Goal: Task Accomplishment & Management: Manage account settings

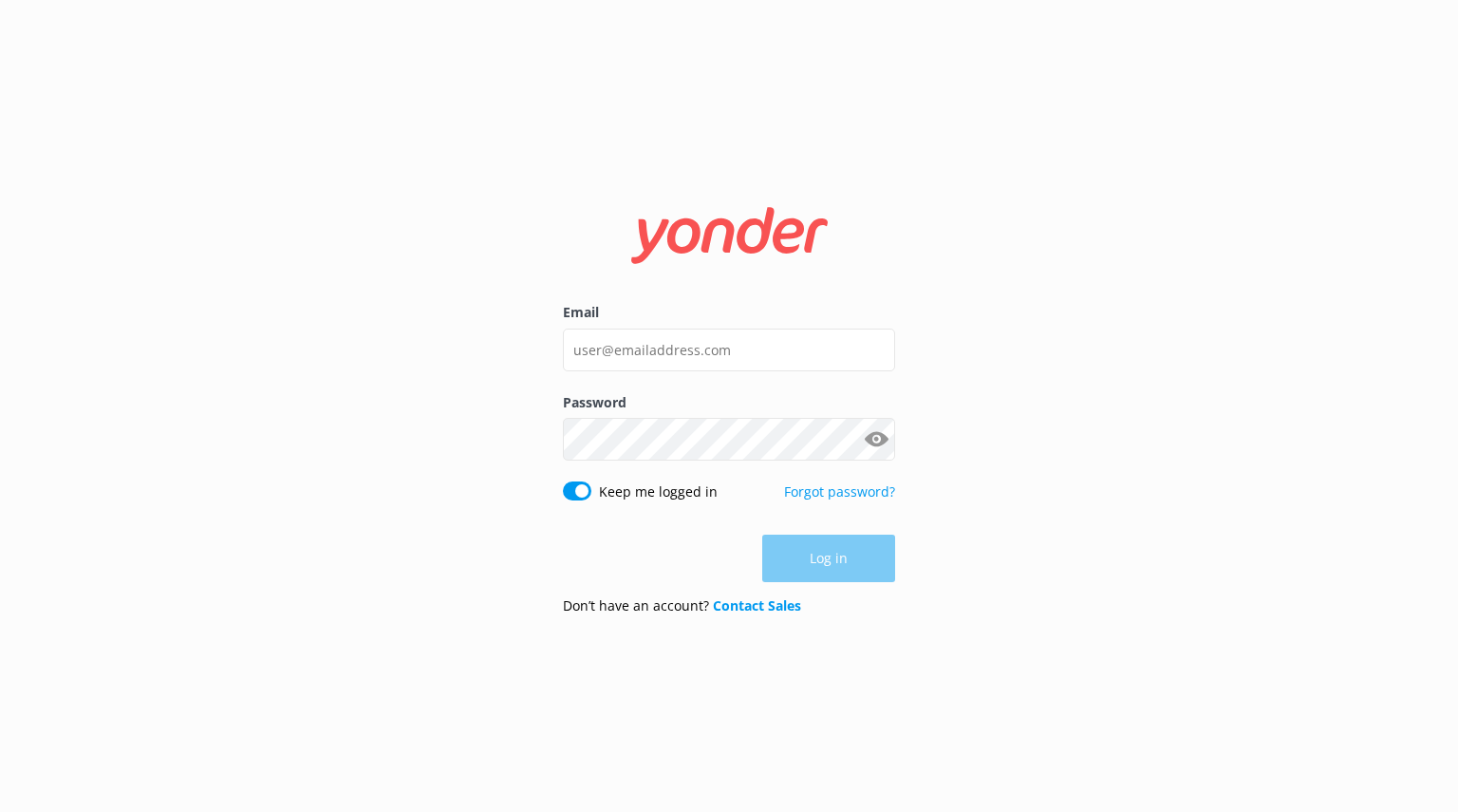
click at [866, 553] on div "Log in" at bounding box center [729, 558] width 332 height 47
click at [719, 349] on input "Email" at bounding box center [729, 349] width 332 height 43
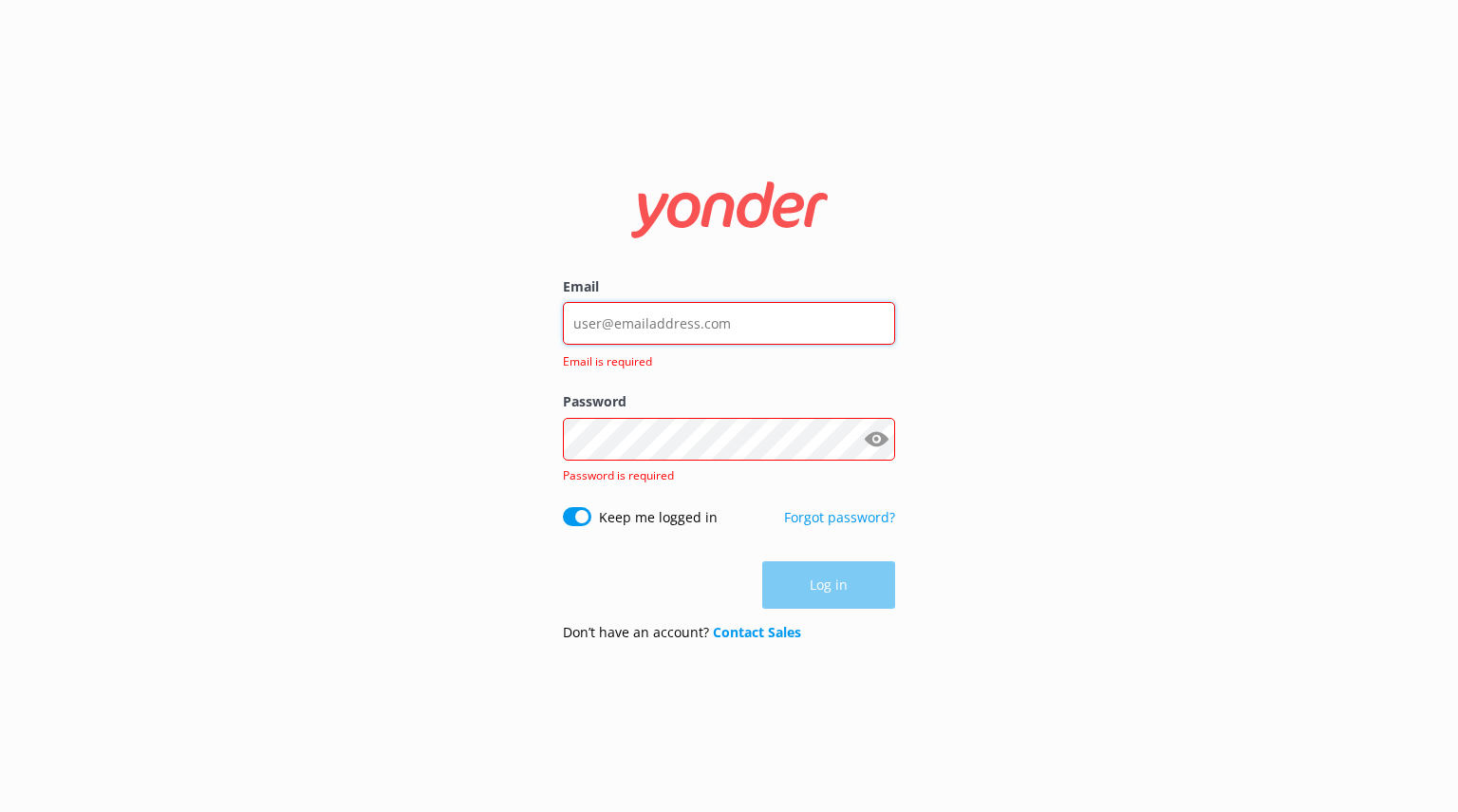
type input "[PERSON_NAME][EMAIL_ADDRESS][DOMAIN_NAME]"
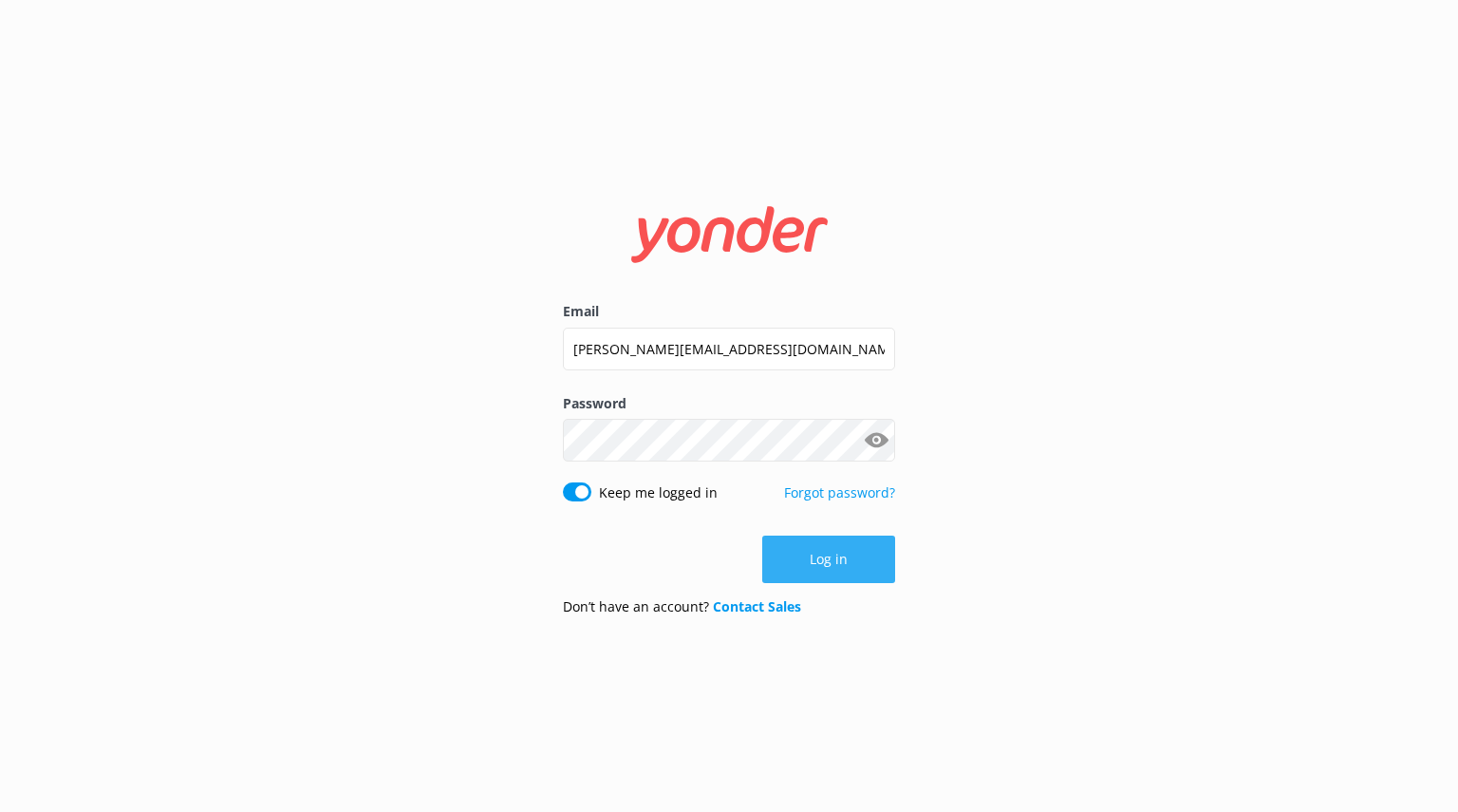
click at [843, 546] on button "Log in" at bounding box center [829, 559] width 133 height 47
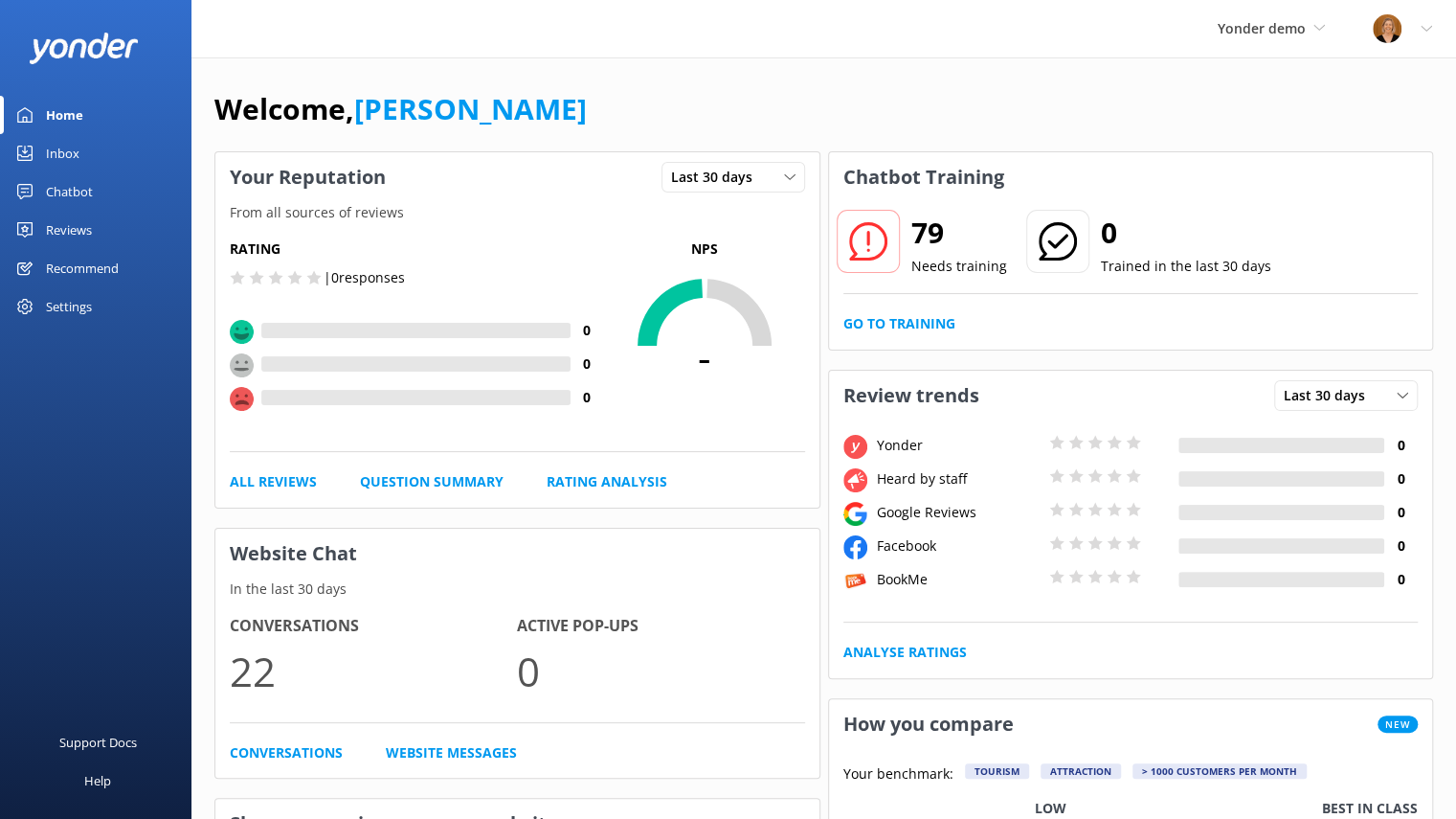
click at [77, 229] on div "Reviews" at bounding box center [69, 230] width 46 height 38
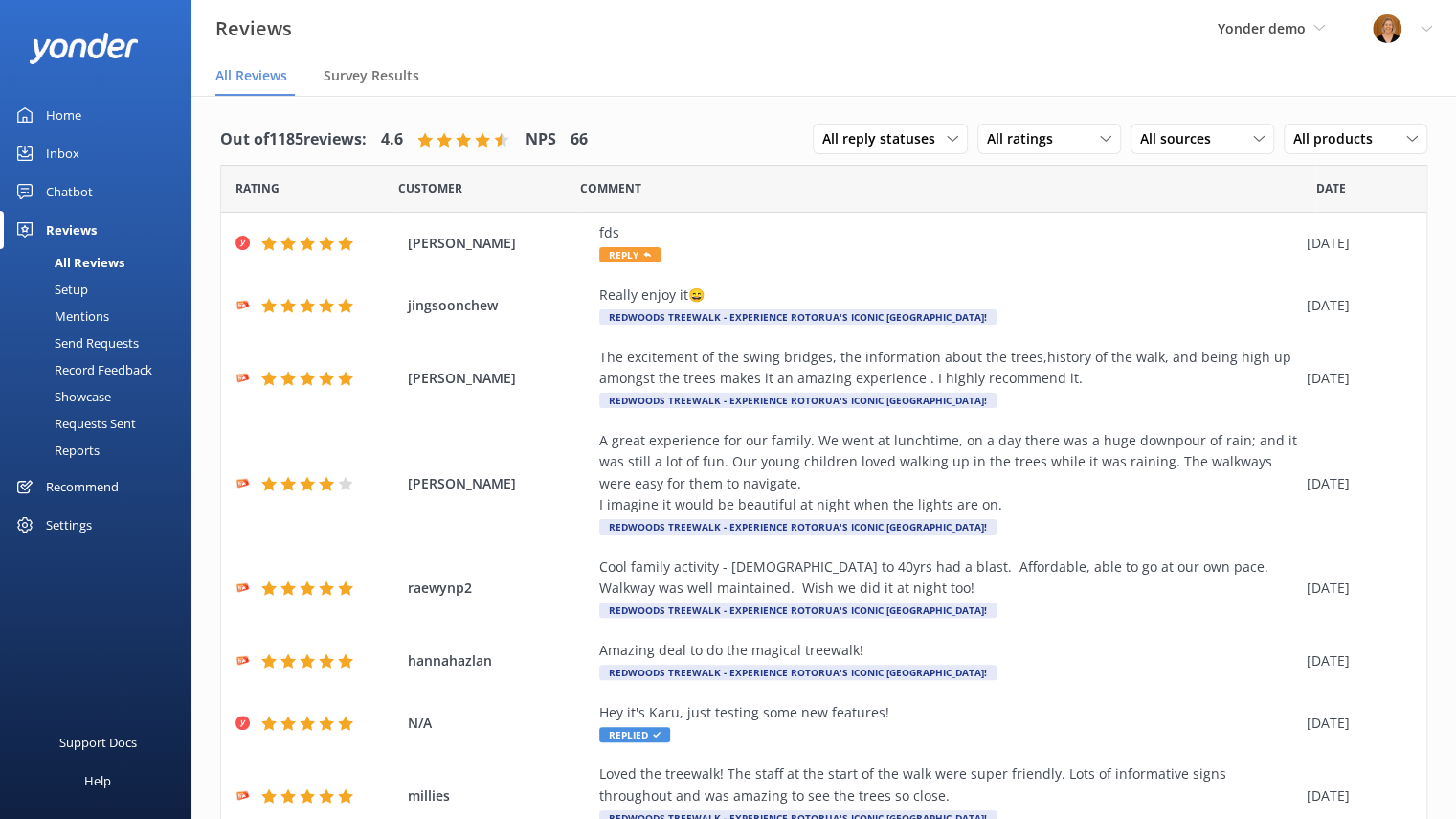
click at [68, 297] on div "Setup" at bounding box center [50, 289] width 77 height 27
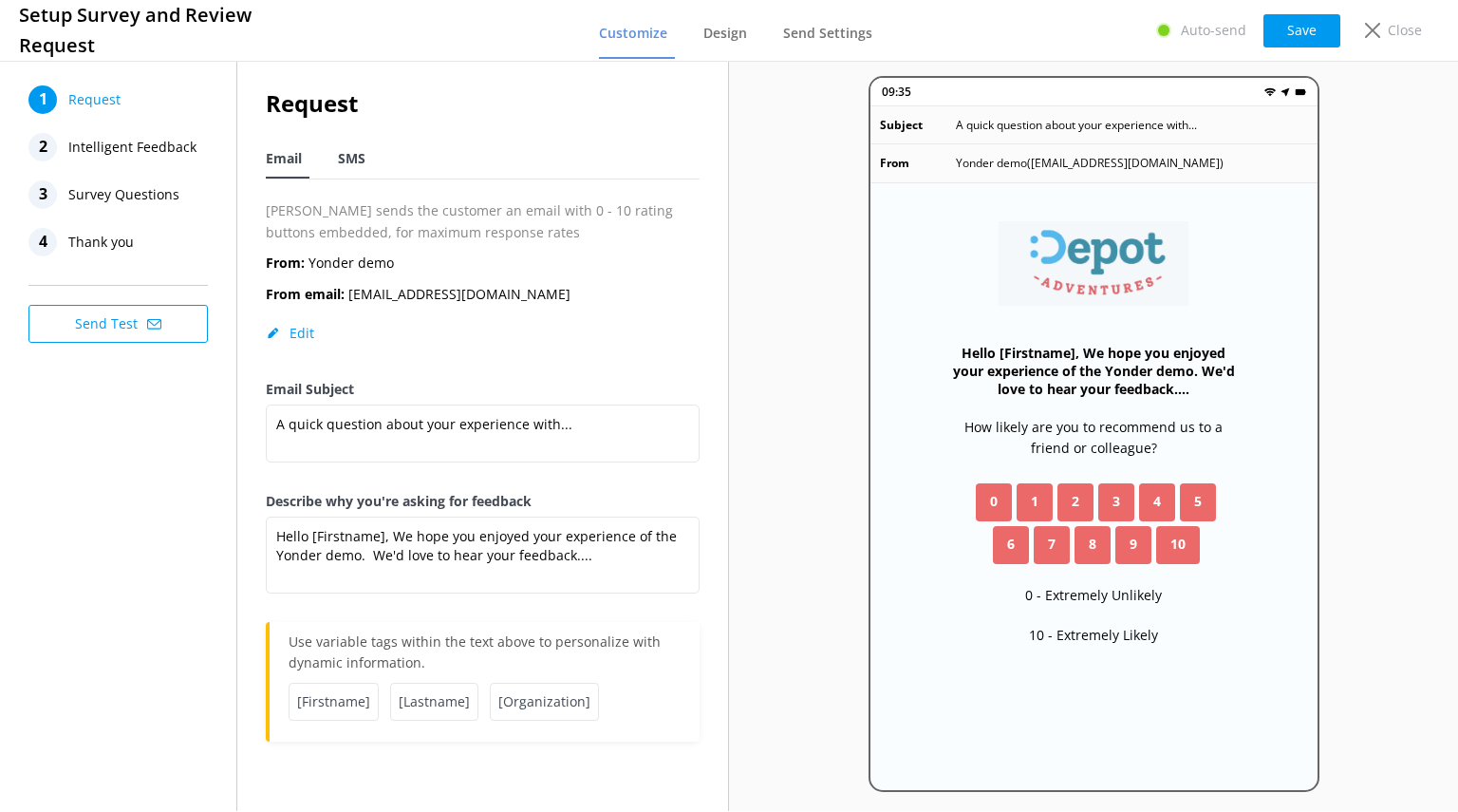
click at [363, 153] on span "SMS" at bounding box center [351, 159] width 28 height 19
type textarea "Hi [name], thanks for visiting us at [companyname]. We would love to hear your …"
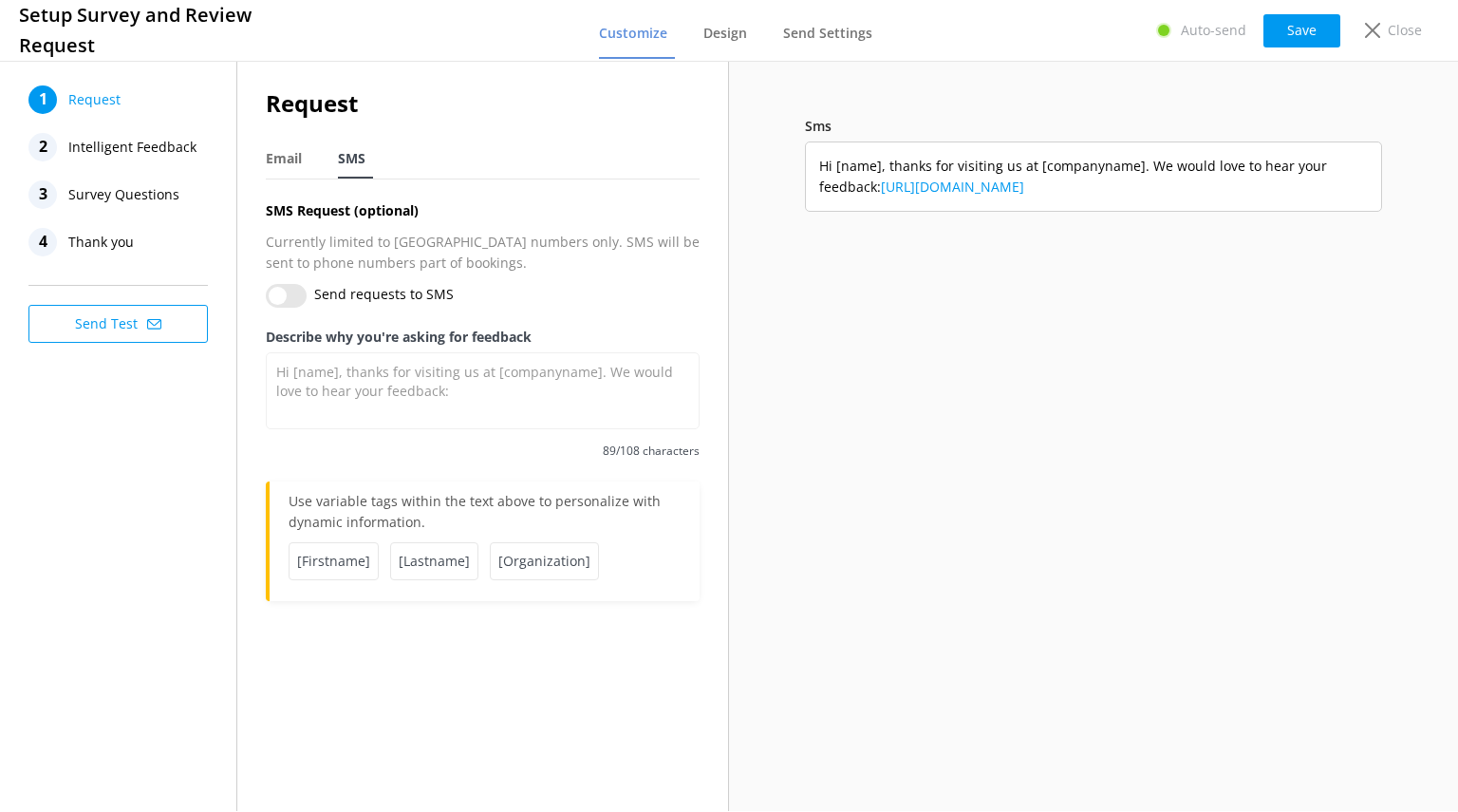
click at [152, 141] on span "Intelligent Feedback" at bounding box center [132, 147] width 128 height 28
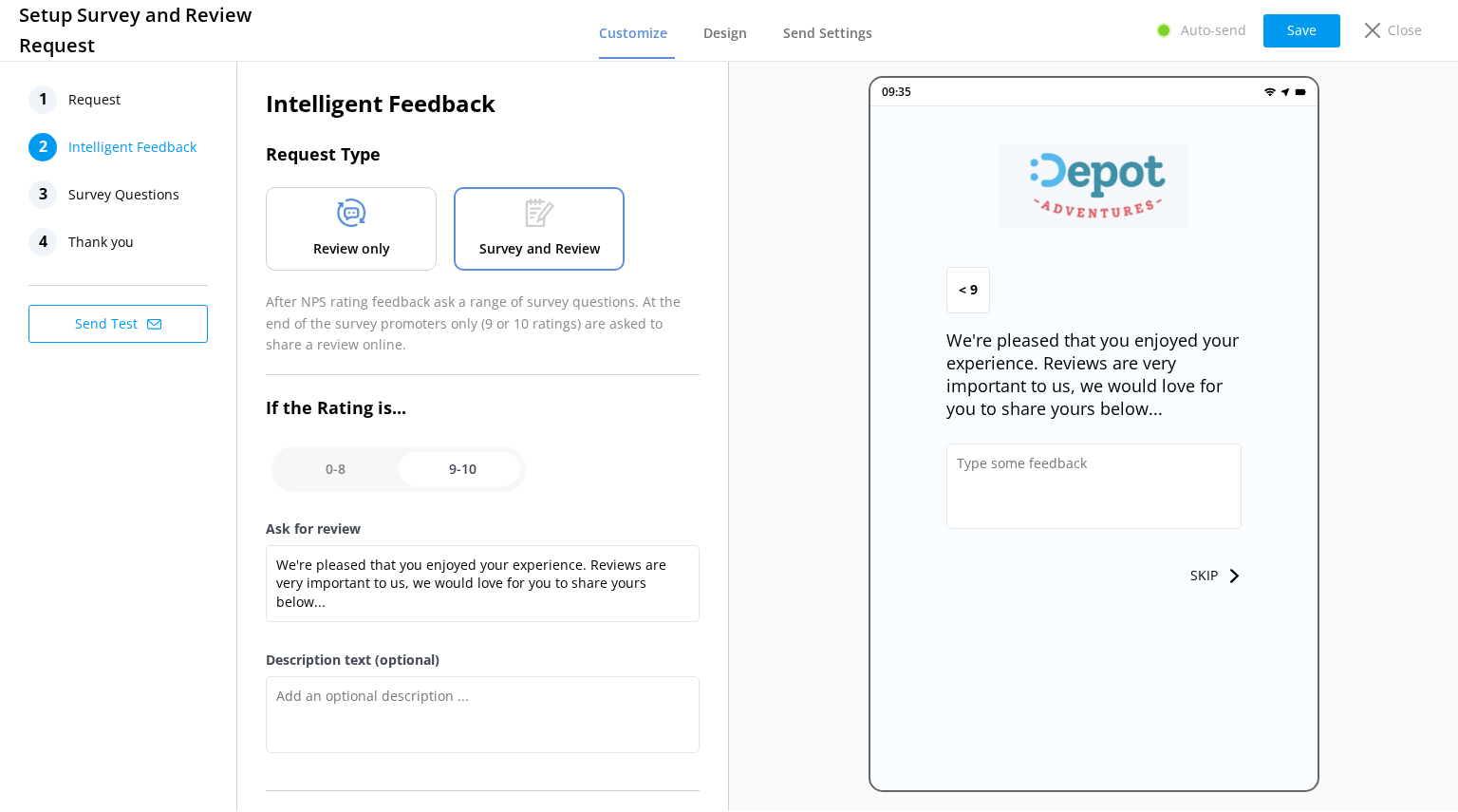
click at [93, 95] on span "Request" at bounding box center [94, 100] width 52 height 28
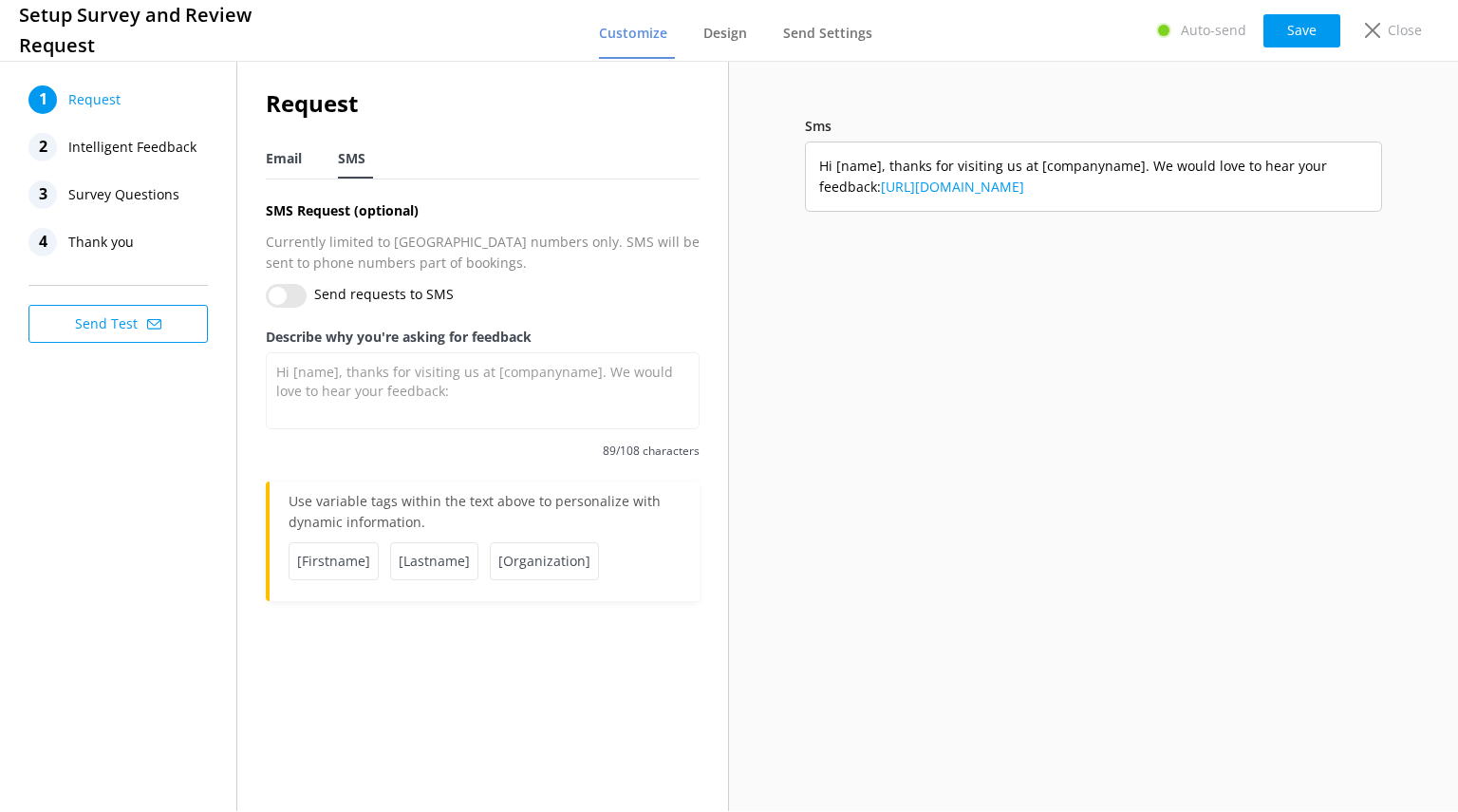
click at [275, 164] on span "Email" at bounding box center [284, 159] width 36 height 19
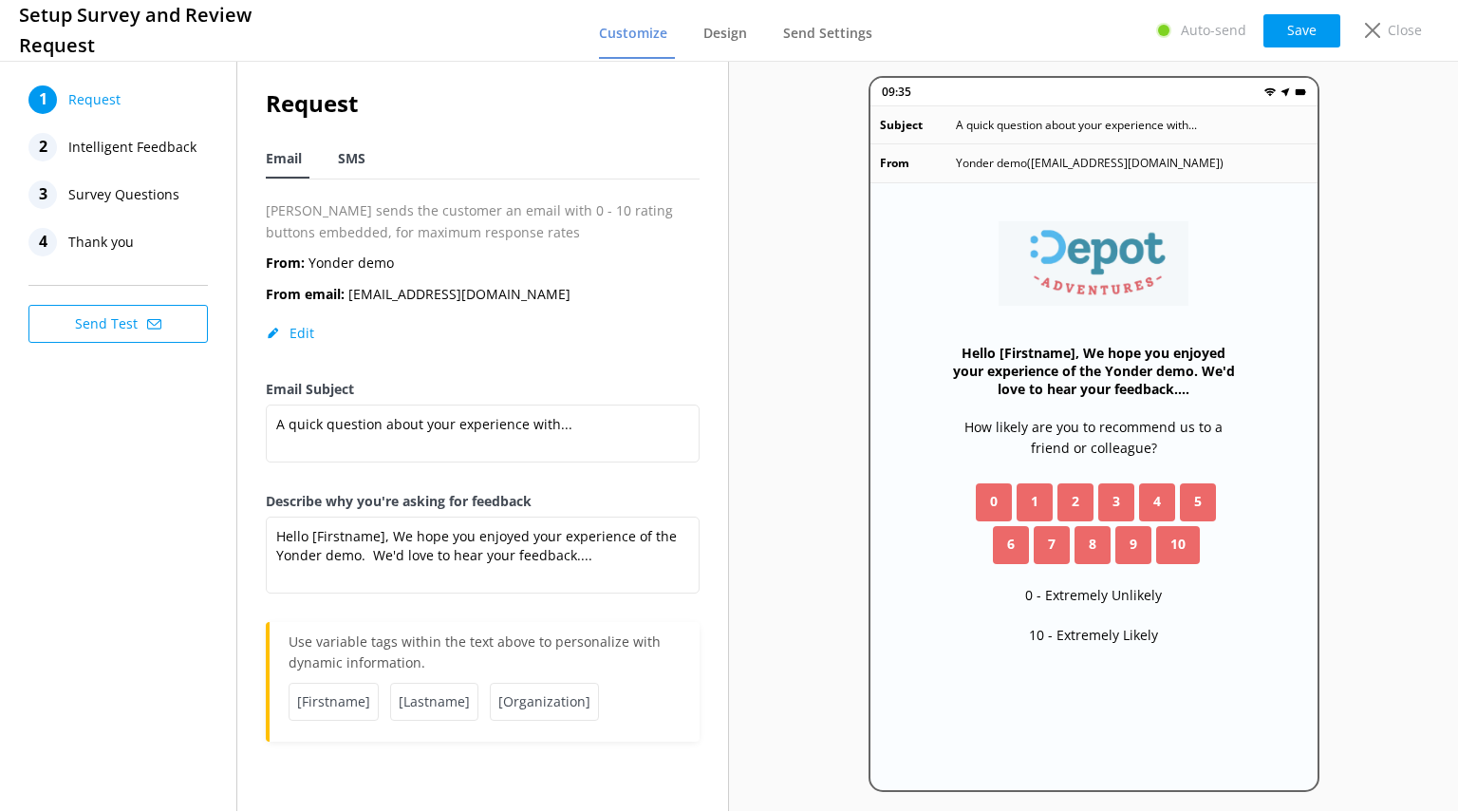
click at [362, 154] on span "SMS" at bounding box center [351, 159] width 28 height 19
type textarea "Hi [name], thanks for visiting us at [companyname]. We would love to hear your …"
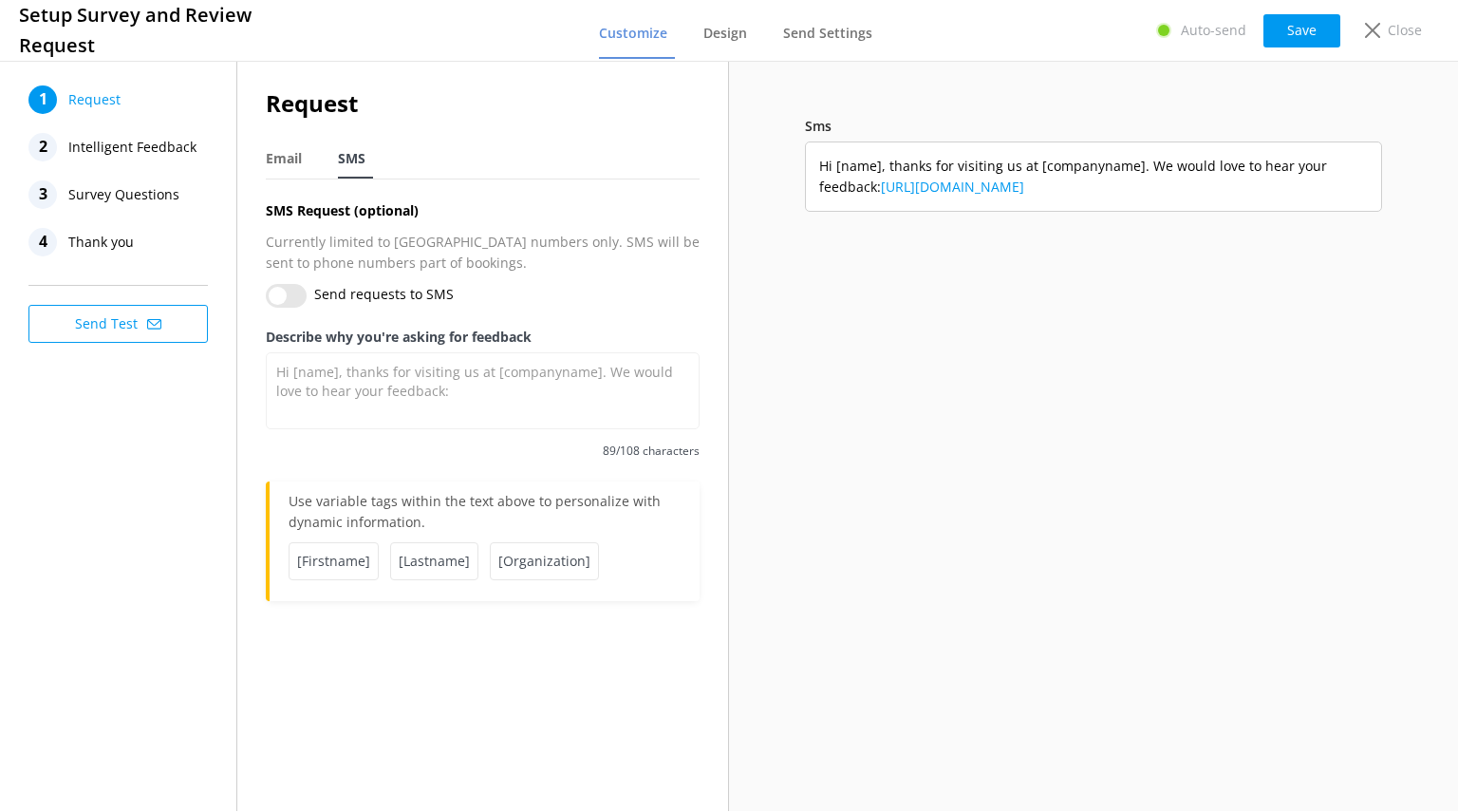
click at [815, 248] on div "Sms Hi [name], thanks for visiting us at [companyname]. We would love to hear y…" at bounding box center [1094, 434] width 729 height 716
click at [1003, 189] on link "[URL][DOMAIN_NAME]" at bounding box center [953, 186] width 143 height 18
click at [1377, 30] on icon at bounding box center [1373, 30] width 15 height 15
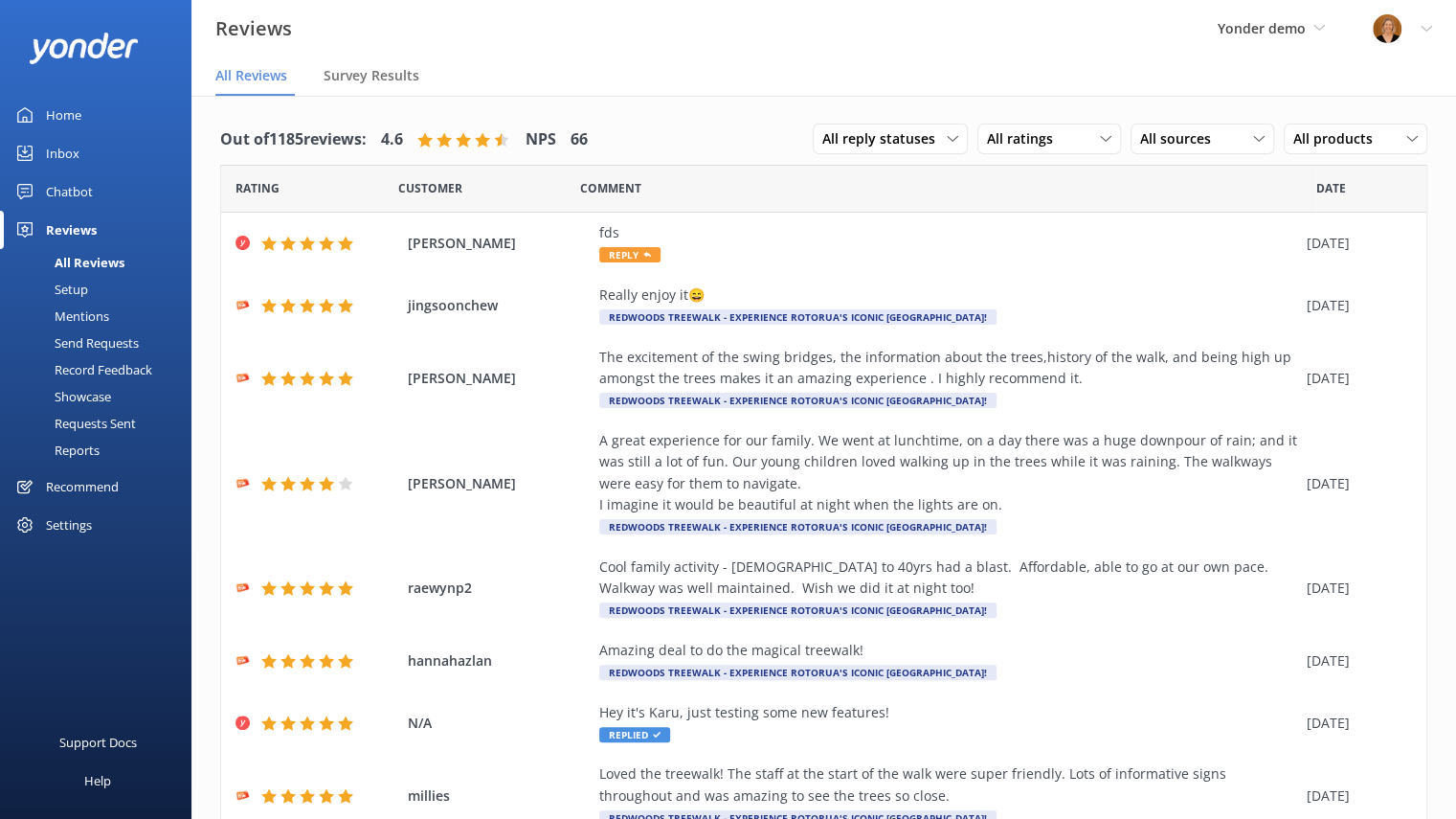
click at [80, 288] on div "Setup" at bounding box center [50, 289] width 77 height 27
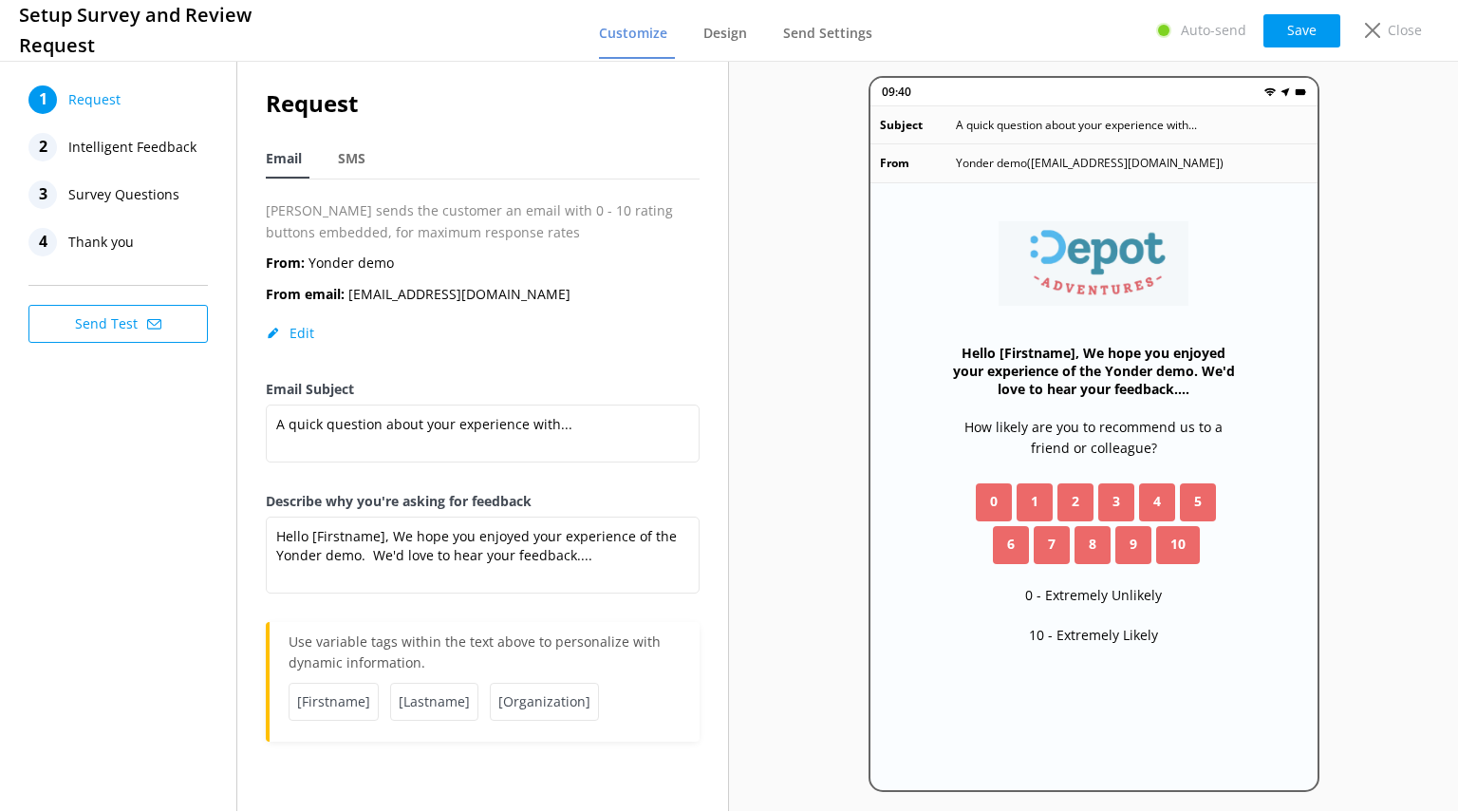
click at [110, 142] on span "Intelligent Feedback" at bounding box center [132, 147] width 128 height 28
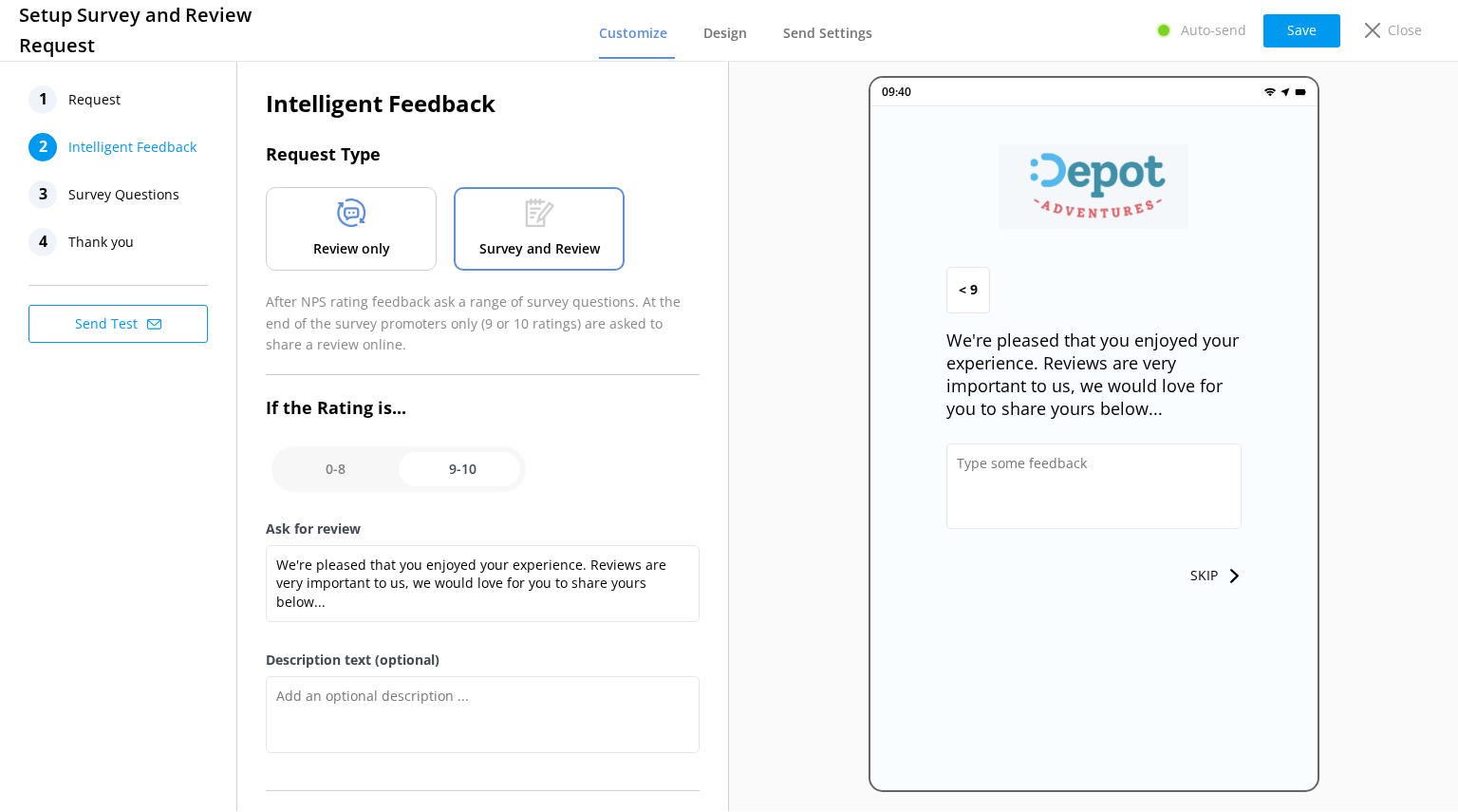
click at [315, 474] on input "checkbox" at bounding box center [399, 469] width 255 height 46
checkbox input "false"
type textarea "We would love to hear your feedback so that we can ensure that your next experi…"
click at [376, 250] on p "Review only" at bounding box center [351, 249] width 77 height 21
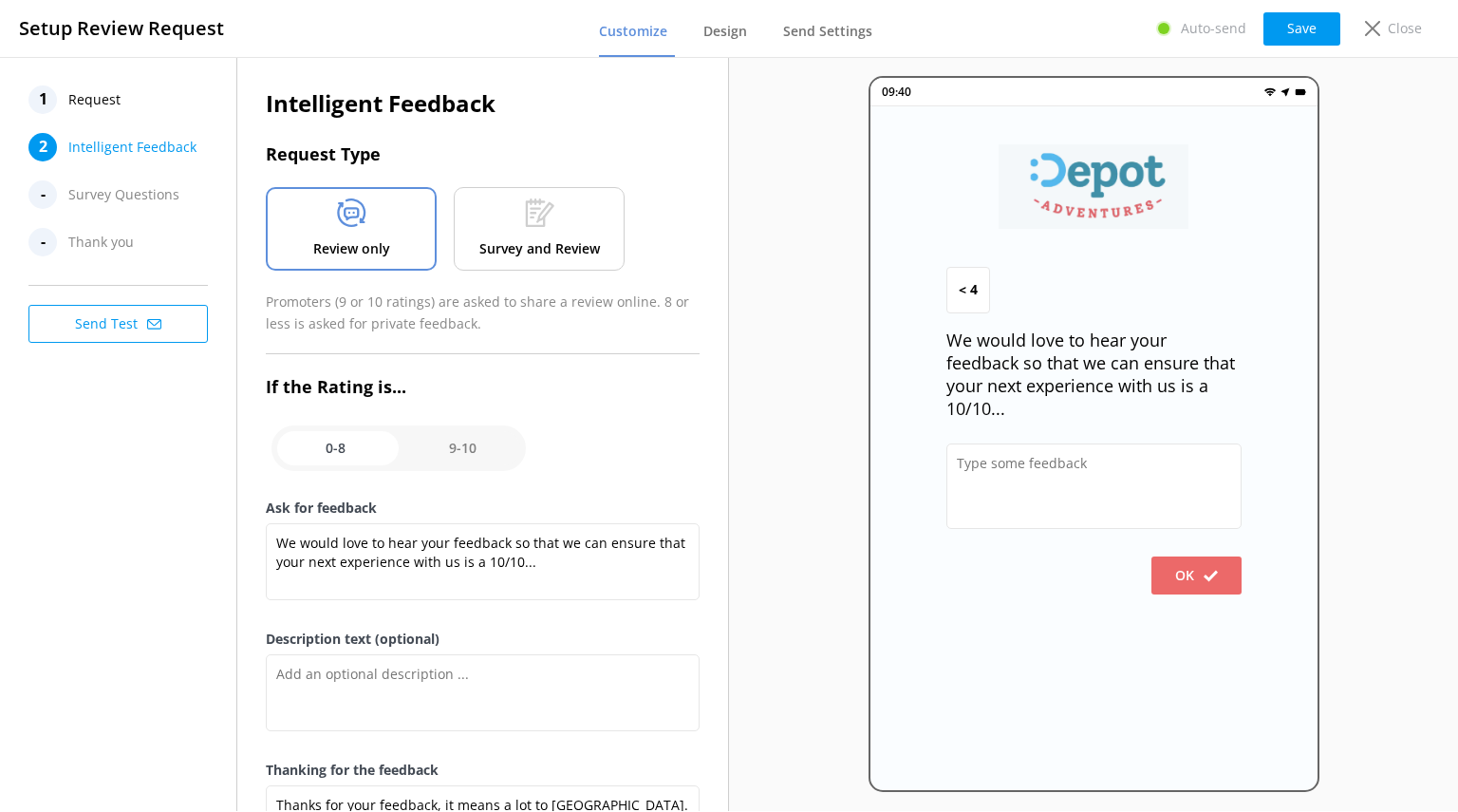
click at [100, 94] on span "Request" at bounding box center [94, 100] width 52 height 28
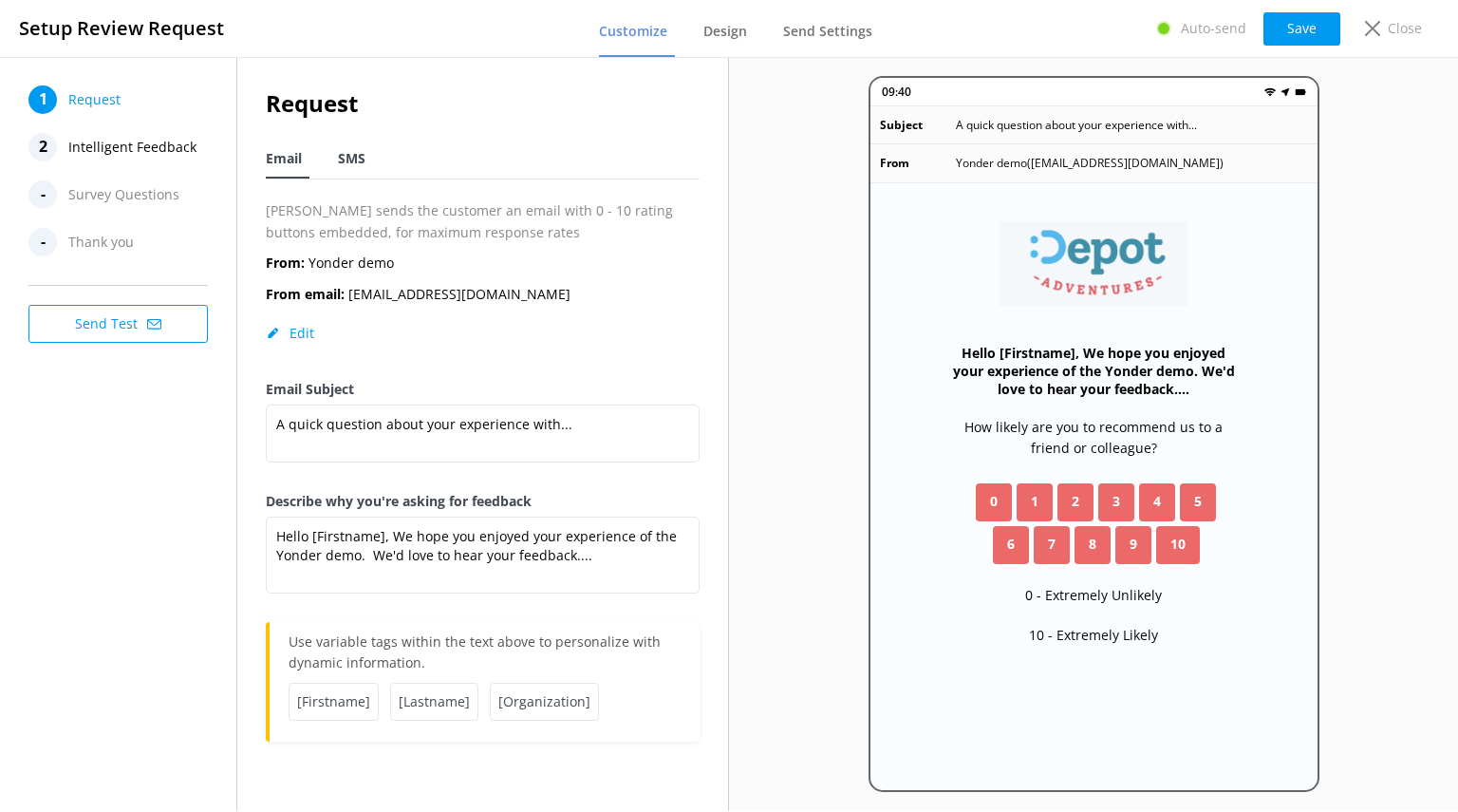
click at [359, 165] on span "SMS" at bounding box center [351, 159] width 28 height 19
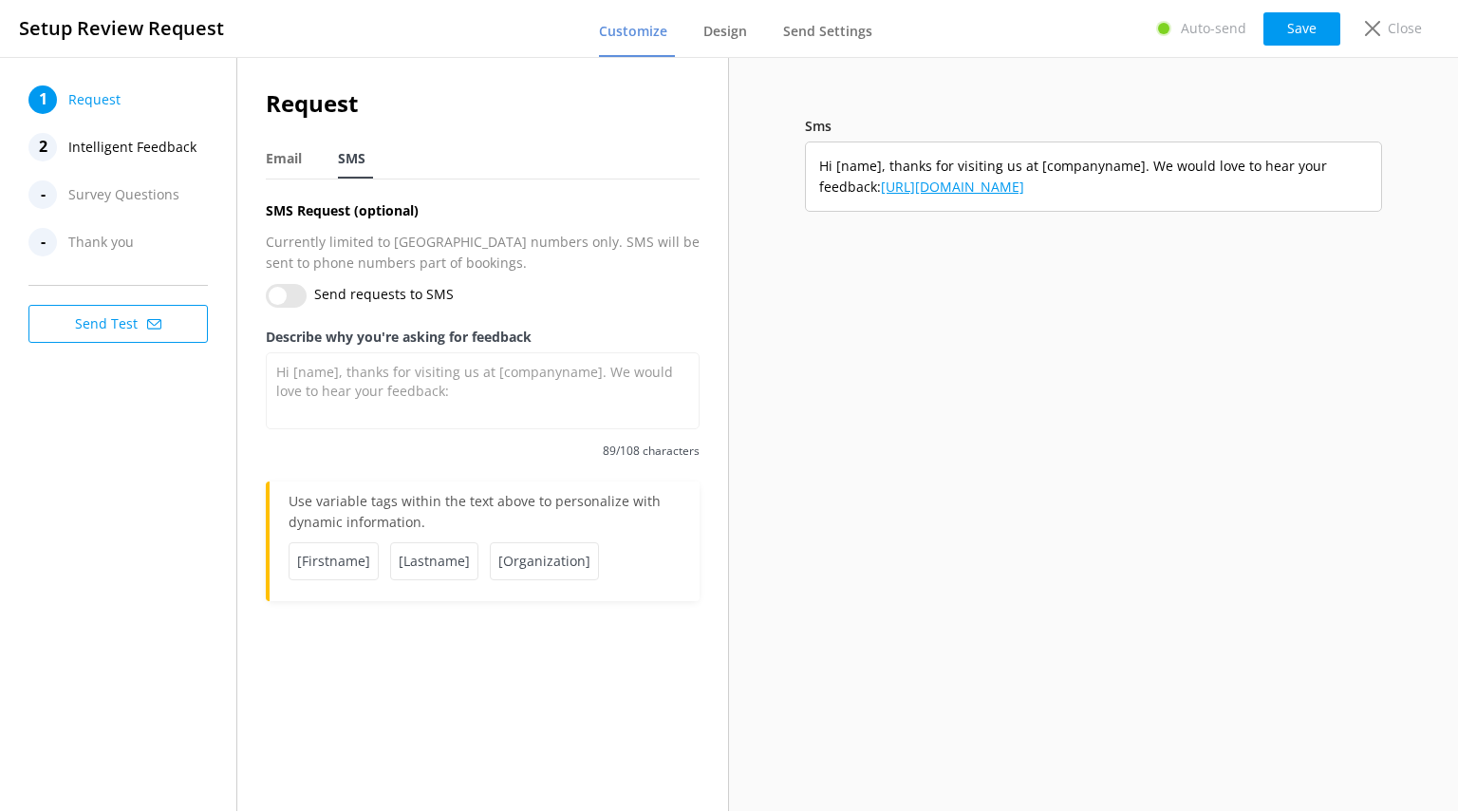
click at [996, 191] on link "[URL][DOMAIN_NAME]" at bounding box center [953, 186] width 143 height 18
drag, startPoint x: 1145, startPoint y: 181, endPoint x: 882, endPoint y: 196, distance: 263.4
click at [882, 196] on span "Hi [name], thanks for visiting us at [companyname]. We would love to hear your …" at bounding box center [1094, 177] width 549 height 43
click at [885, 195] on link "[URL][DOMAIN_NAME]" at bounding box center [953, 186] width 143 height 18
click at [286, 166] on span "Email" at bounding box center [284, 159] width 36 height 19
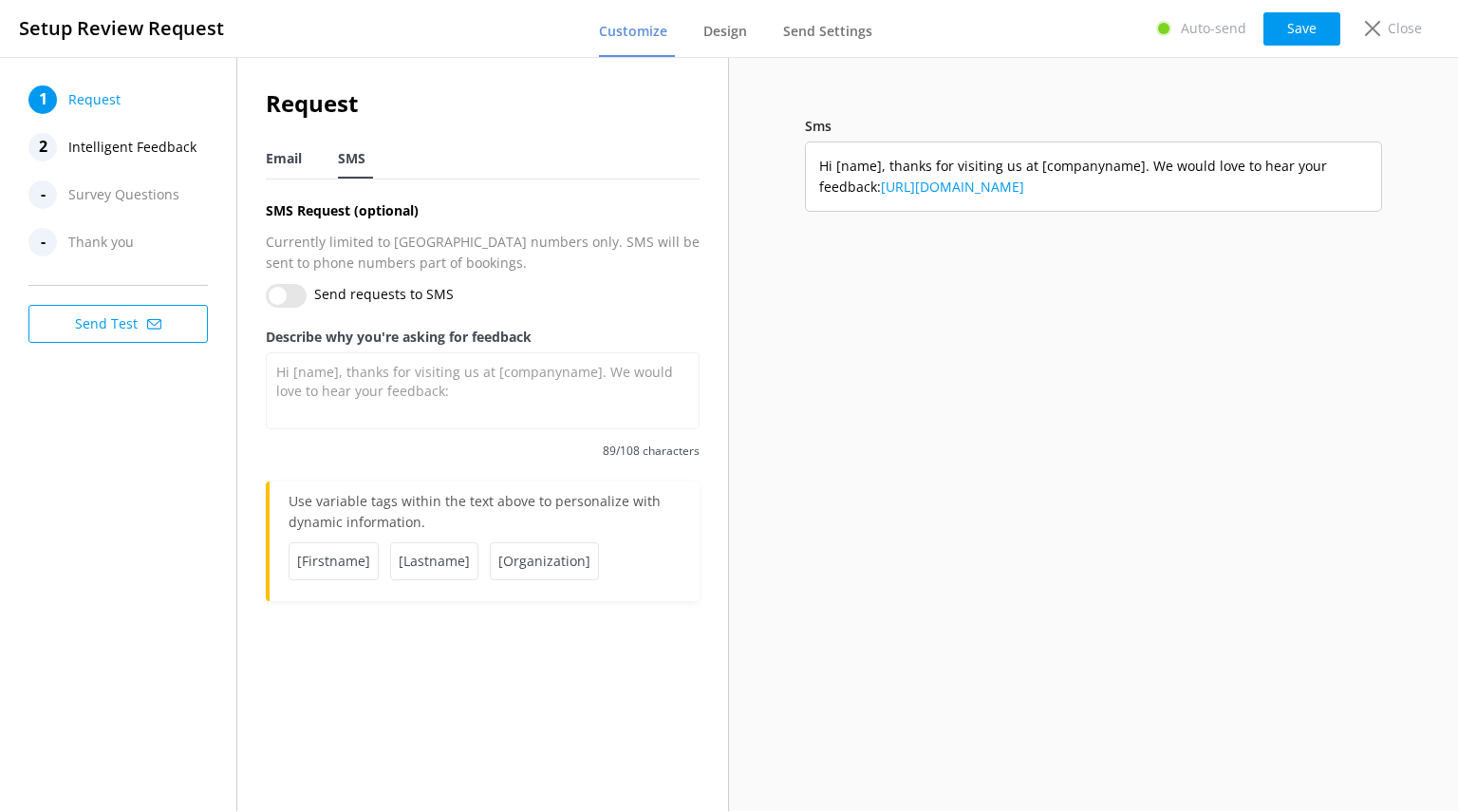
type textarea "Hello [Firstname], We hope you enjoyed your experience of the Yonder demo. We'd…"
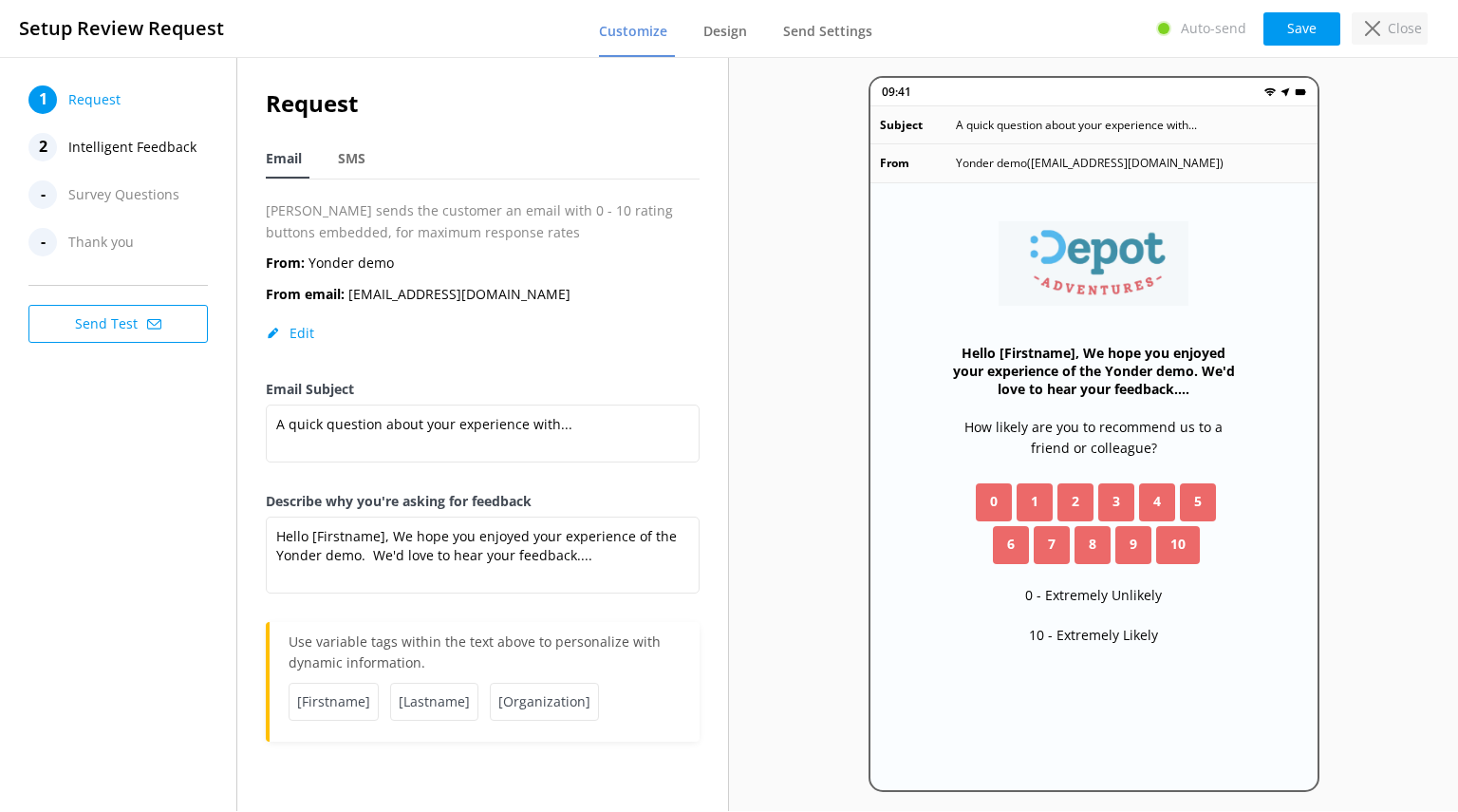
click at [1357, 29] on div "Close" at bounding box center [1390, 28] width 76 height 32
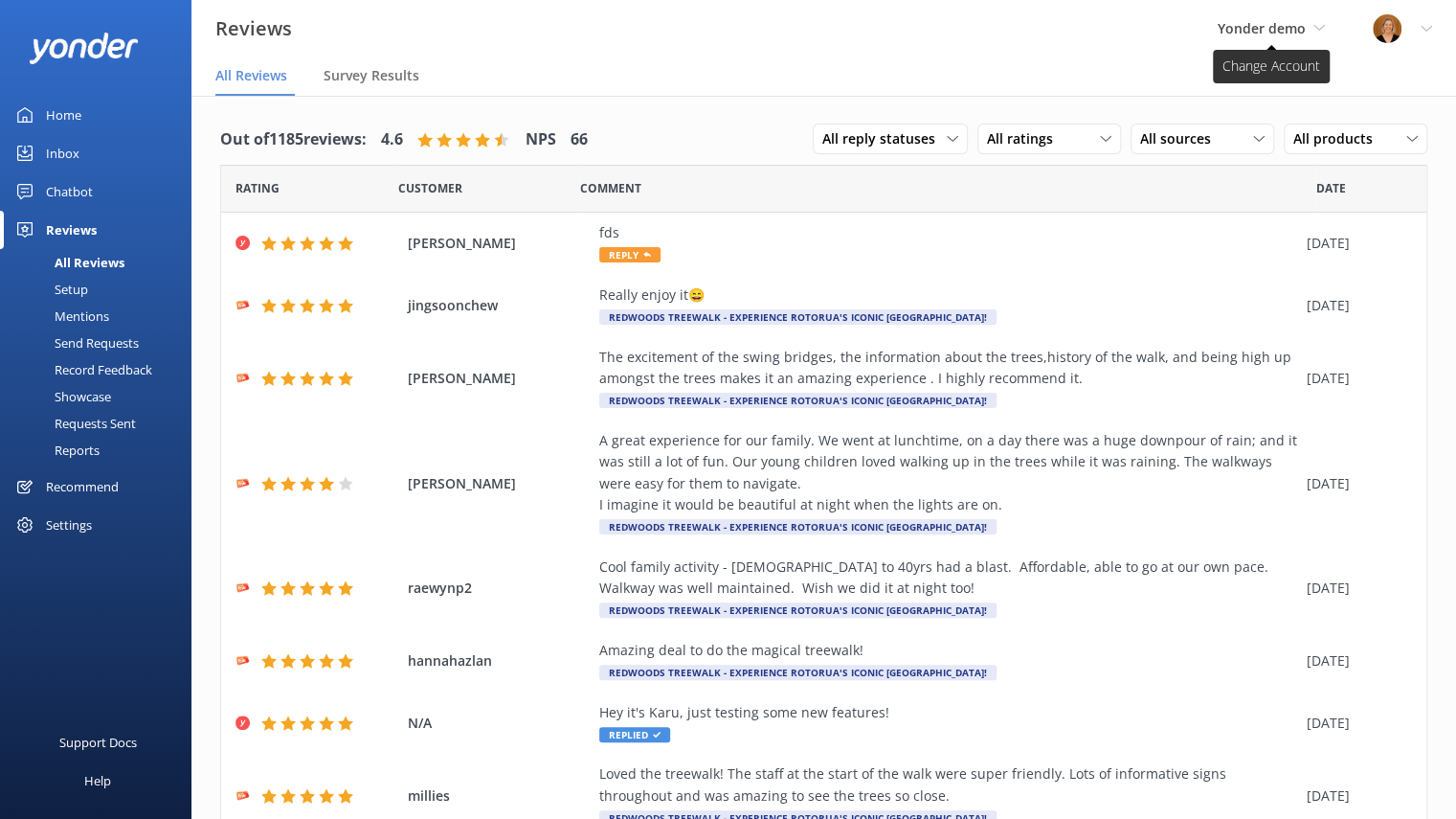
click at [1307, 26] on span "Yonder demo" at bounding box center [1271, 29] width 107 height 21
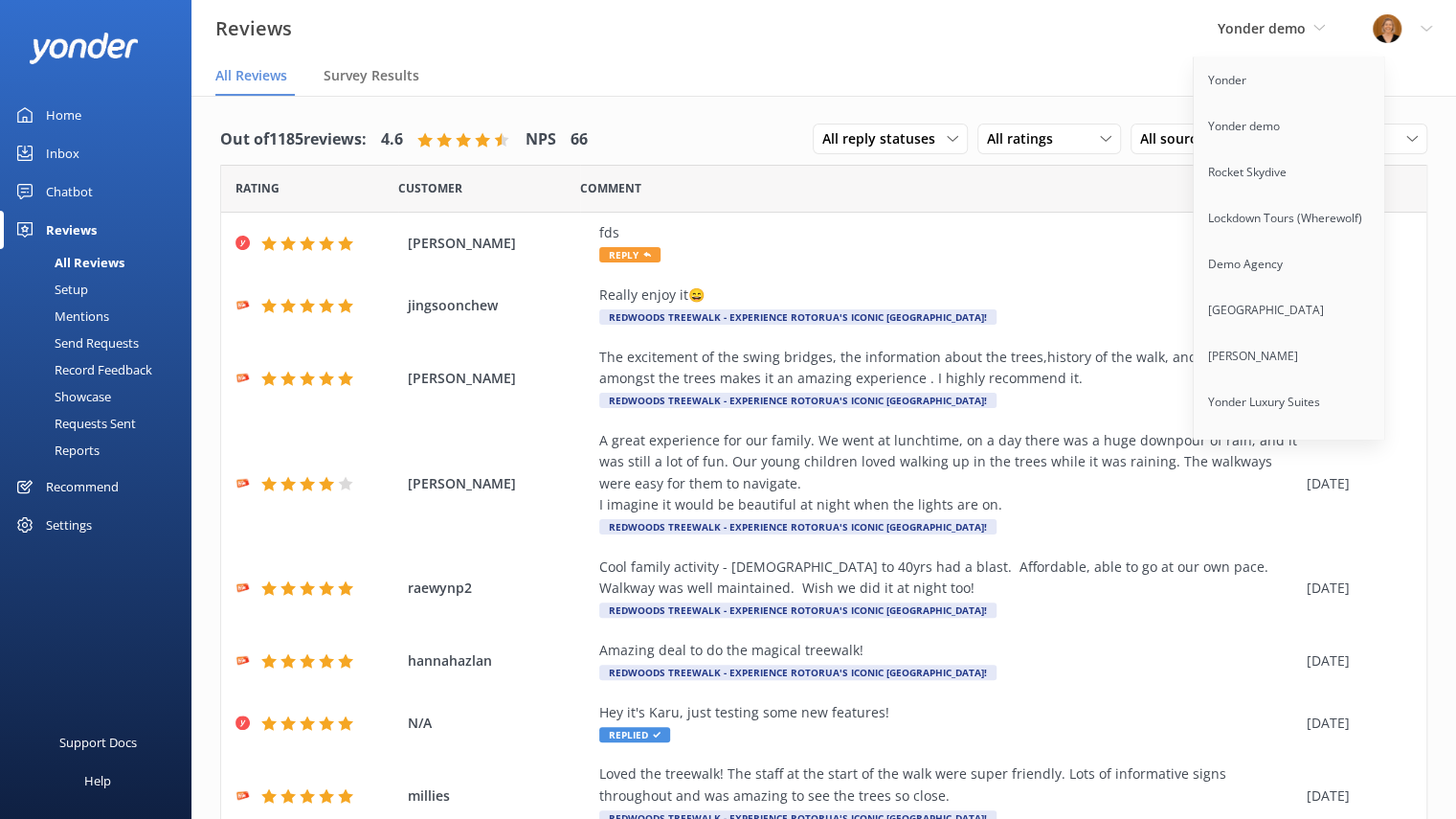
click at [1327, 24] on div "Yonder demo Yonder Yonder demo Rocket Skydive Lockdown Tours (Wherewolf) Demo A…" at bounding box center [1271, 29] width 155 height 57
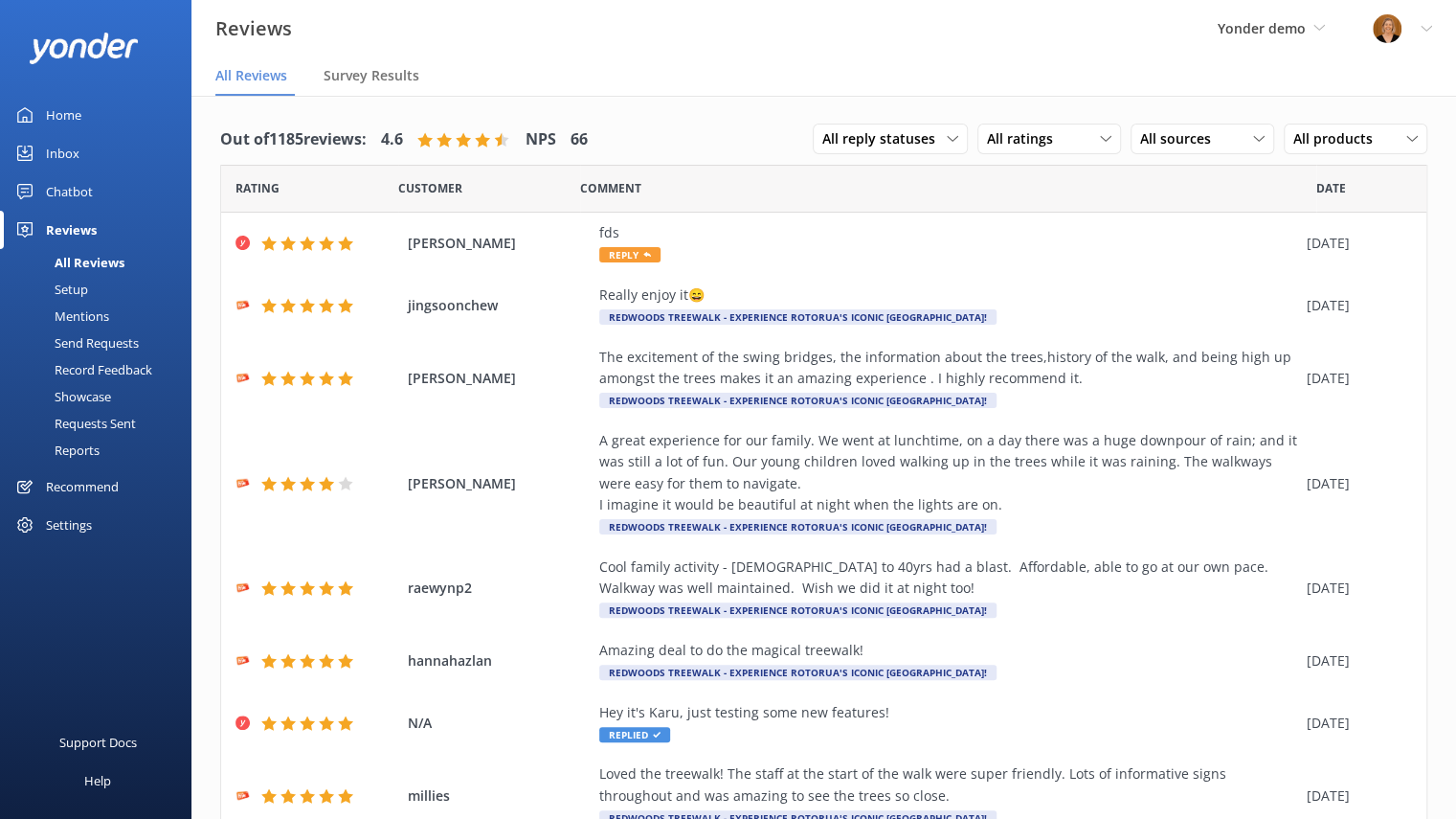
click at [102, 345] on div "Send Requests" at bounding box center [75, 343] width 127 height 27
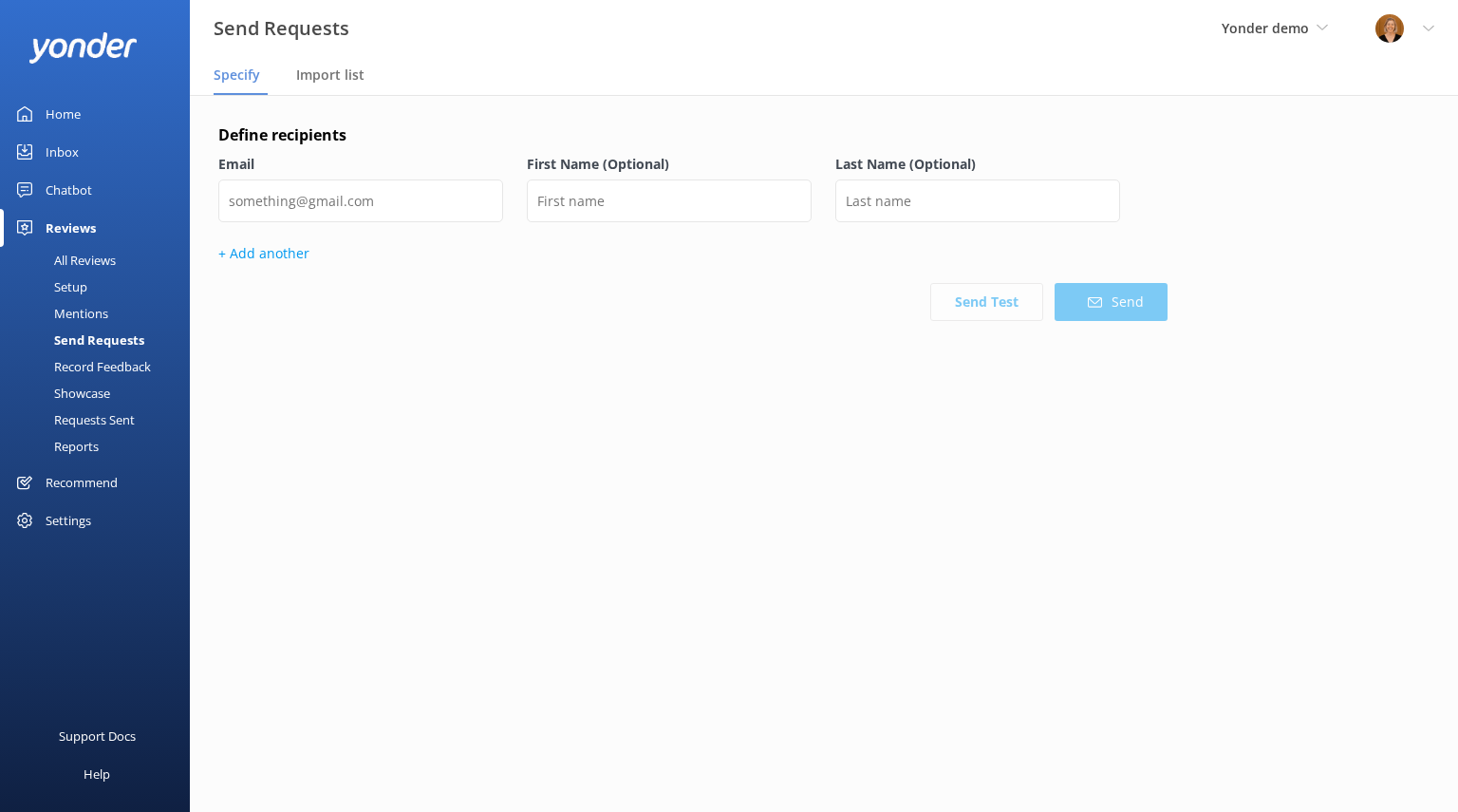
click at [1344, 26] on div "Yonder demo Yonder Yonder demo Rocket Skydive Lockdown Tours (Wherewolf) Demo A…" at bounding box center [1275, 28] width 154 height 57
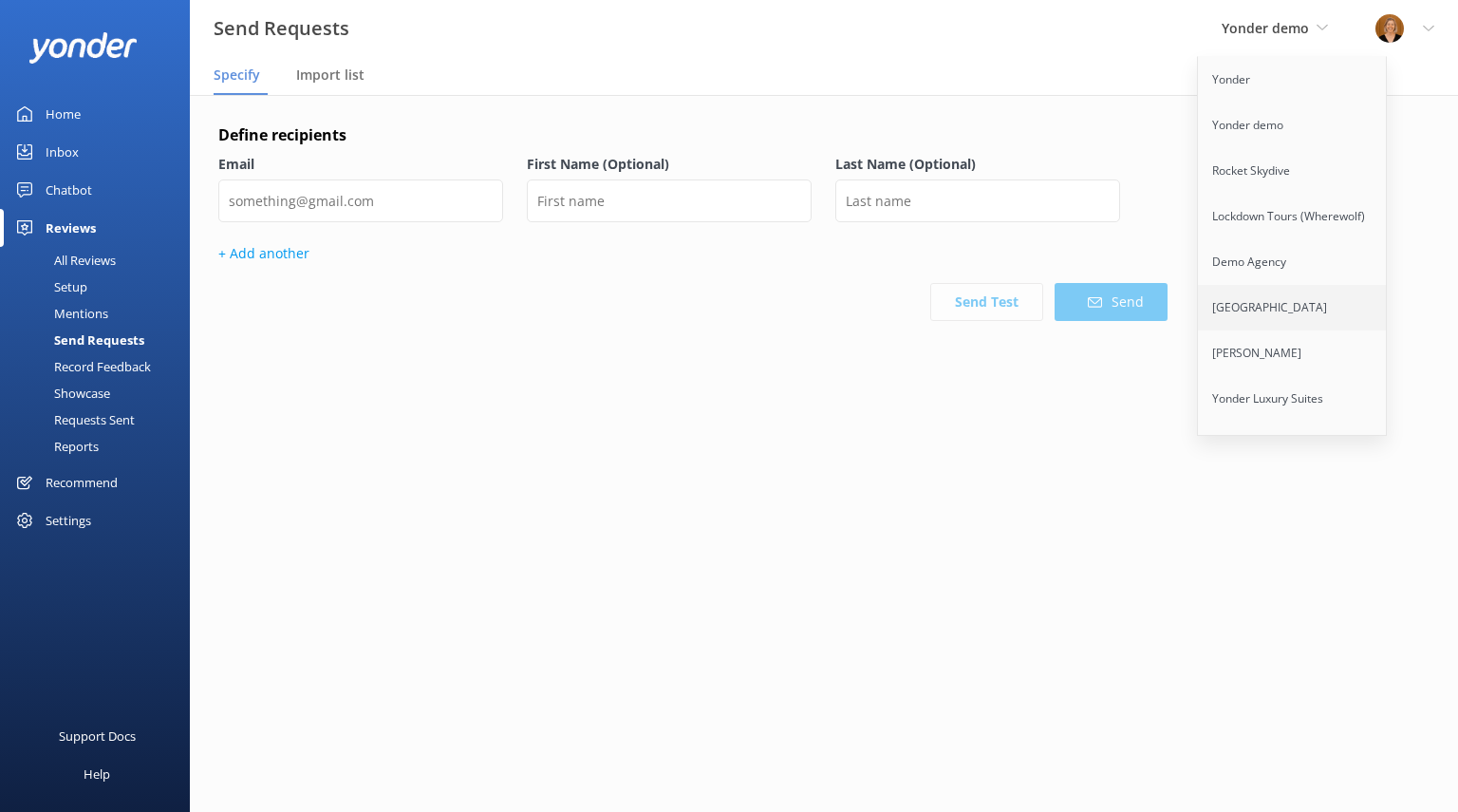
click at [1287, 310] on link "[GEOGRAPHIC_DATA]" at bounding box center [1293, 308] width 190 height 46
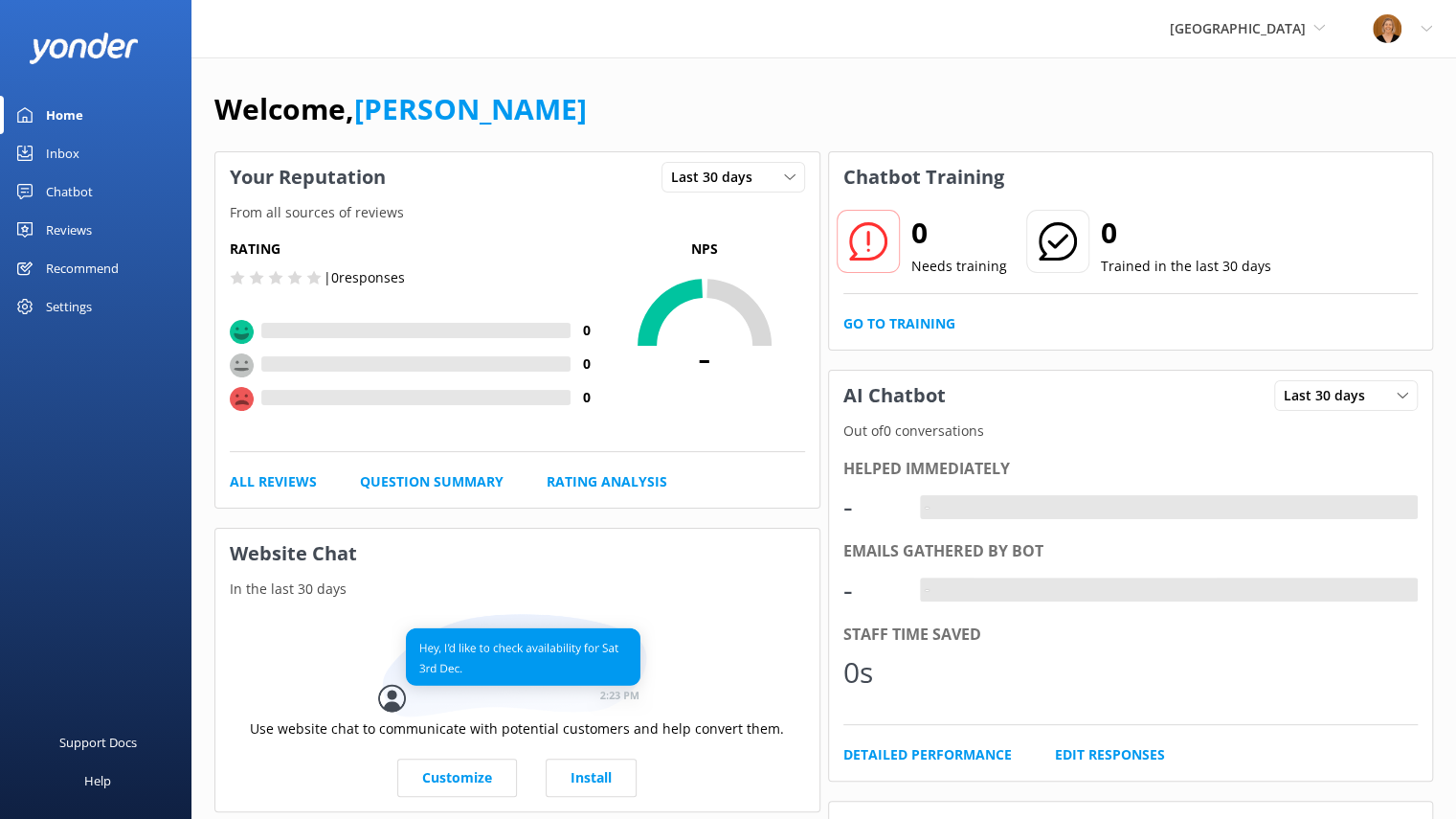
click at [67, 237] on div "Reviews" at bounding box center [69, 230] width 46 height 38
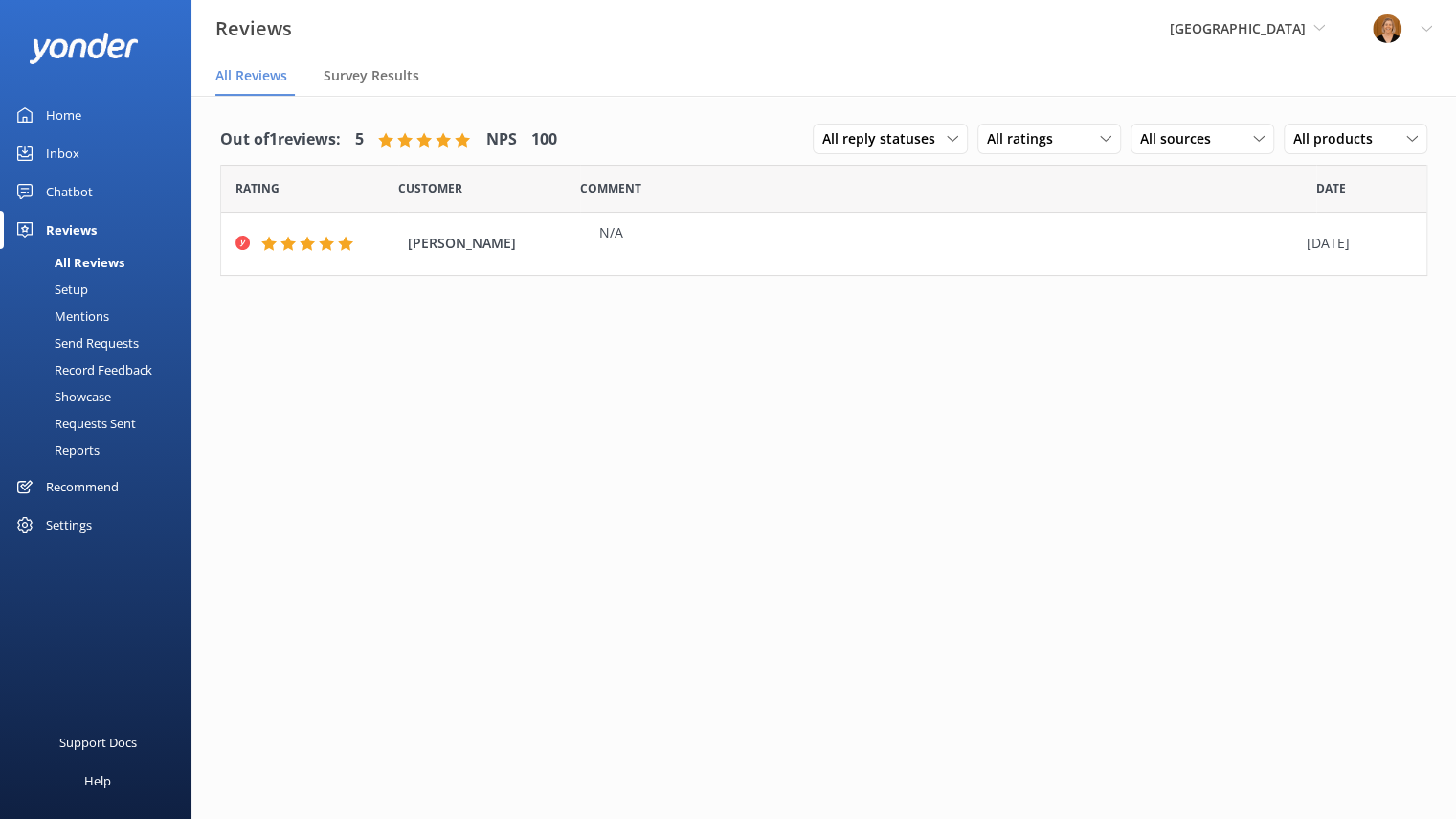
click at [84, 300] on div "Setup" at bounding box center [50, 289] width 77 height 27
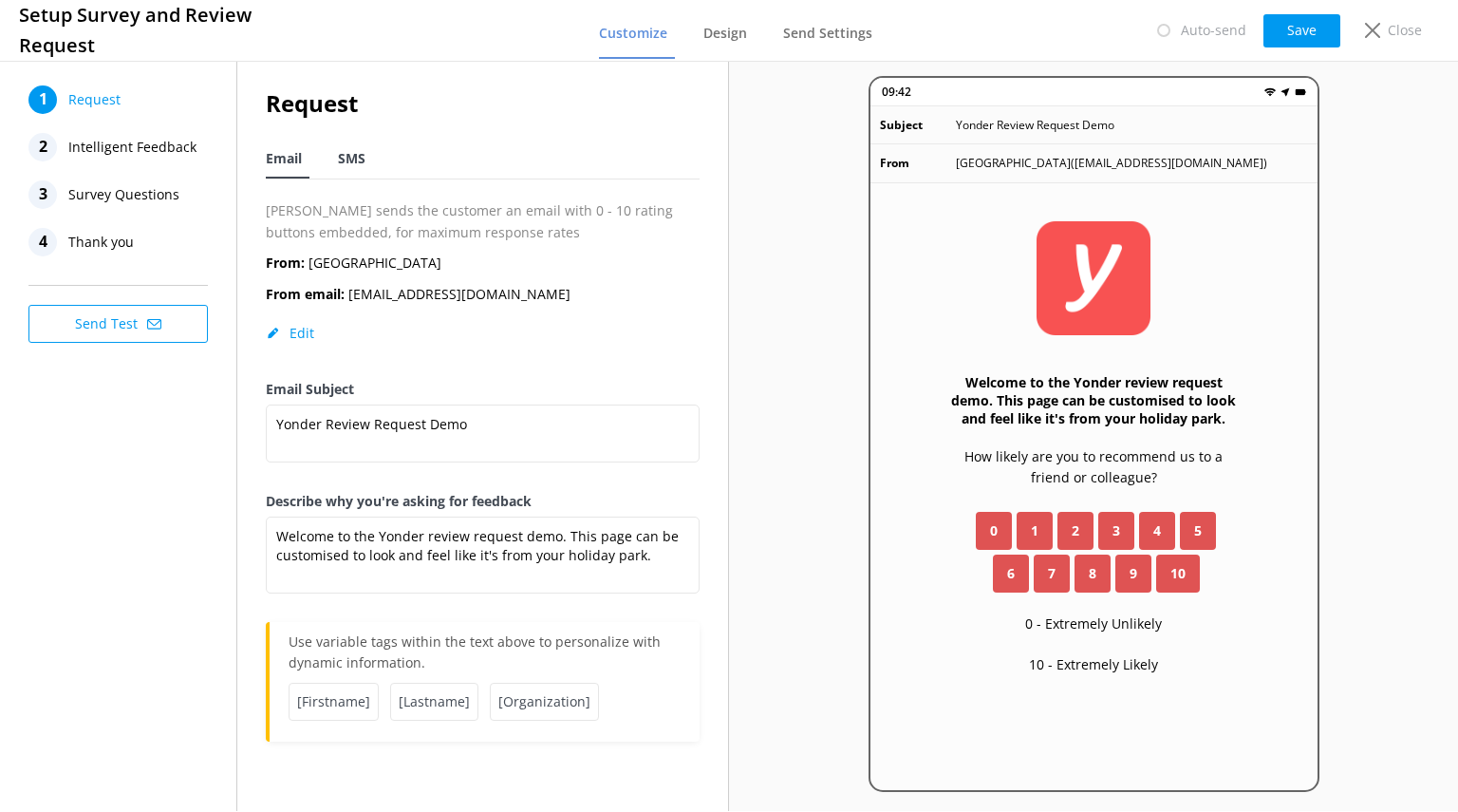
click at [346, 161] on span "SMS" at bounding box center [351, 159] width 28 height 19
type textarea "Hi [name], thanks for visiting us at [companyname]. Just a quick follow up if y…"
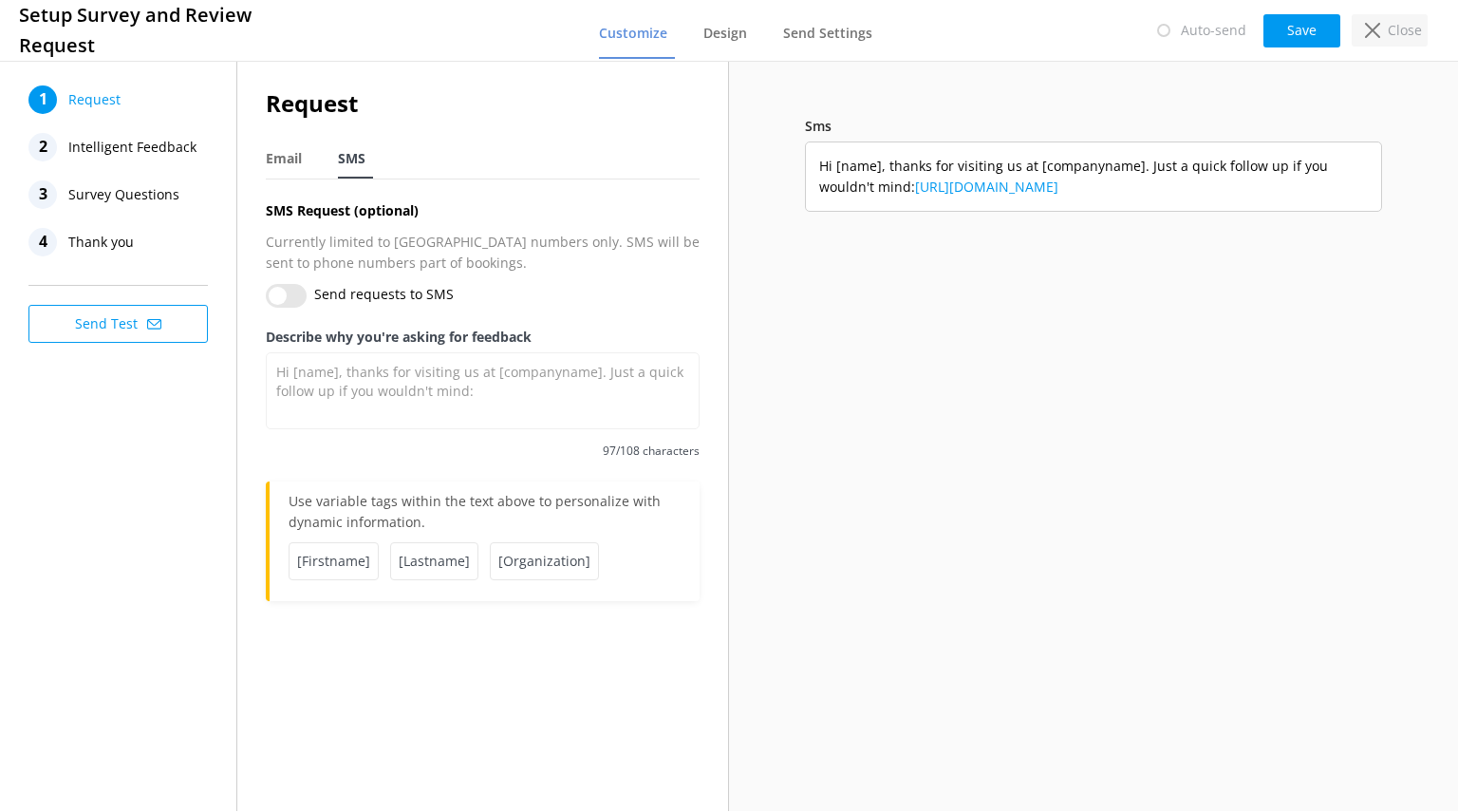
click at [1371, 33] on icon at bounding box center [1373, 30] width 15 height 15
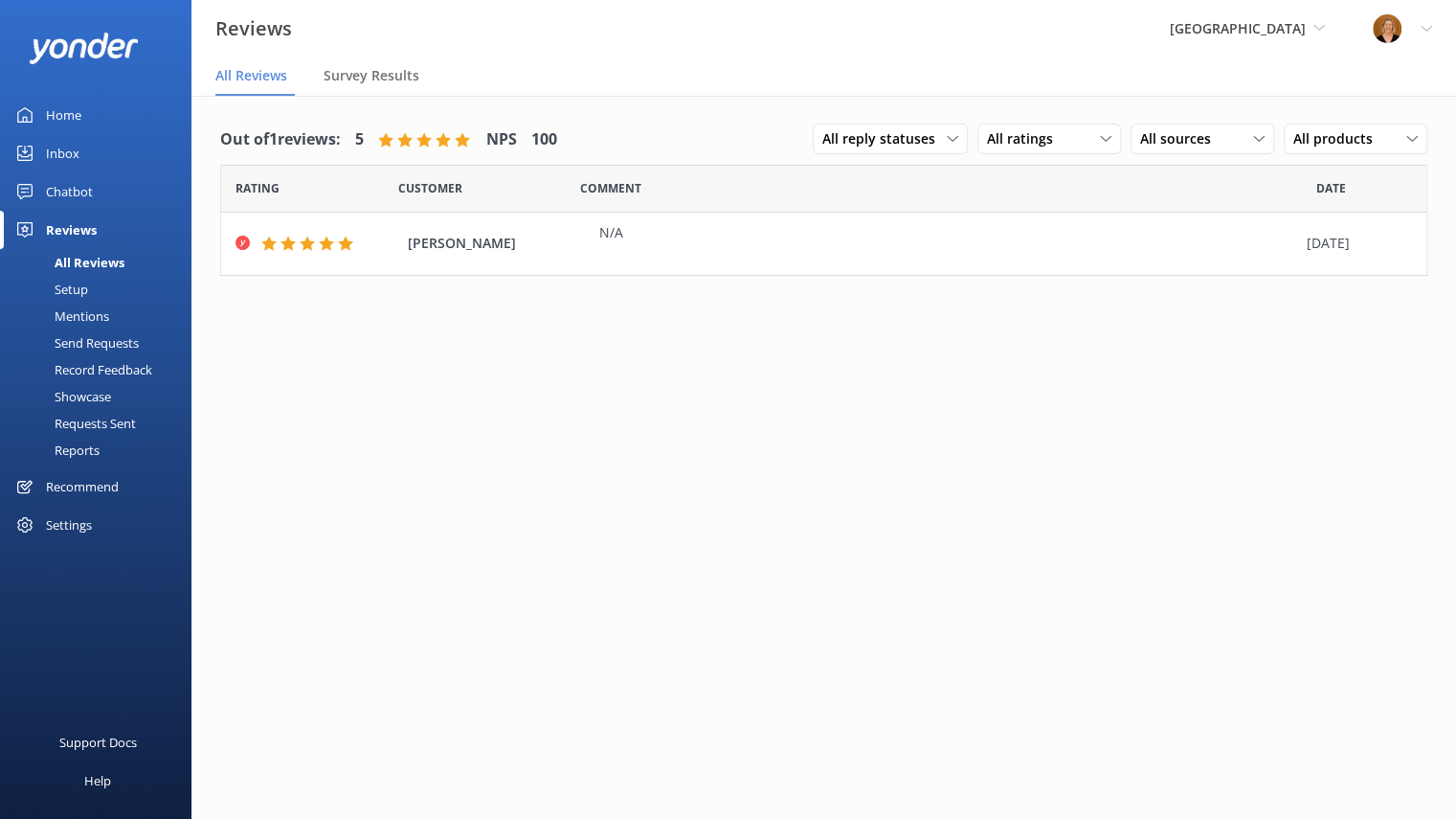
click at [1313, 12] on div "Yonder Holiday Park Yonder Yonder demo Rocket Skydive Lockdown Tours (Wherewolf…" at bounding box center [1247, 29] width 203 height 57
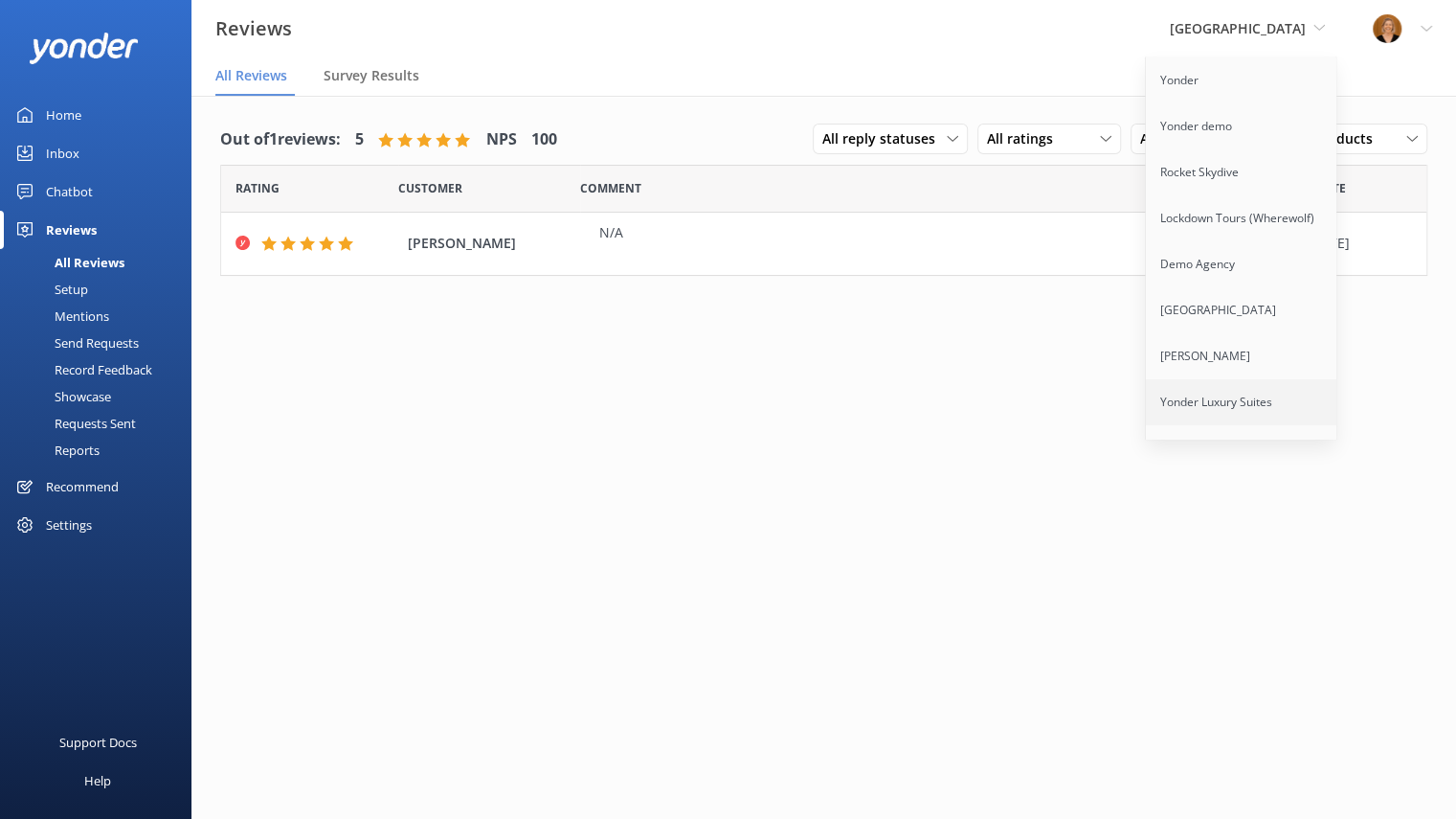
click at [1242, 392] on link "Yonder Luxury Suites" at bounding box center [1241, 402] width 192 height 46
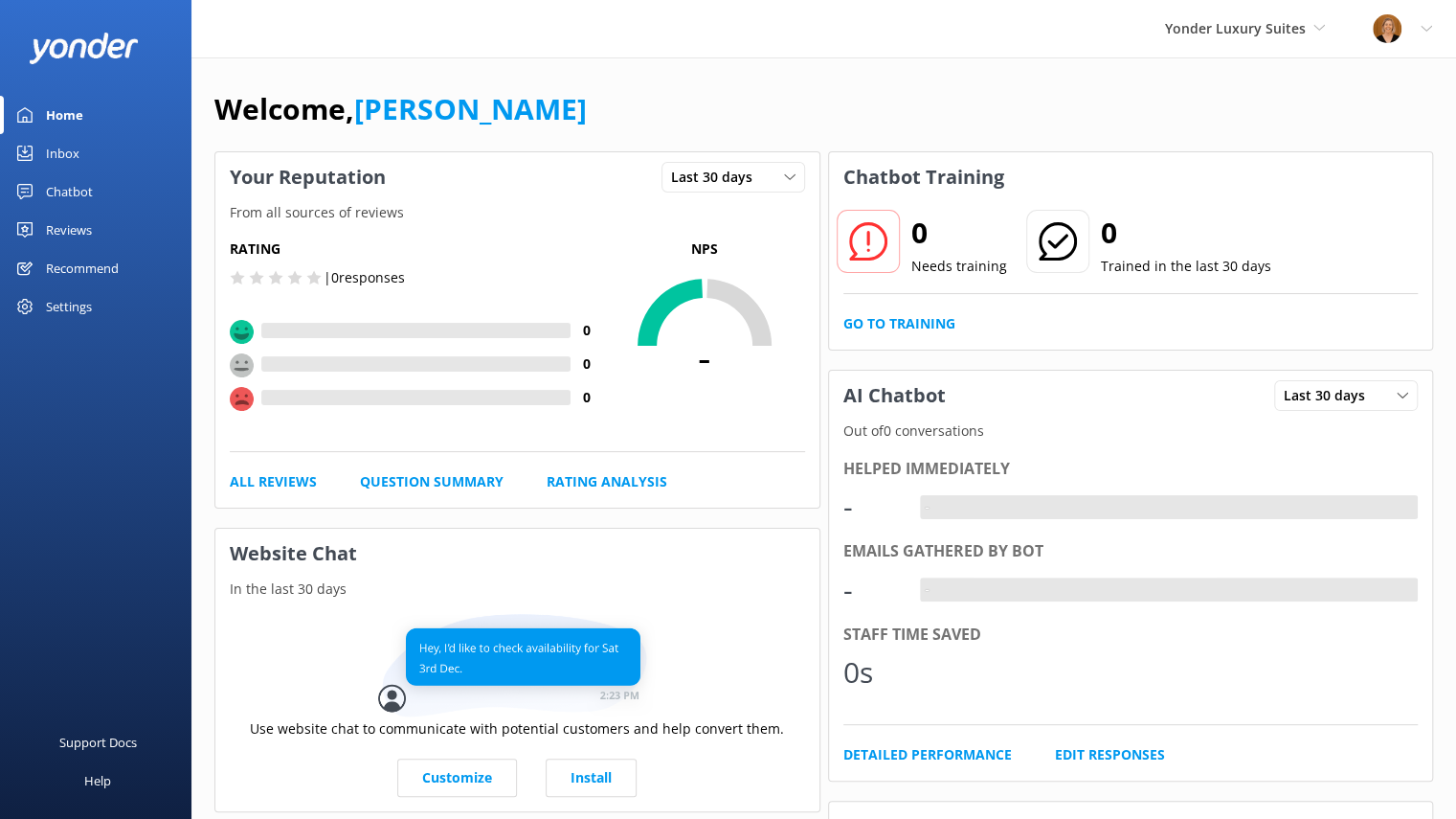
click at [72, 231] on div "Reviews" at bounding box center [69, 230] width 46 height 38
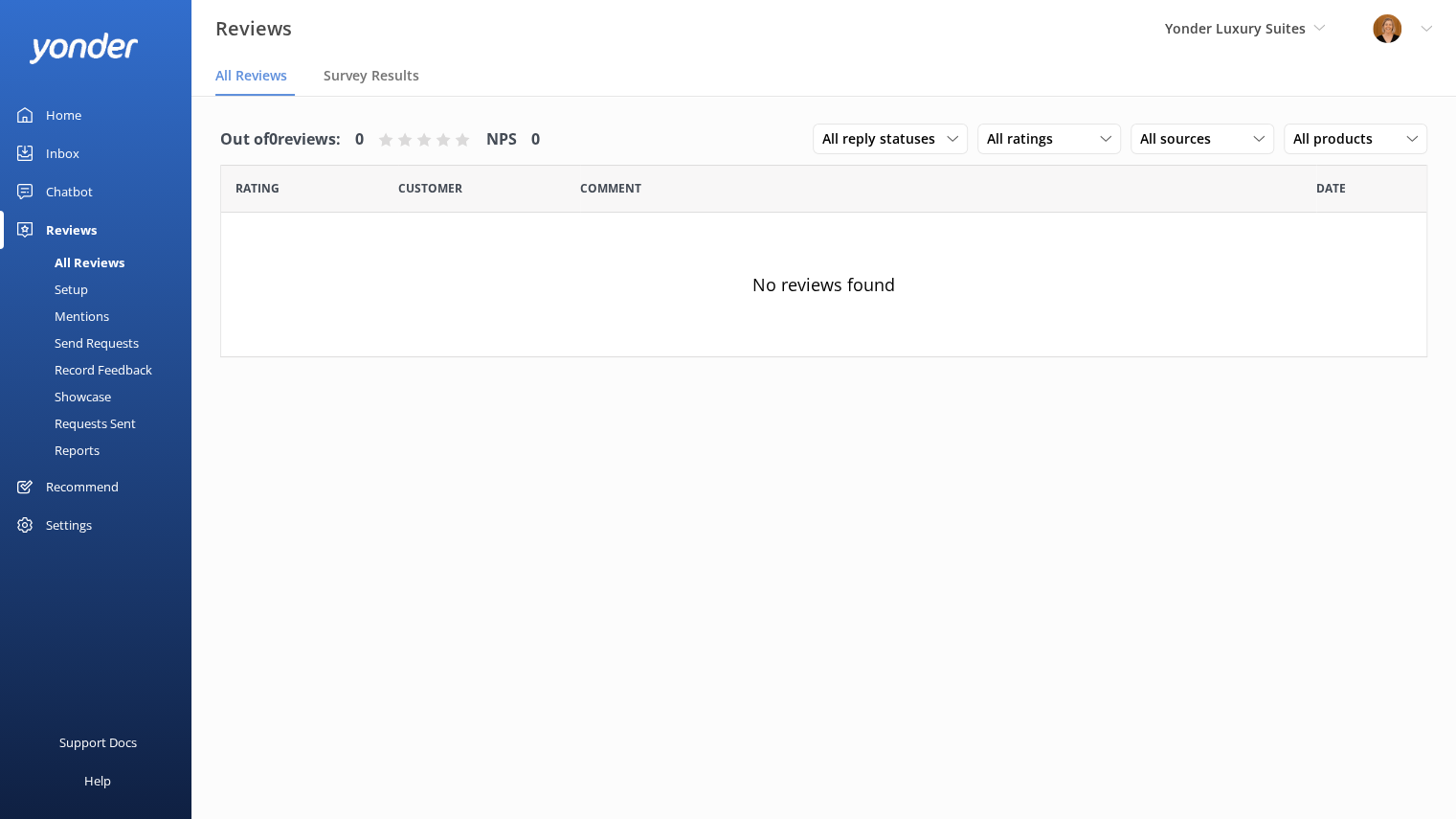
click at [89, 290] on link "Setup" at bounding box center [102, 289] width 180 height 27
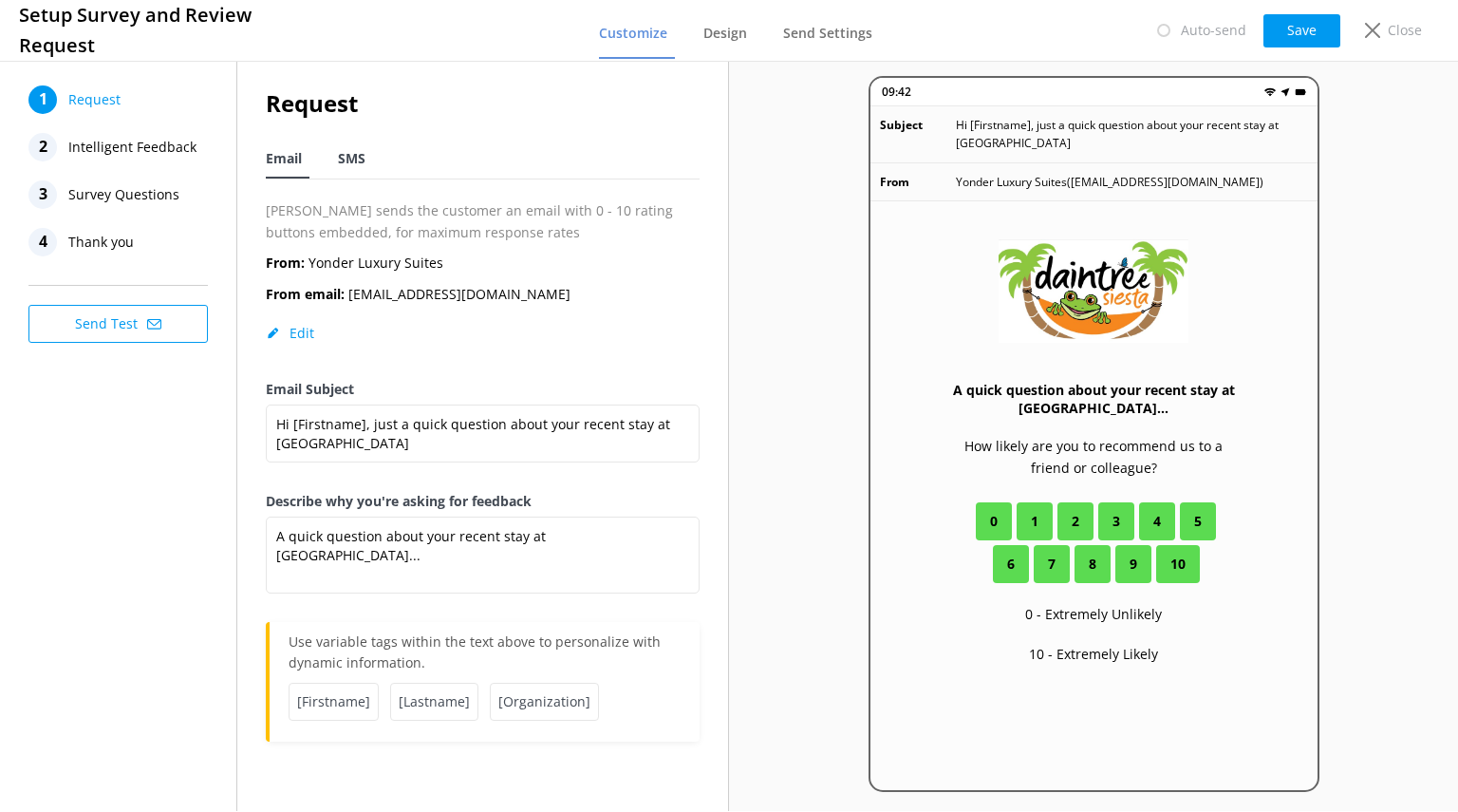
click at [366, 159] on div "SMS" at bounding box center [355, 160] width 35 height 38
type textarea "Hi [name], thanks for visiting us at [companyname]. Just a quick follow up if y…"
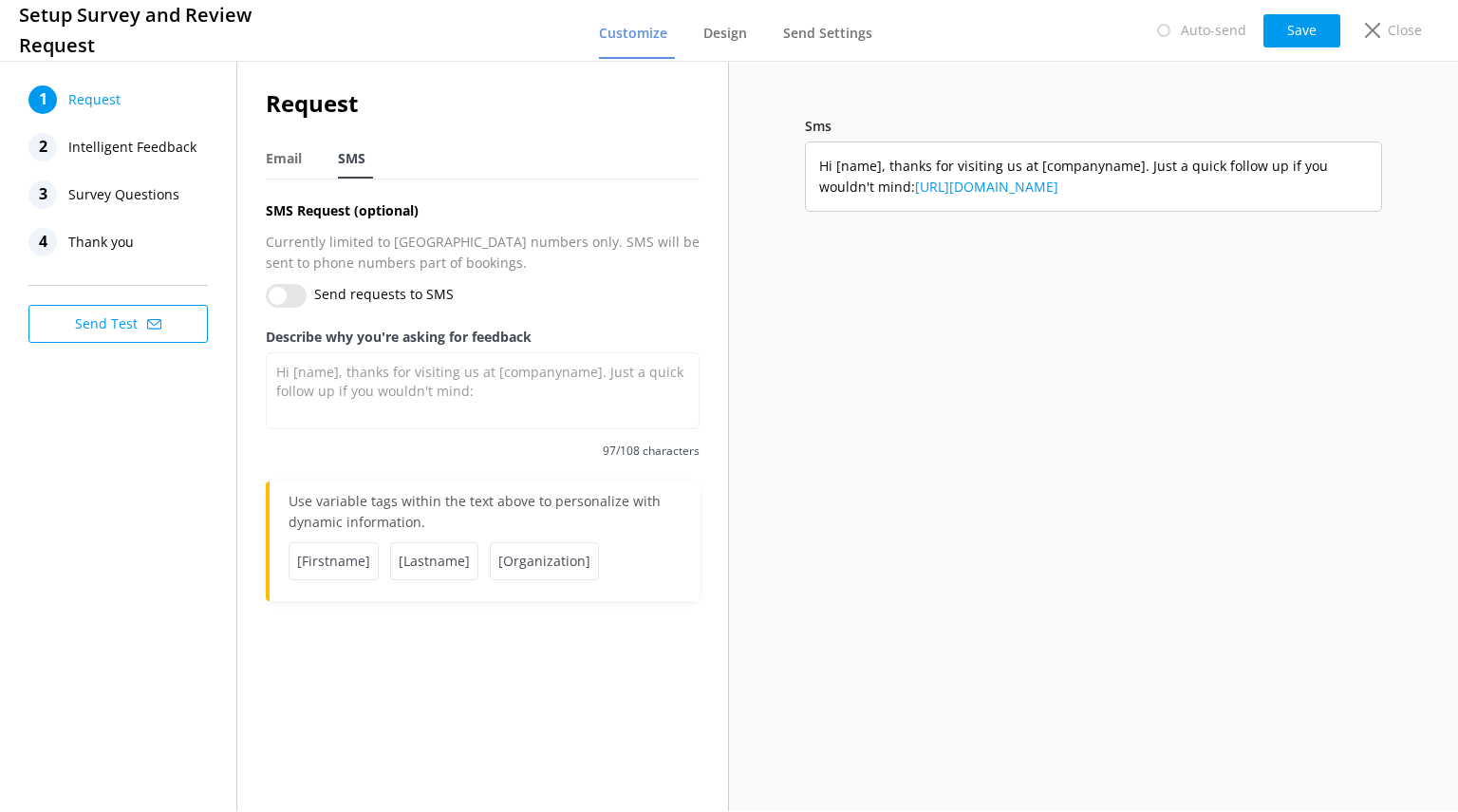
click at [955, 732] on div "Sms Hi [name], thanks for visiting us at [companyname]. Just a quick follow up …" at bounding box center [1094, 434] width 729 height 716
click at [1377, 28] on icon at bounding box center [1373, 30] width 15 height 15
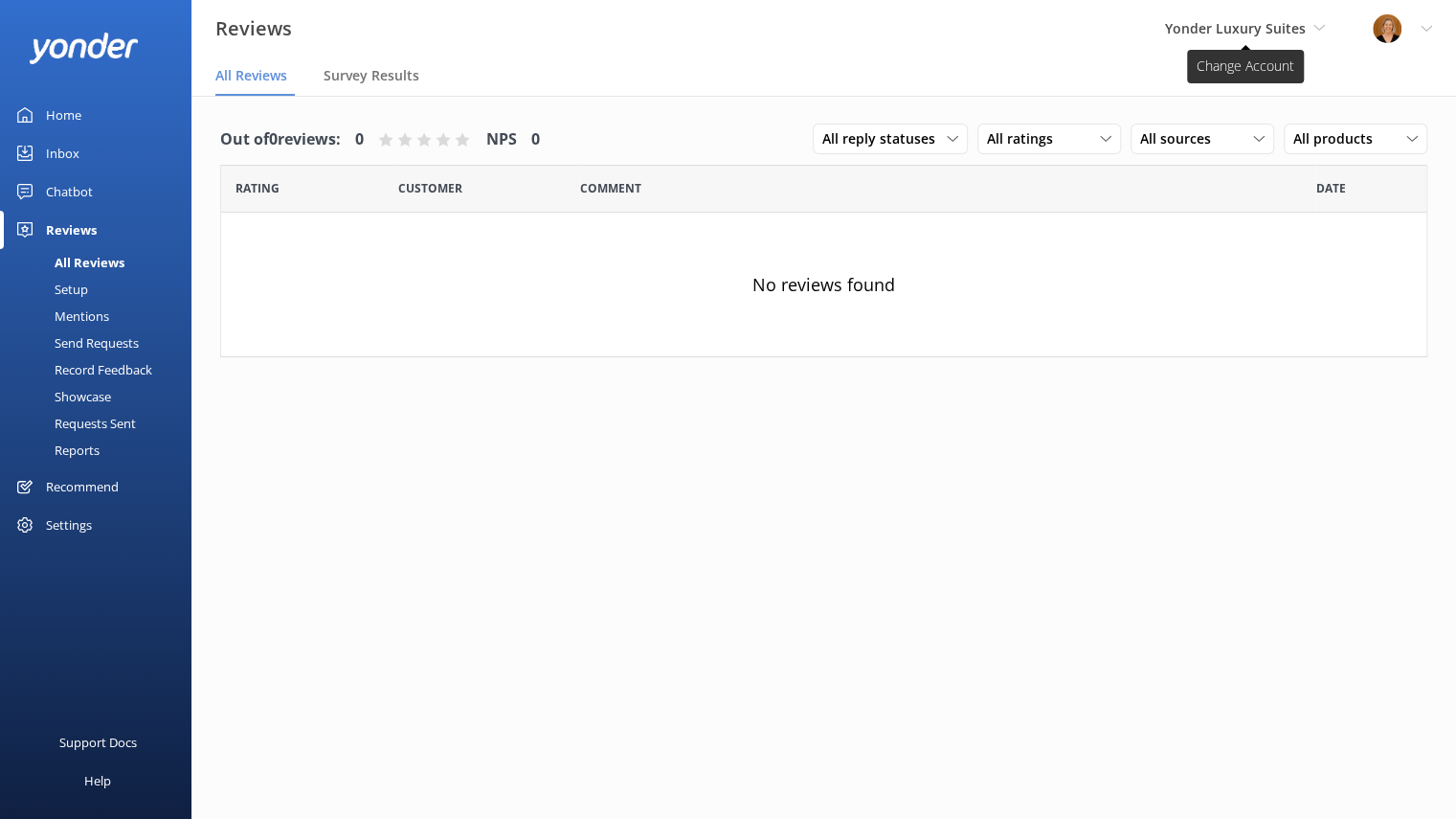
click at [1311, 28] on span "Yonder Luxury Suites" at bounding box center [1244, 29] width 160 height 21
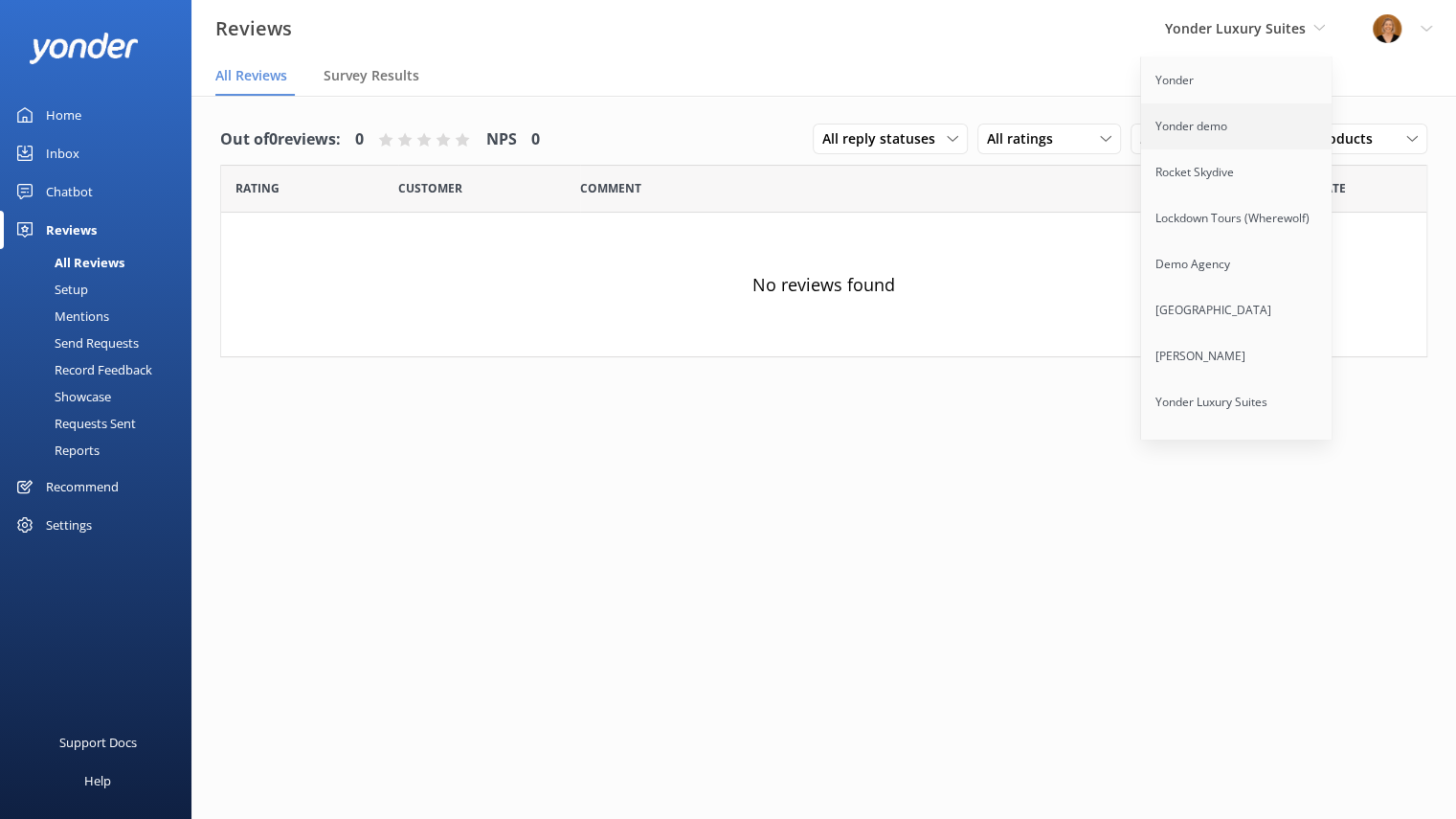
click at [1249, 118] on link "Yonder demo" at bounding box center [1237, 126] width 192 height 46
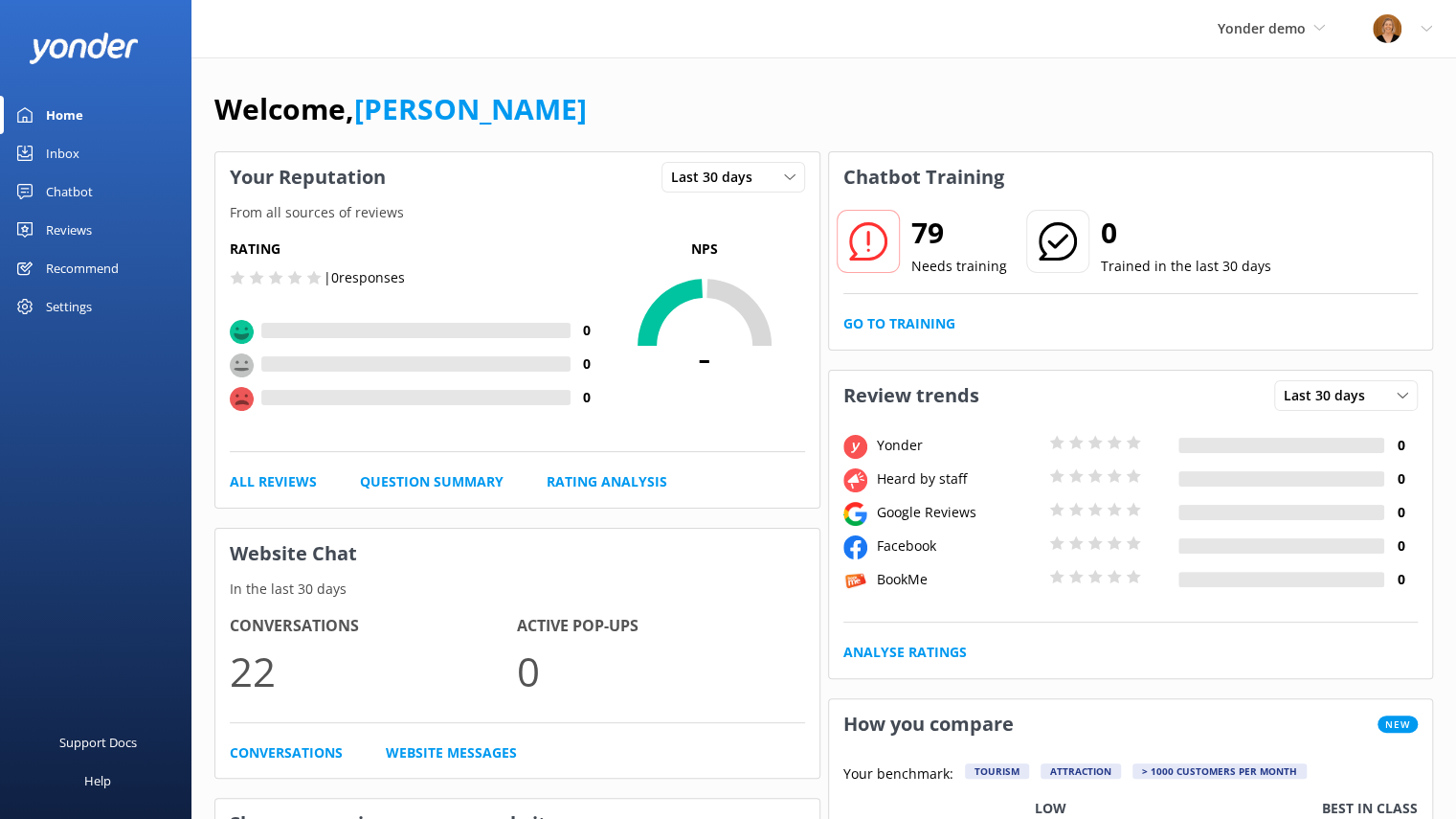
click at [83, 189] on div "Chatbot" at bounding box center [69, 192] width 47 height 38
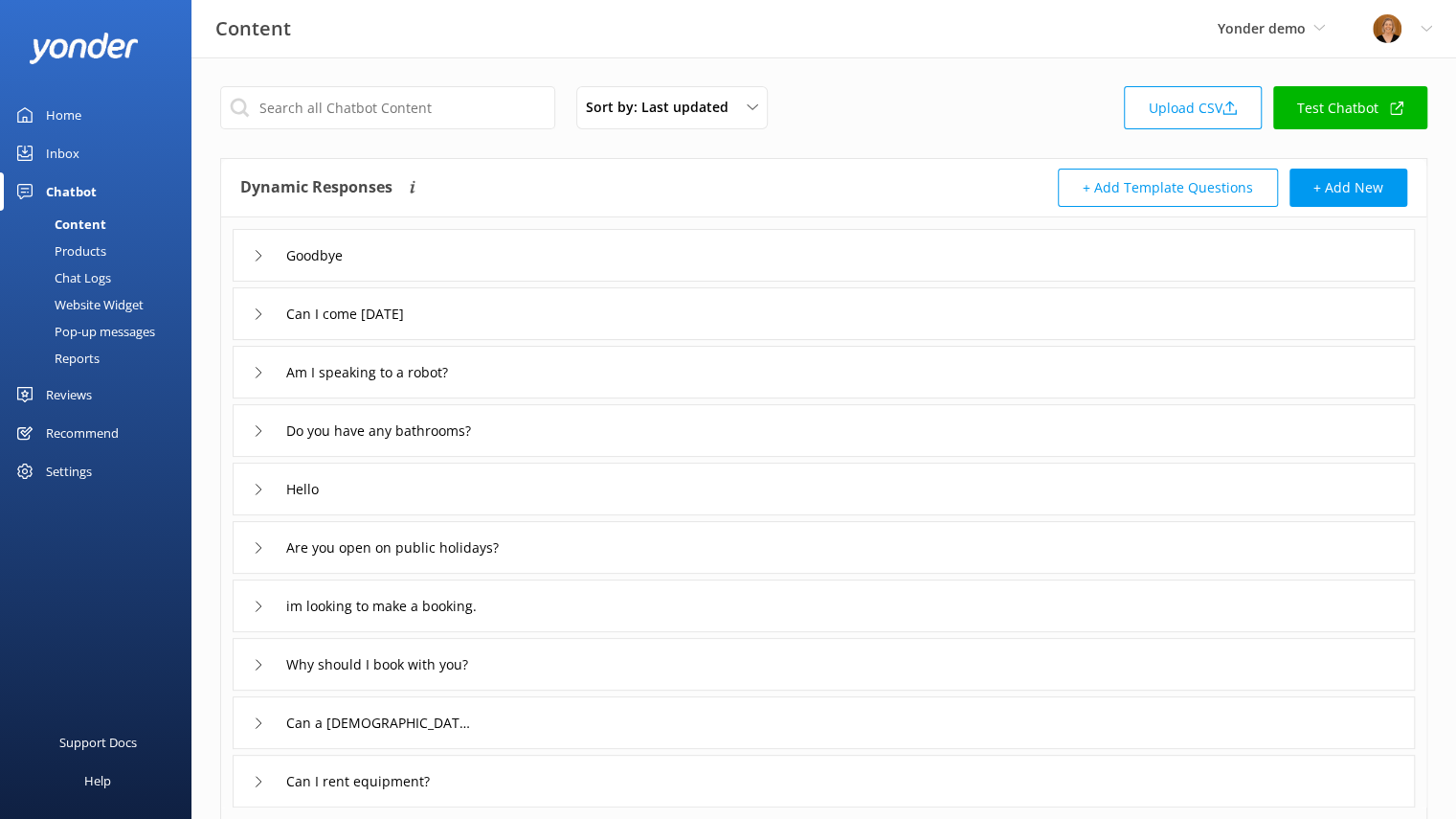
click at [65, 148] on div "Inbox" at bounding box center [62, 153] width 34 height 38
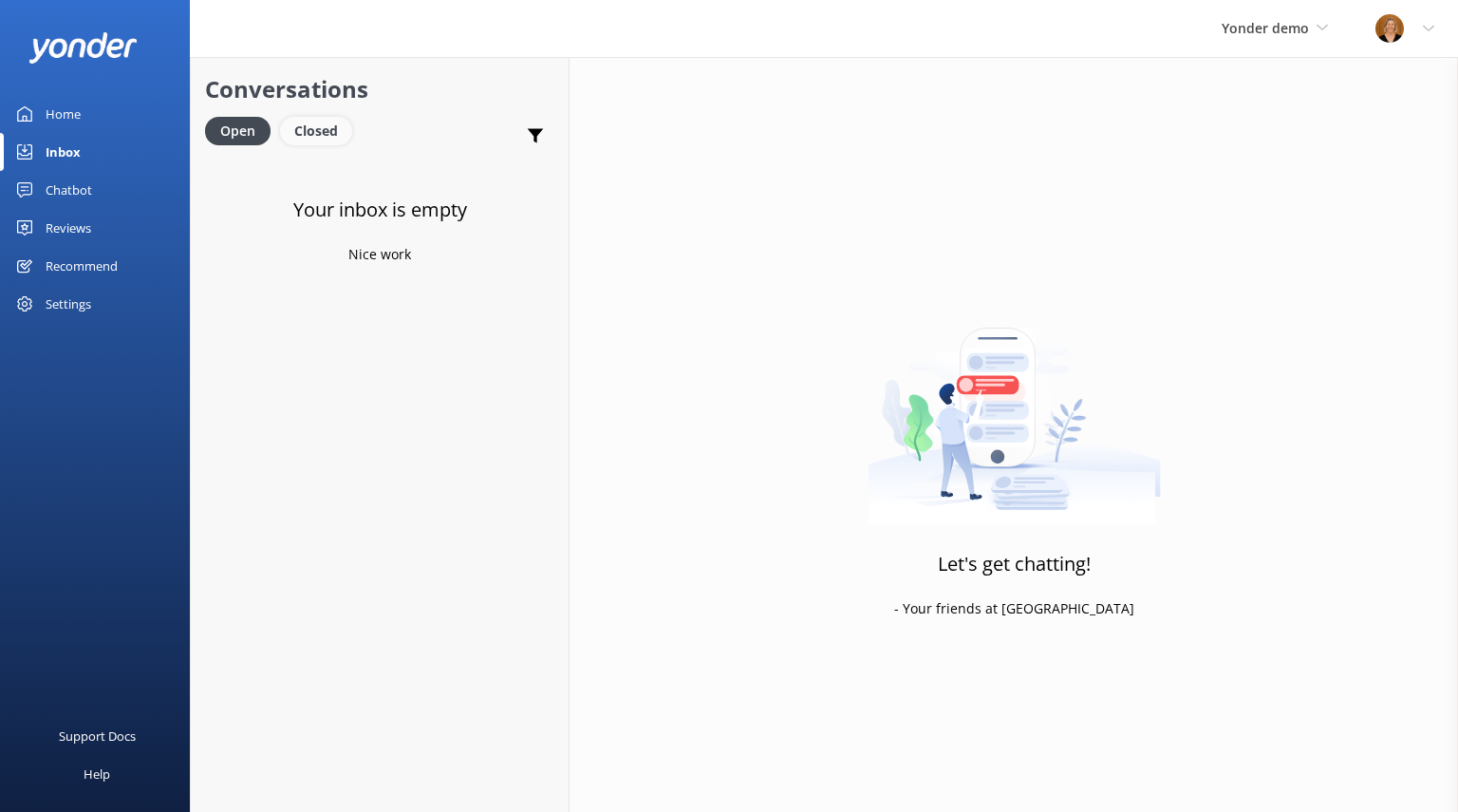
click at [325, 136] on div "Closed" at bounding box center [316, 131] width 72 height 28
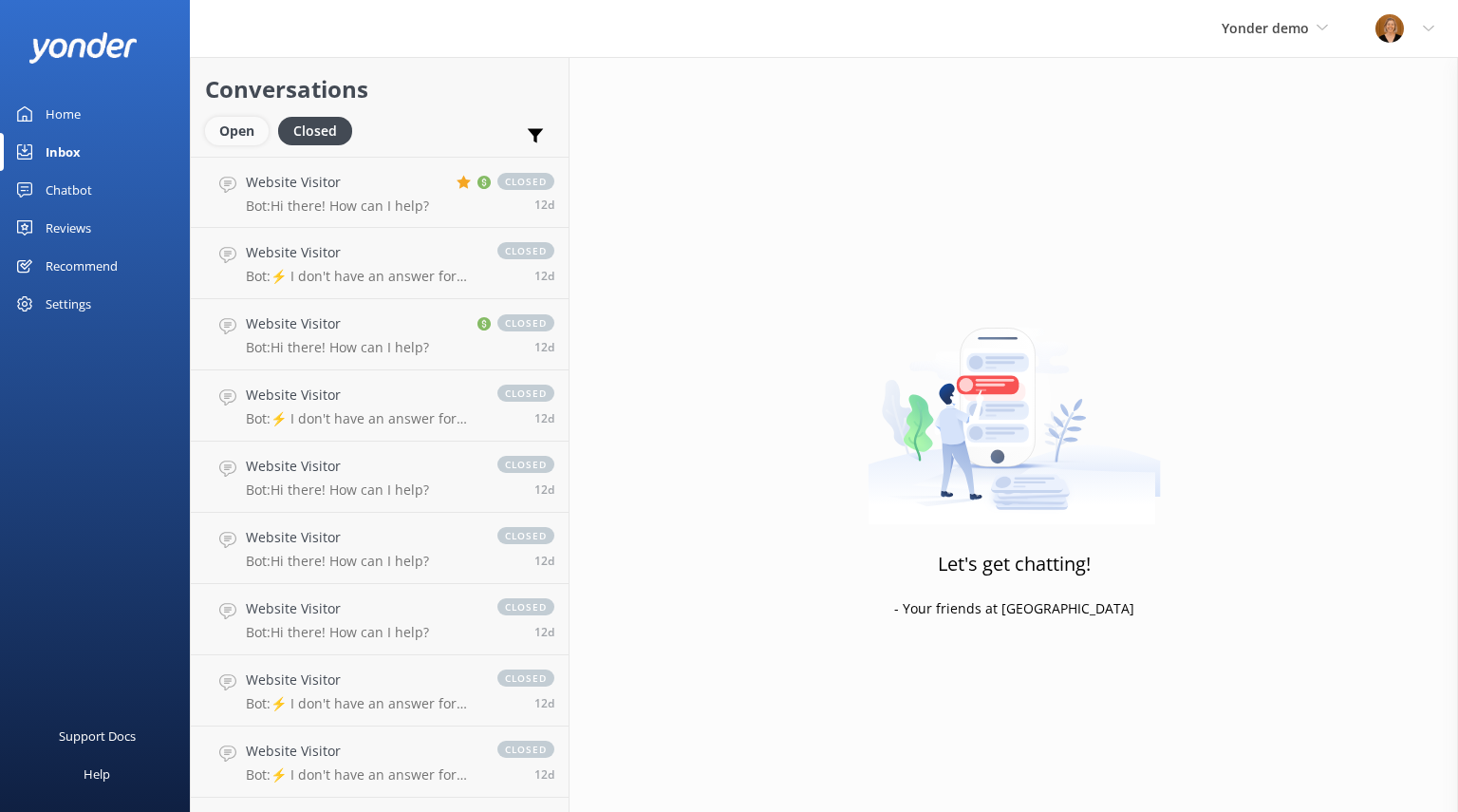
click at [243, 134] on div "Open" at bounding box center [237, 131] width 64 height 28
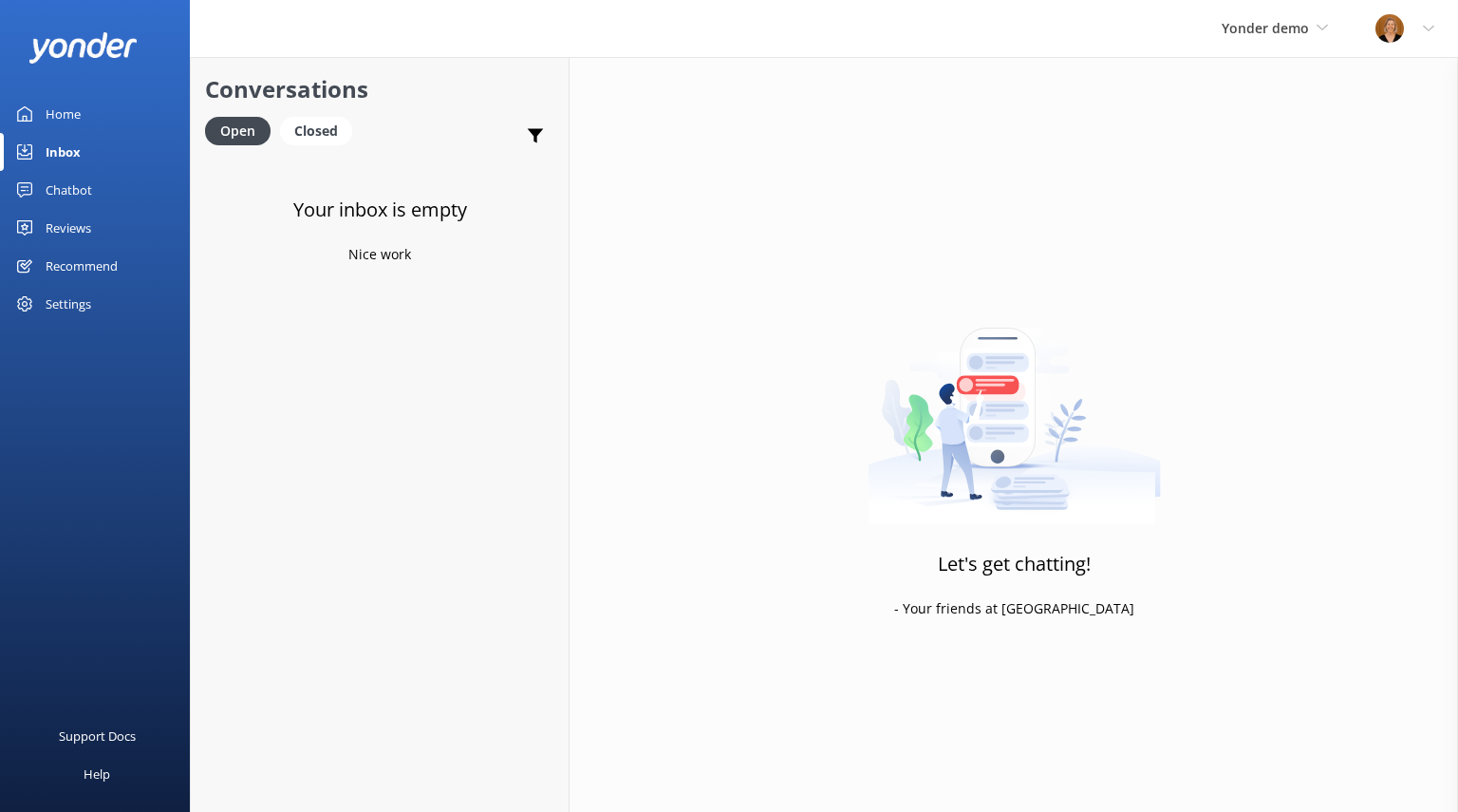
click at [89, 196] on div "Chatbot" at bounding box center [68, 190] width 47 height 38
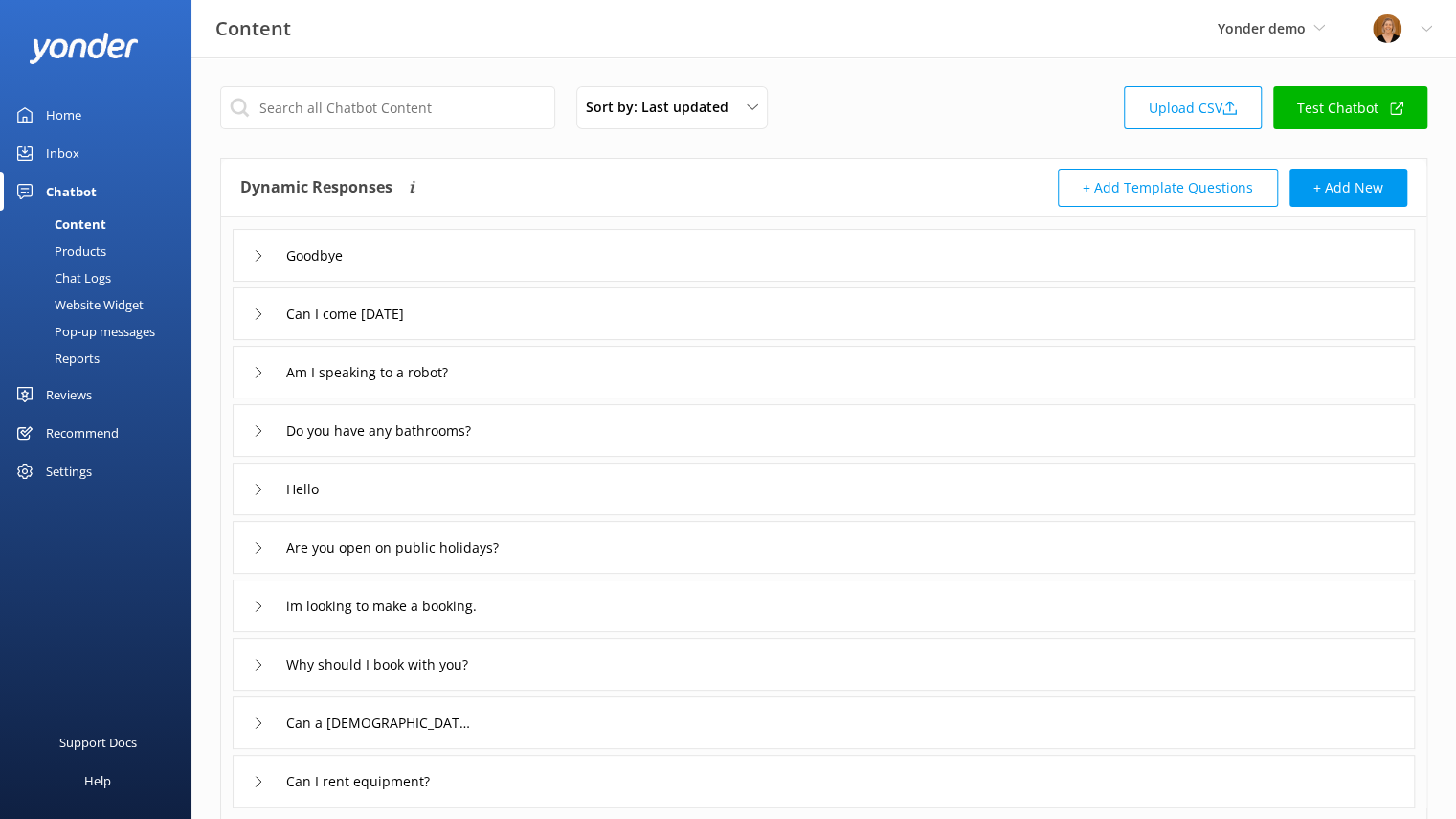
click at [259, 429] on icon at bounding box center [259, 431] width 11 height 11
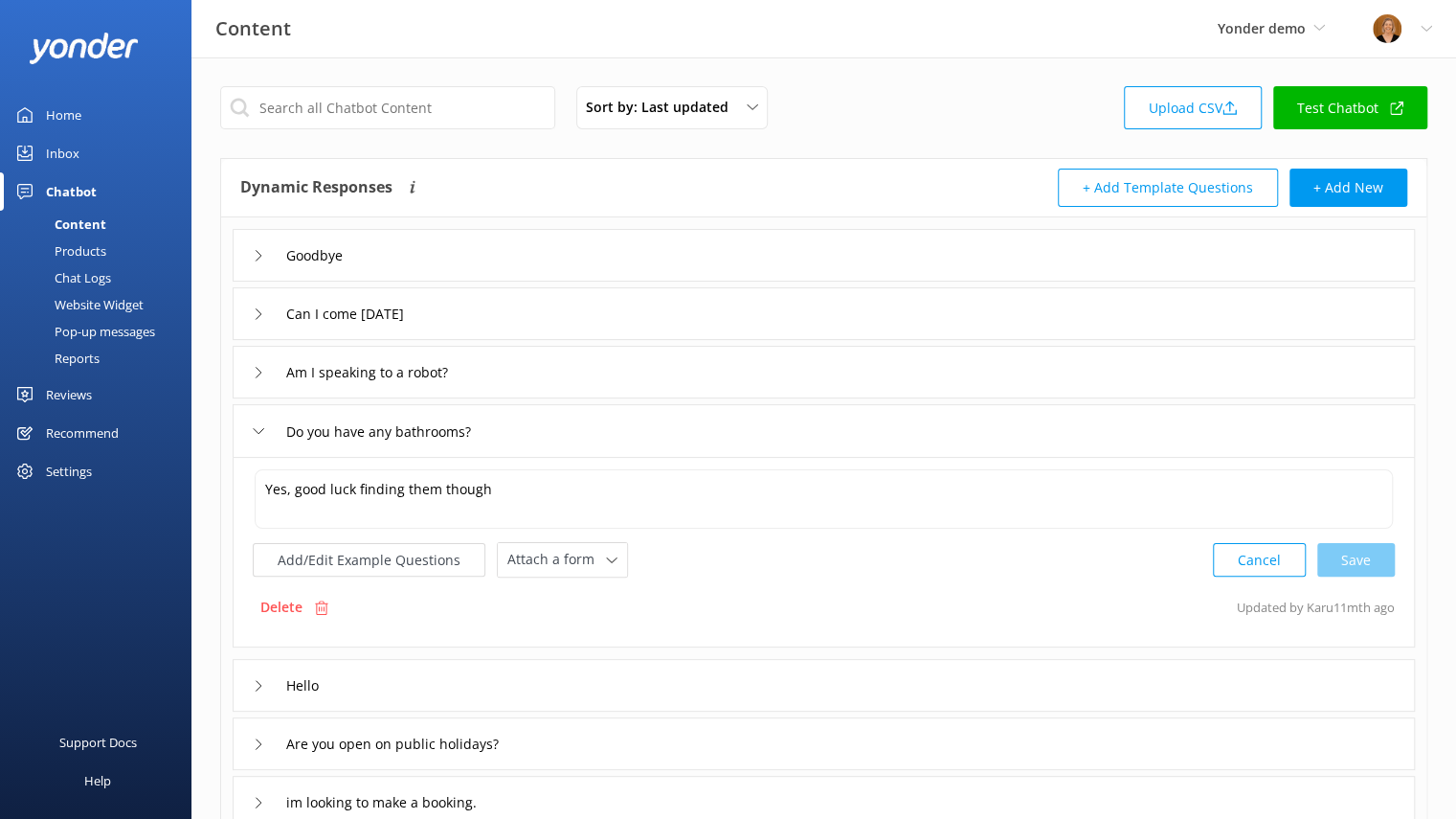
click at [260, 441] on div "Do you have any bathrooms?" at bounding box center [364, 431] width 222 height 32
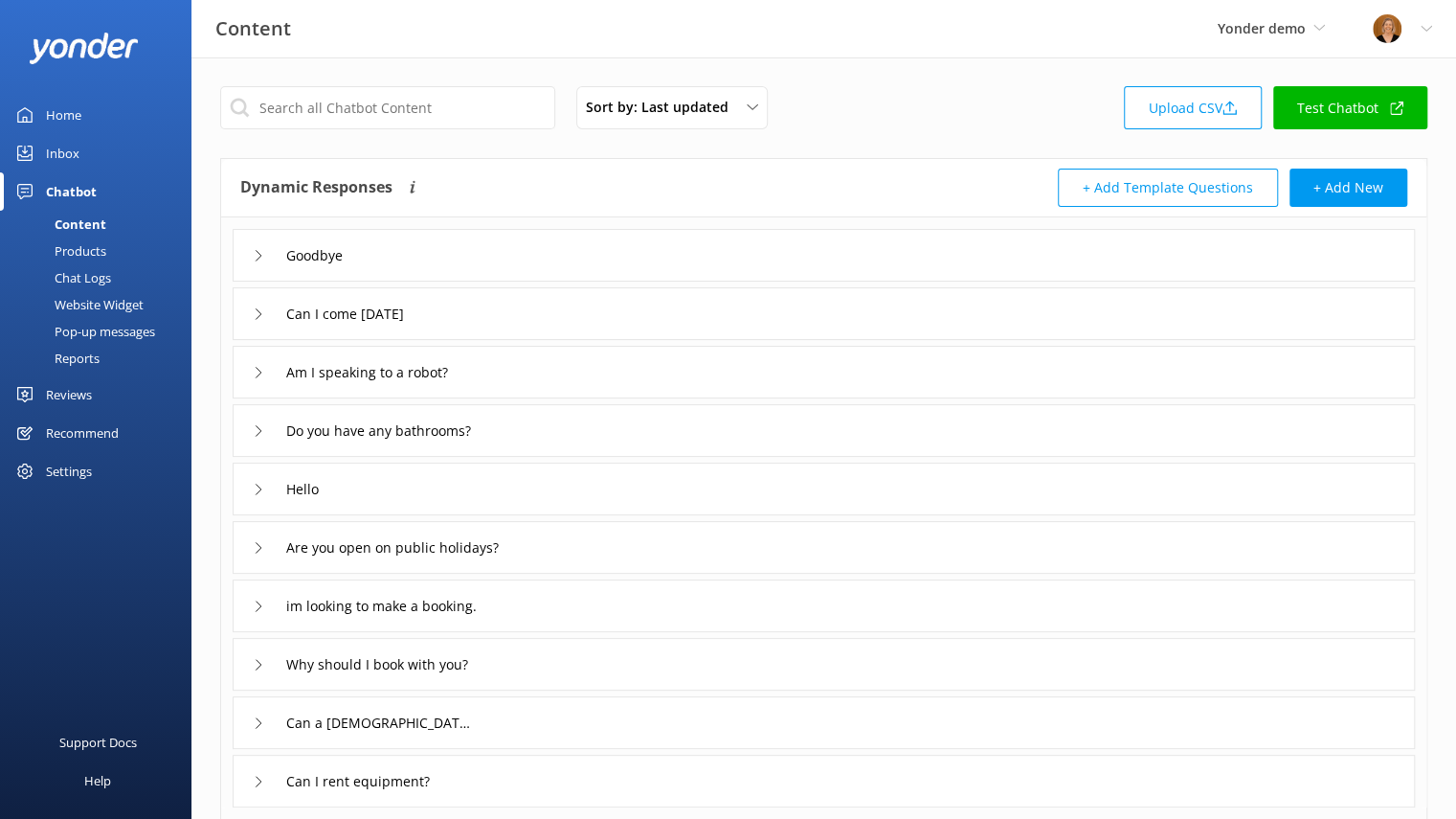
click at [253, 606] on icon at bounding box center [259, 606] width 11 height 11
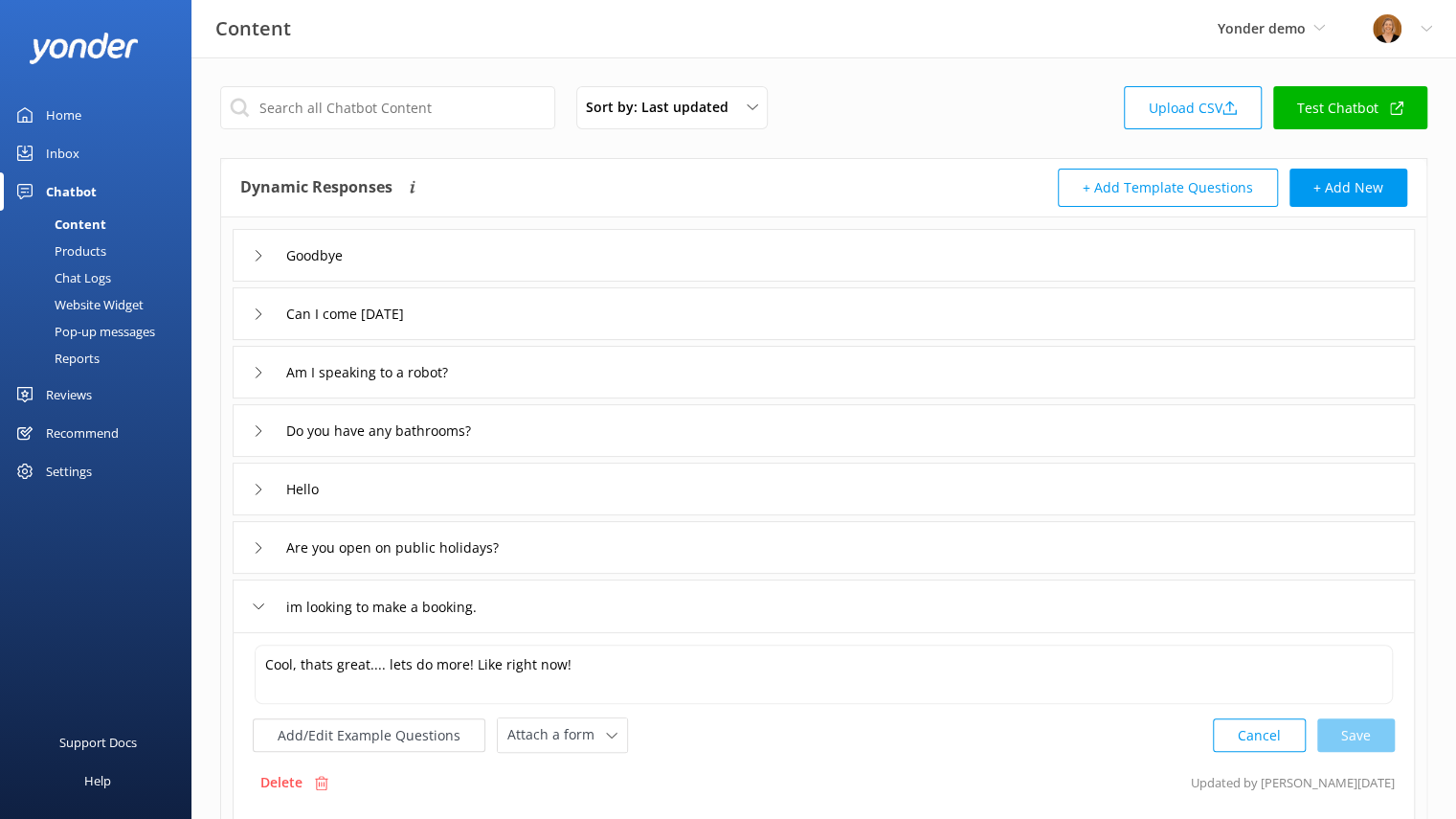
click at [262, 543] on icon at bounding box center [259, 548] width 11 height 11
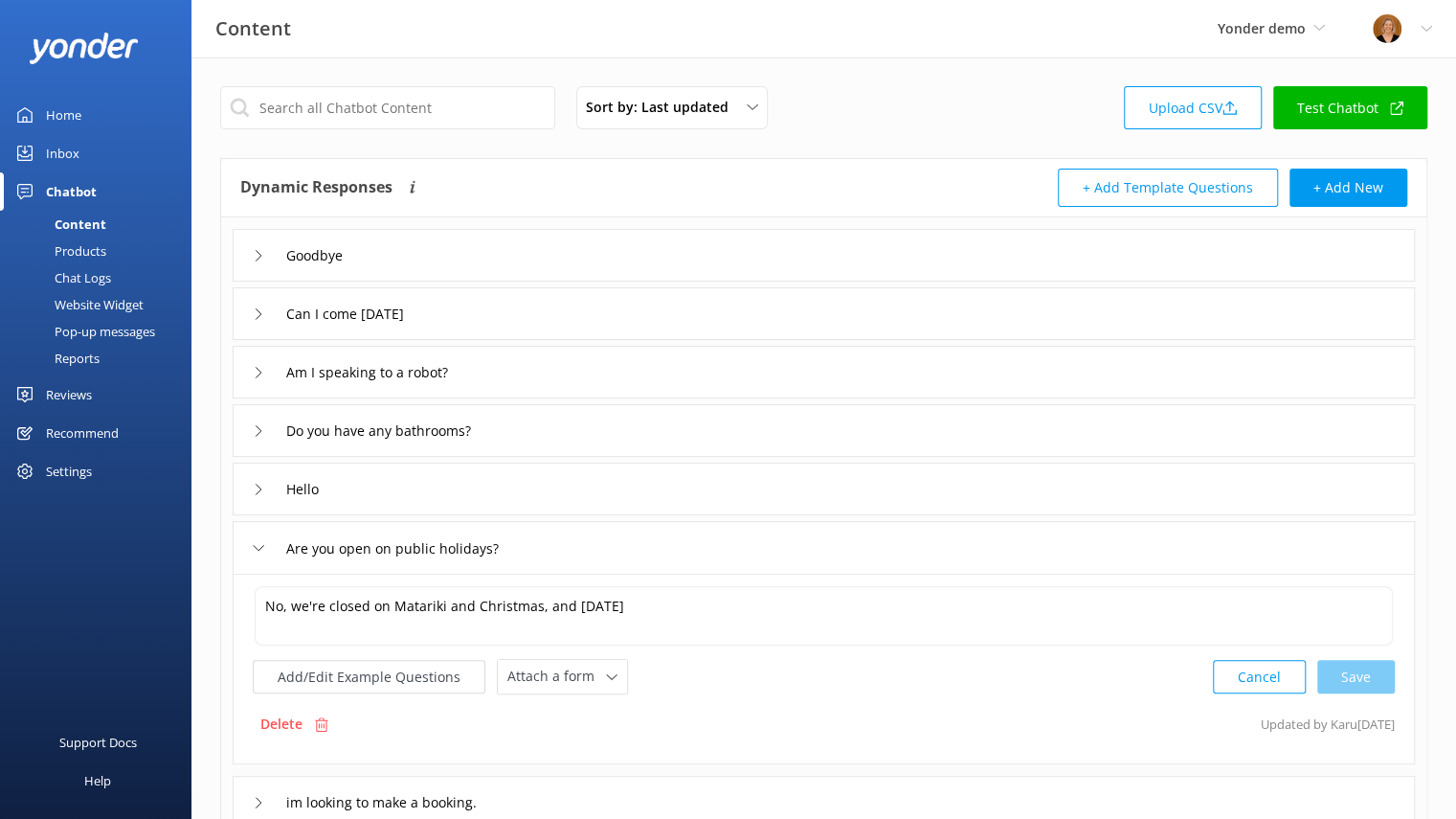
click at [91, 269] on div "Chat Logs" at bounding box center [61, 278] width 100 height 27
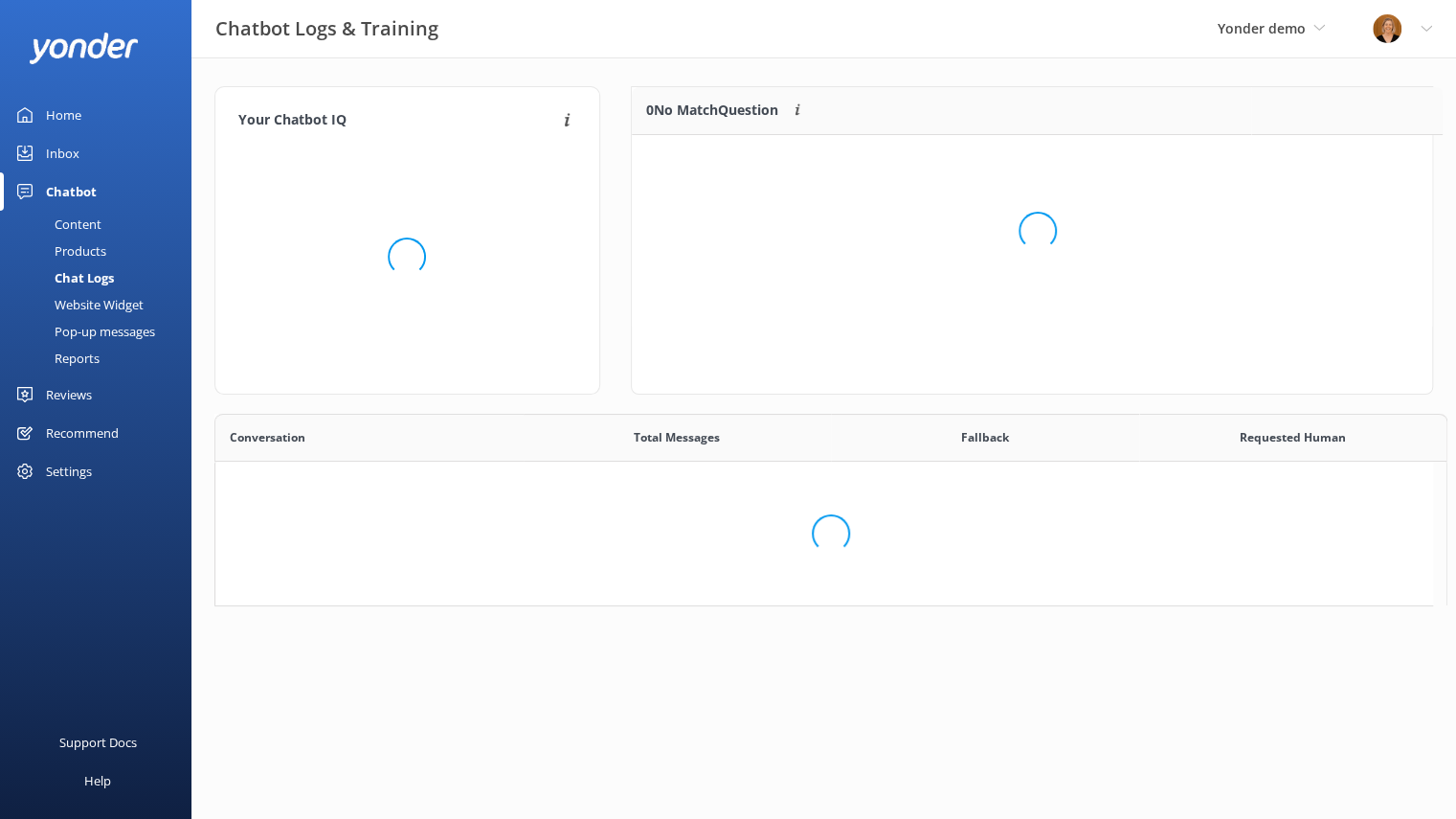
scroll to position [656, 1202]
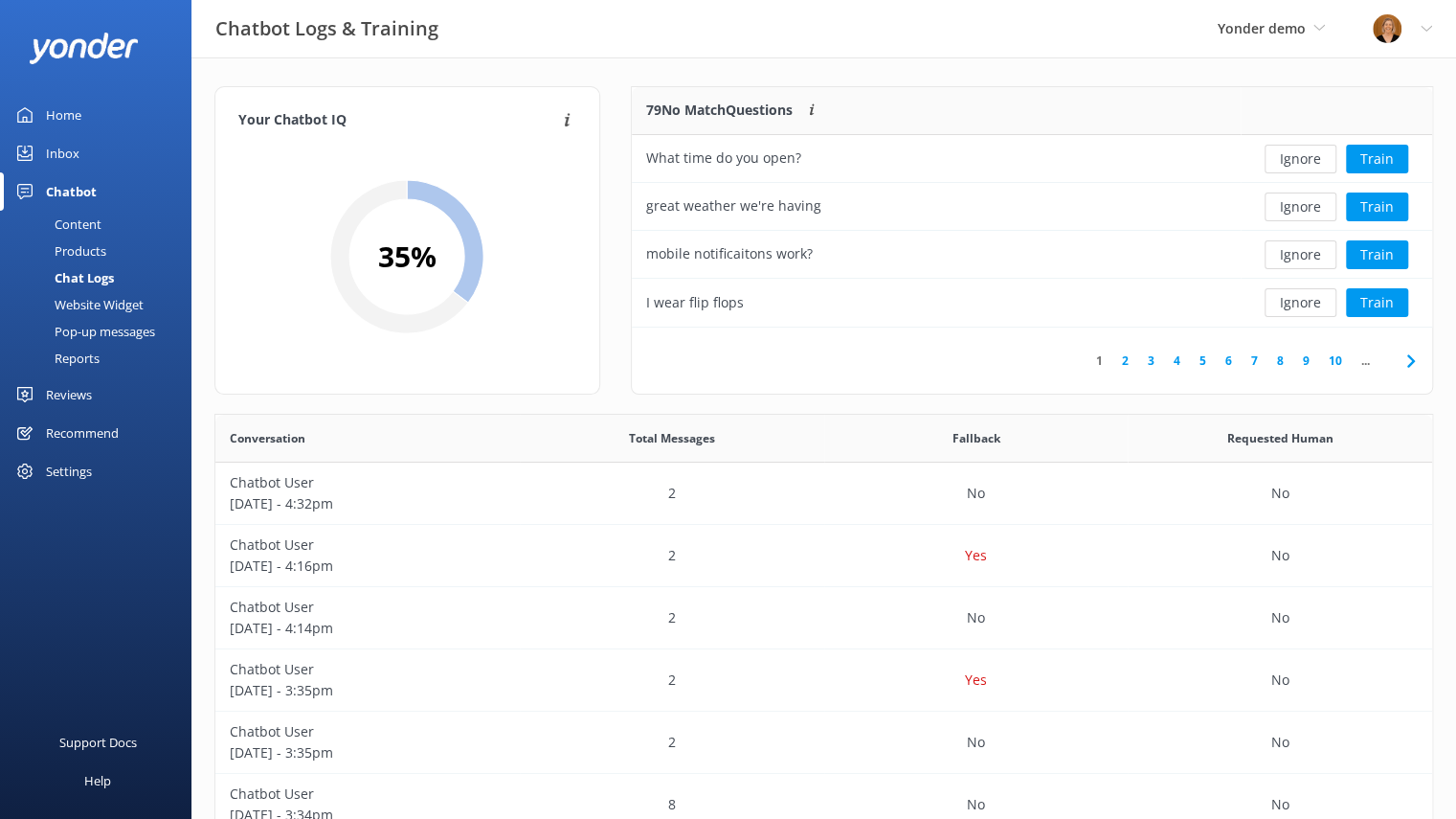
click at [119, 306] on div "Website Widget" at bounding box center [78, 305] width 132 height 27
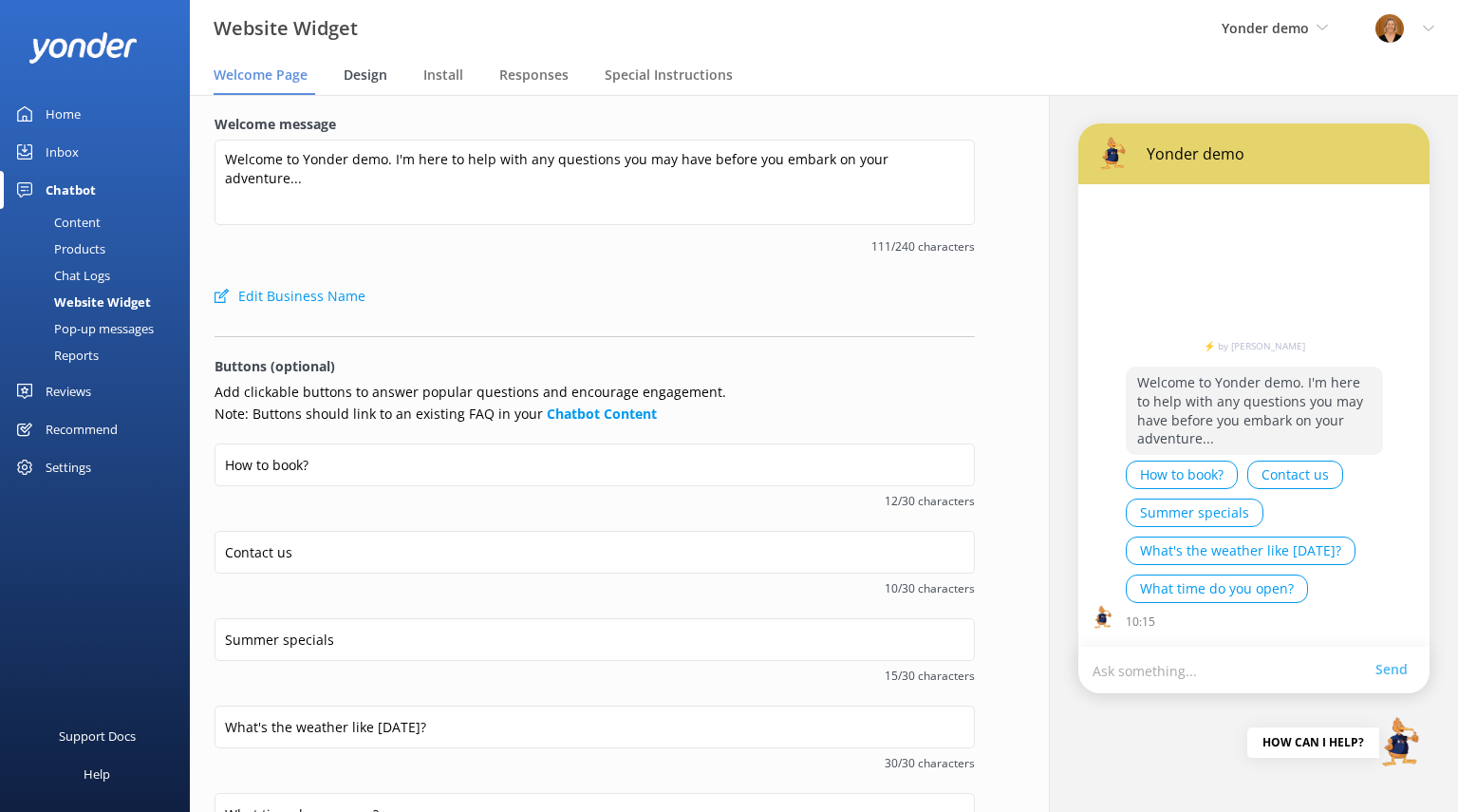
click at [369, 73] on span "Design" at bounding box center [366, 75] width 44 height 19
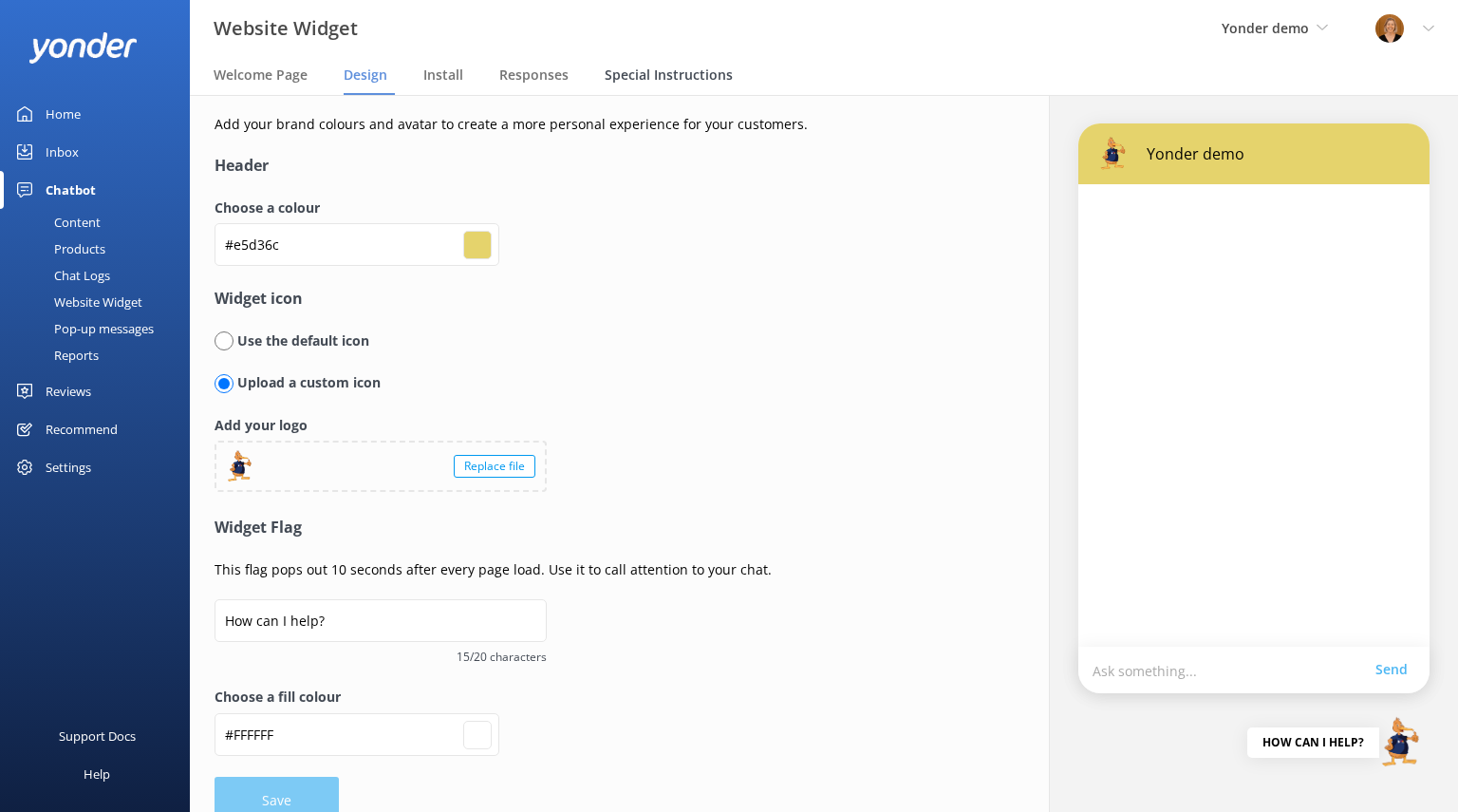
click at [688, 78] on span "Special Instructions" at bounding box center [669, 75] width 128 height 19
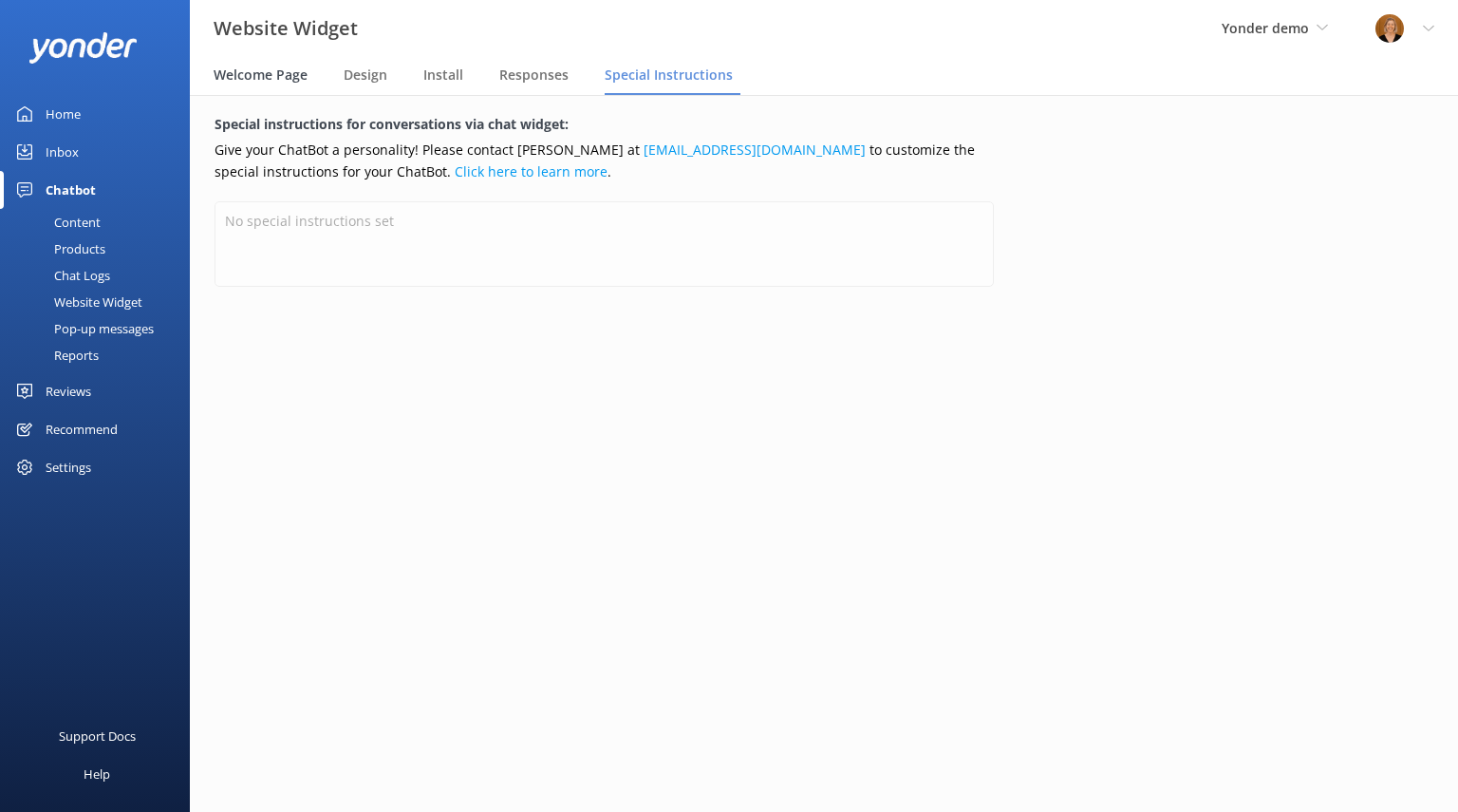
click at [248, 90] on div "Welcome Page" at bounding box center [264, 76] width 102 height 38
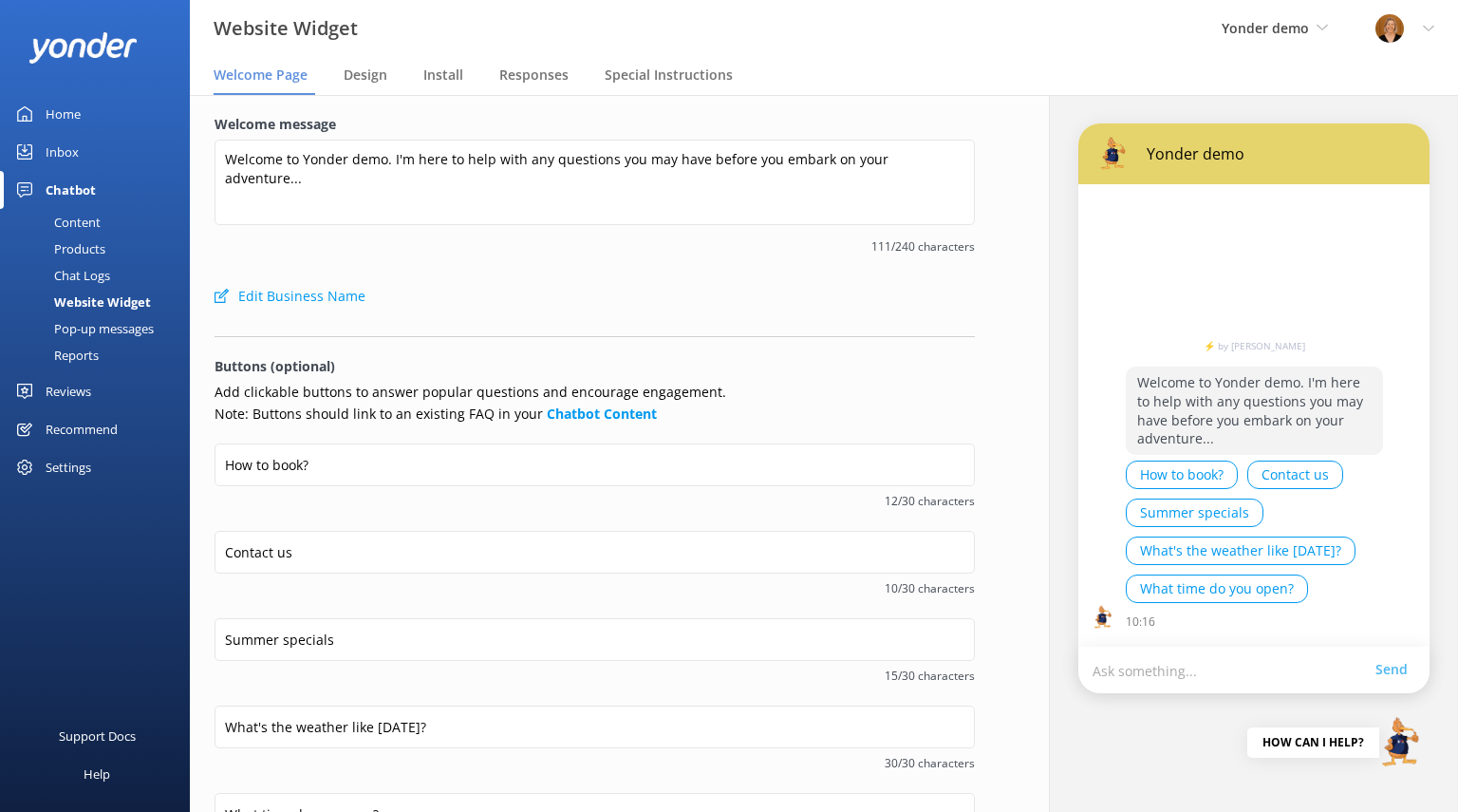
click at [87, 354] on div "Reports" at bounding box center [55, 355] width 87 height 27
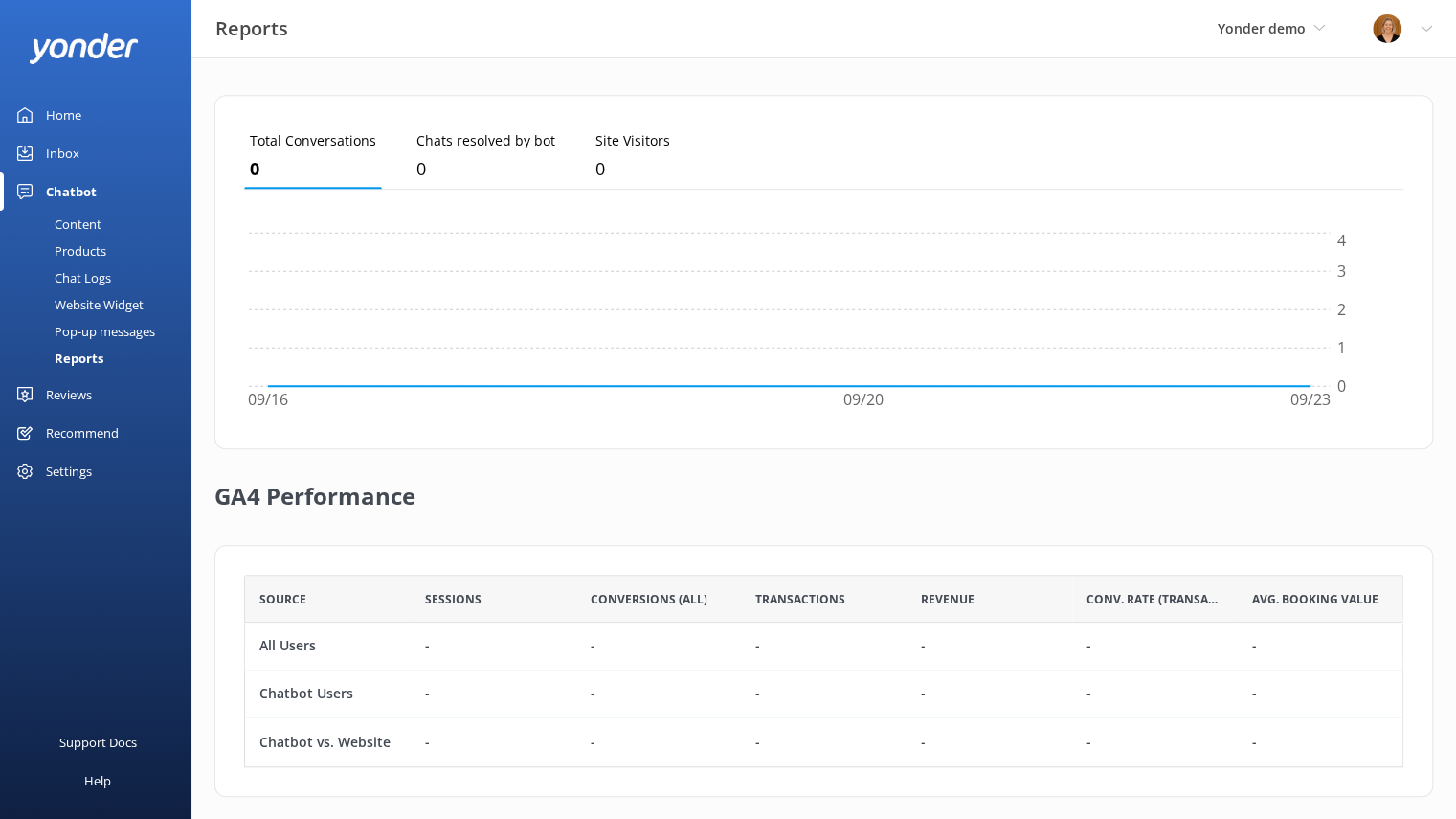
scroll to position [513, 0]
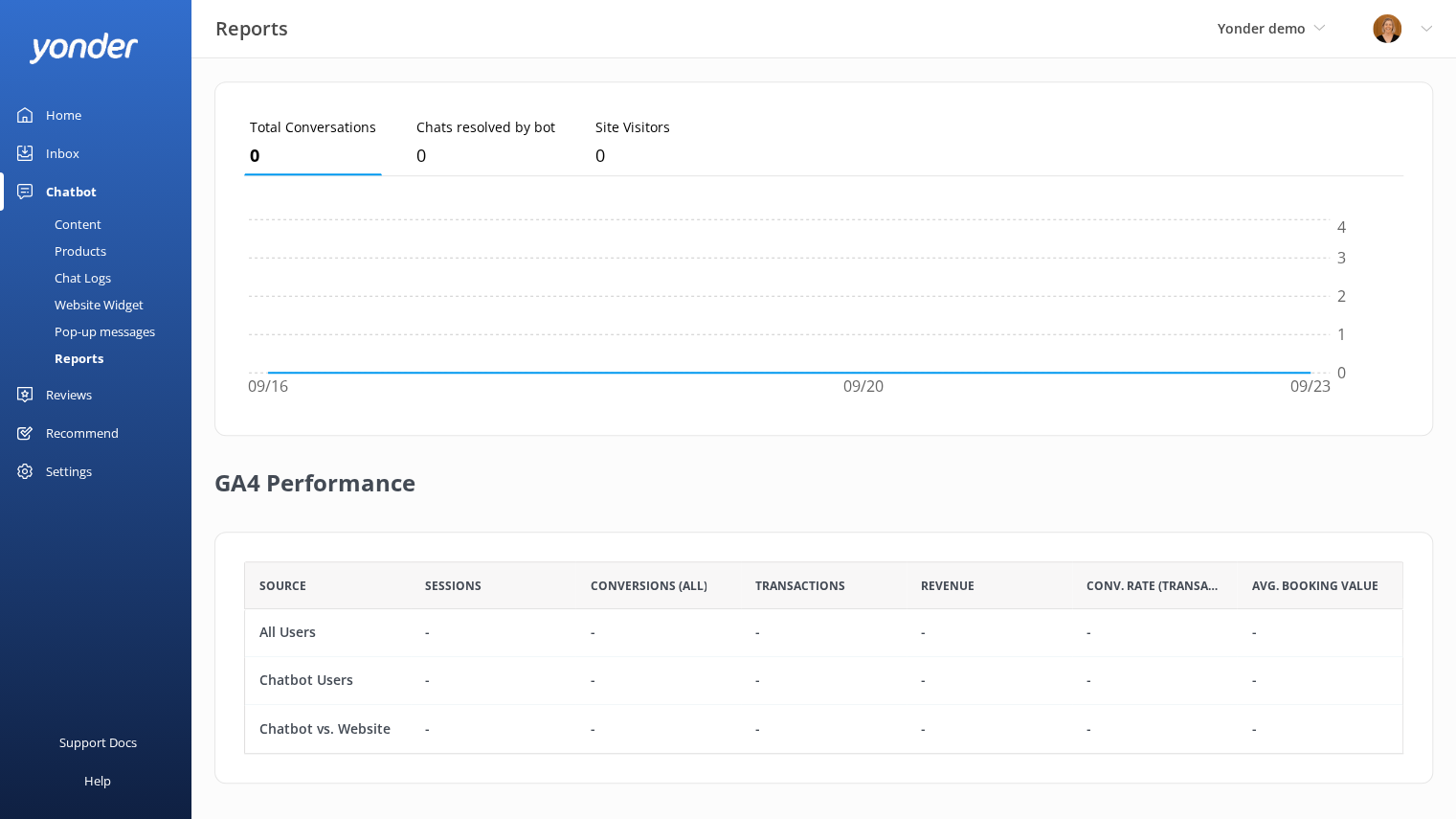
click at [96, 273] on div "Chat Logs" at bounding box center [61, 278] width 100 height 27
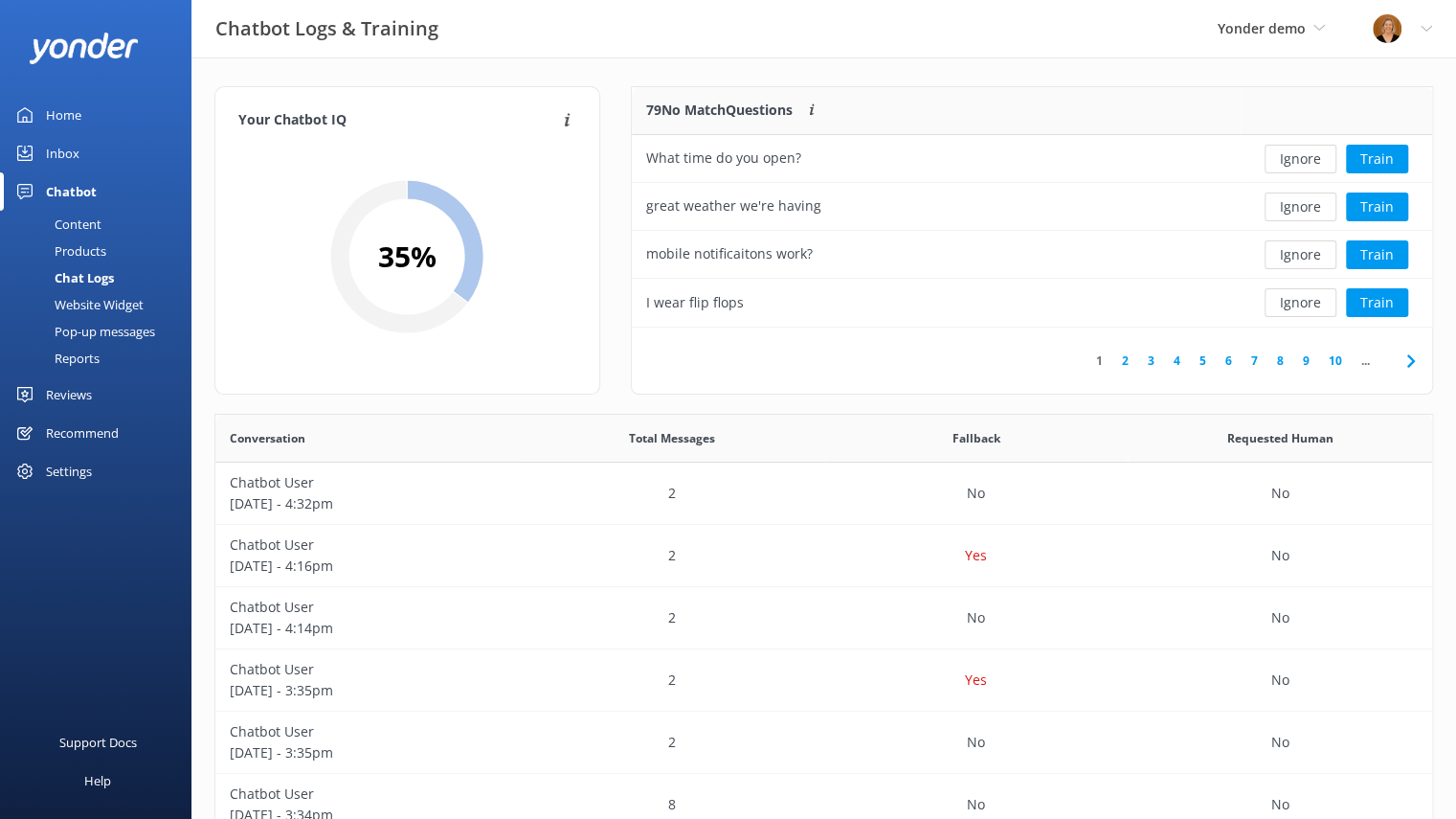
click at [71, 399] on div "Reviews" at bounding box center [69, 395] width 46 height 38
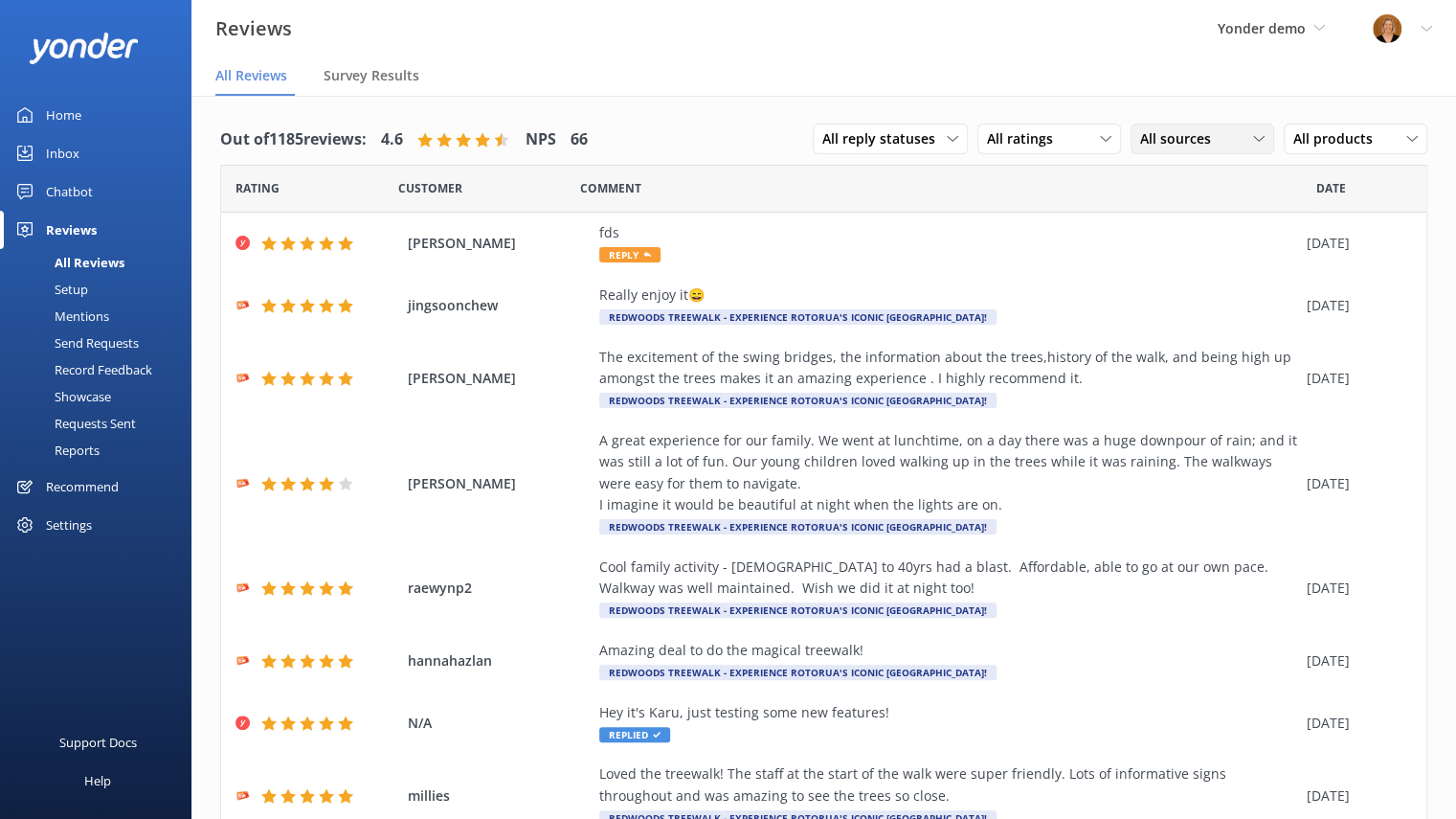
click at [1226, 136] on div "All sources" at bounding box center [1202, 139] width 134 height 21
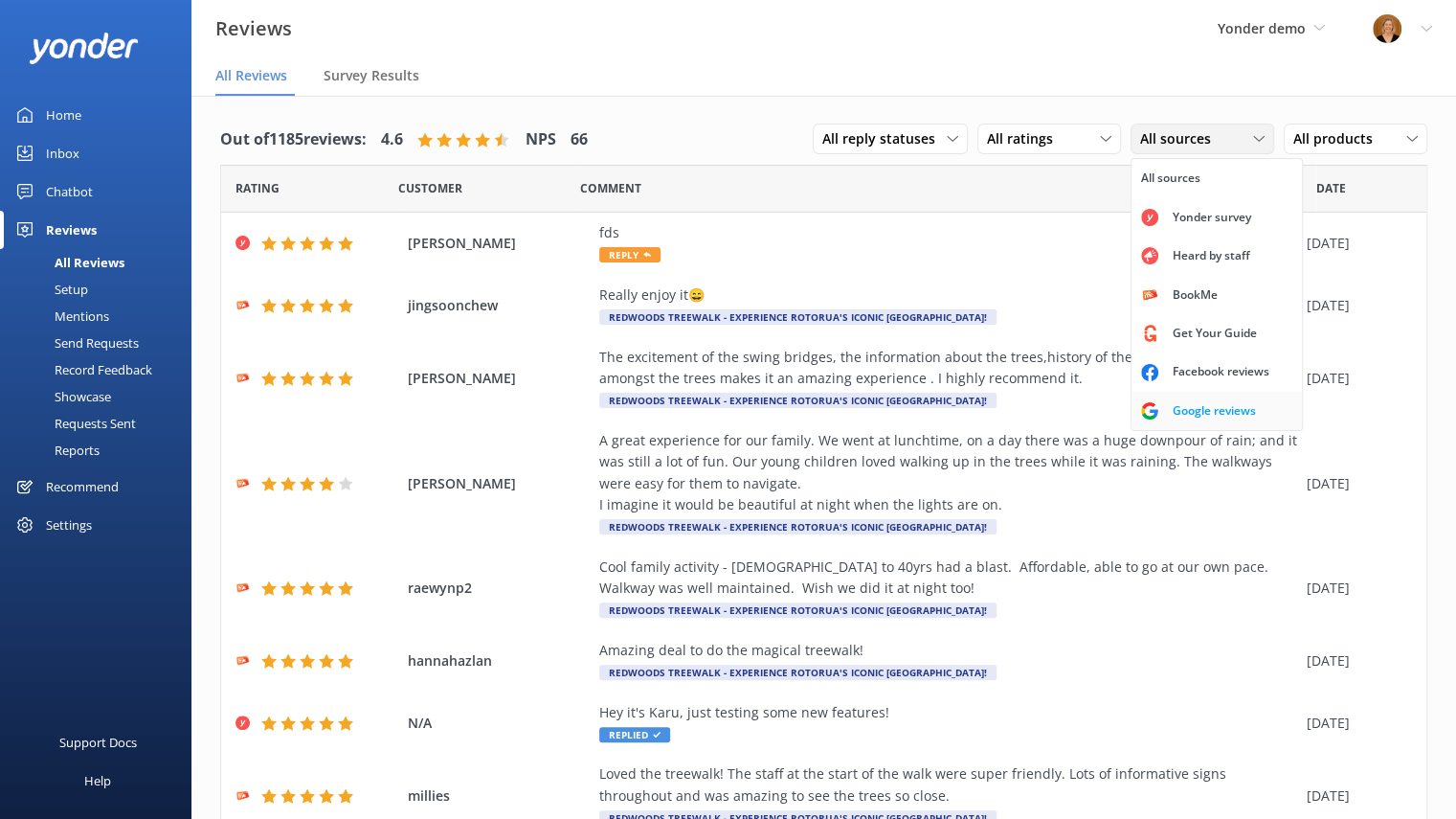
click at [1178, 407] on div "Google reviews" at bounding box center [1214, 411] width 112 height 19
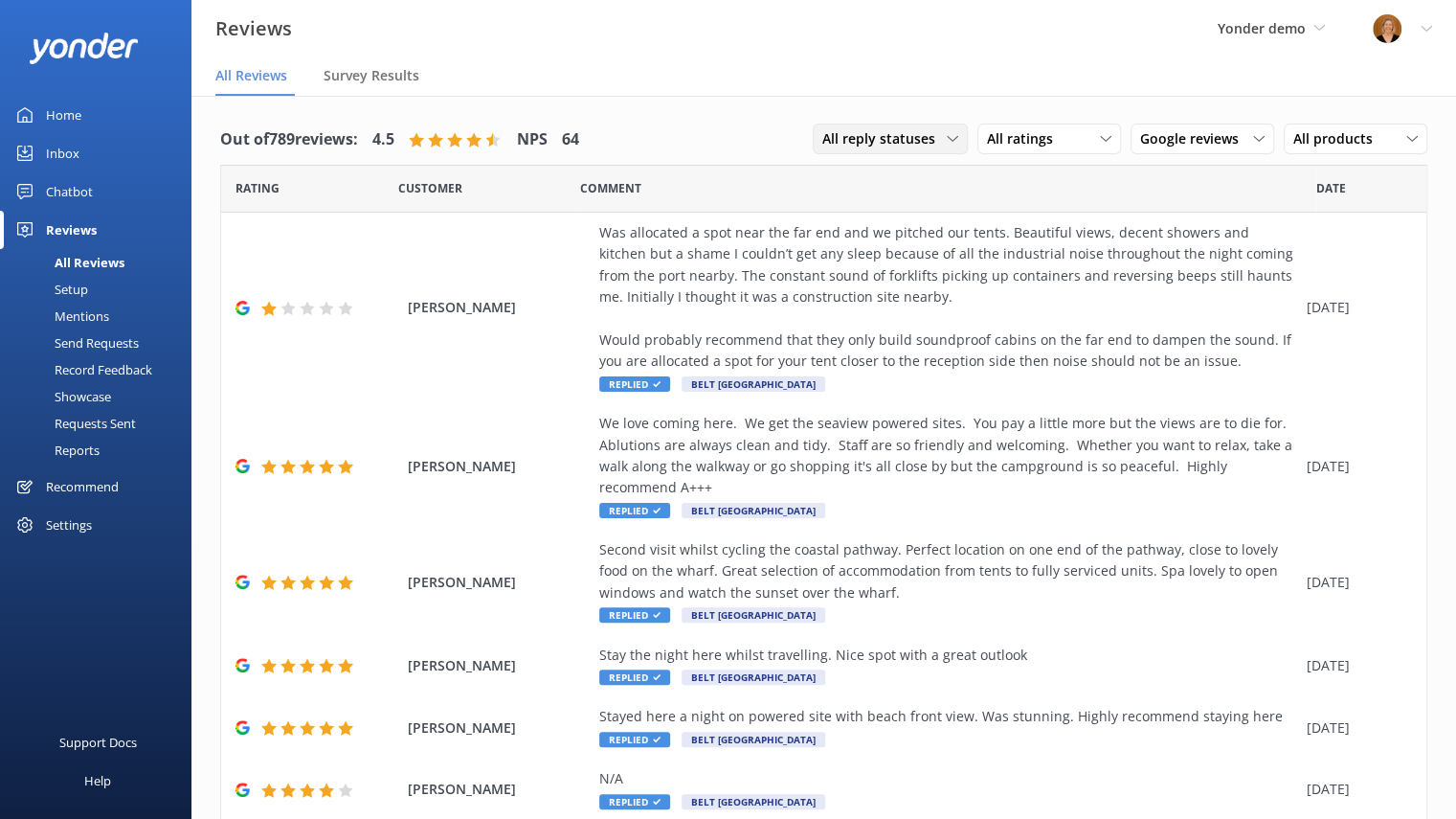
click at [927, 128] on span "All reply statuses" at bounding box center [885, 139] width 125 height 21
click at [874, 223] on div "Needs a reply" at bounding box center [860, 217] width 74 height 19
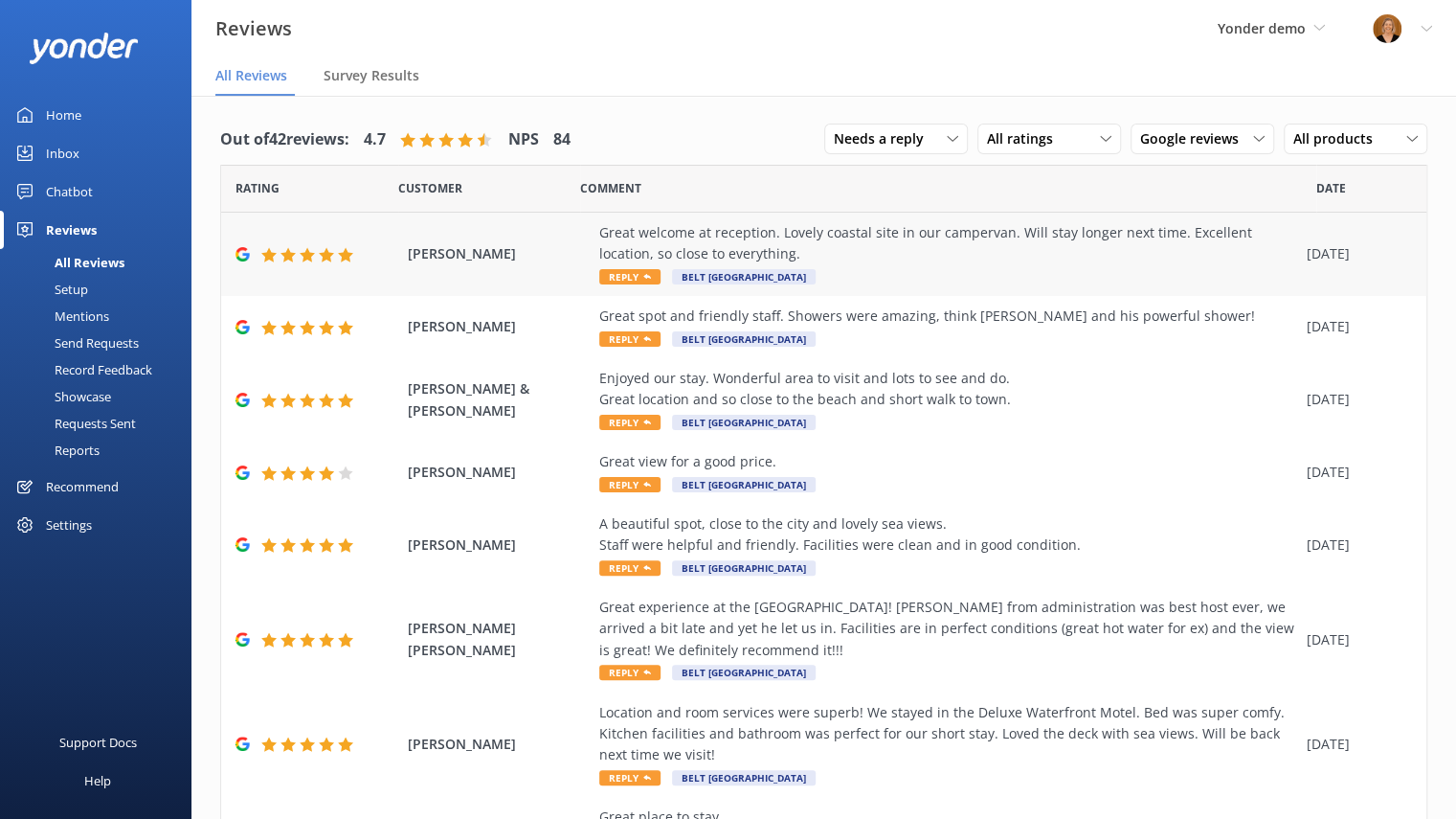
click at [623, 277] on span "Reply" at bounding box center [630, 277] width 61 height 15
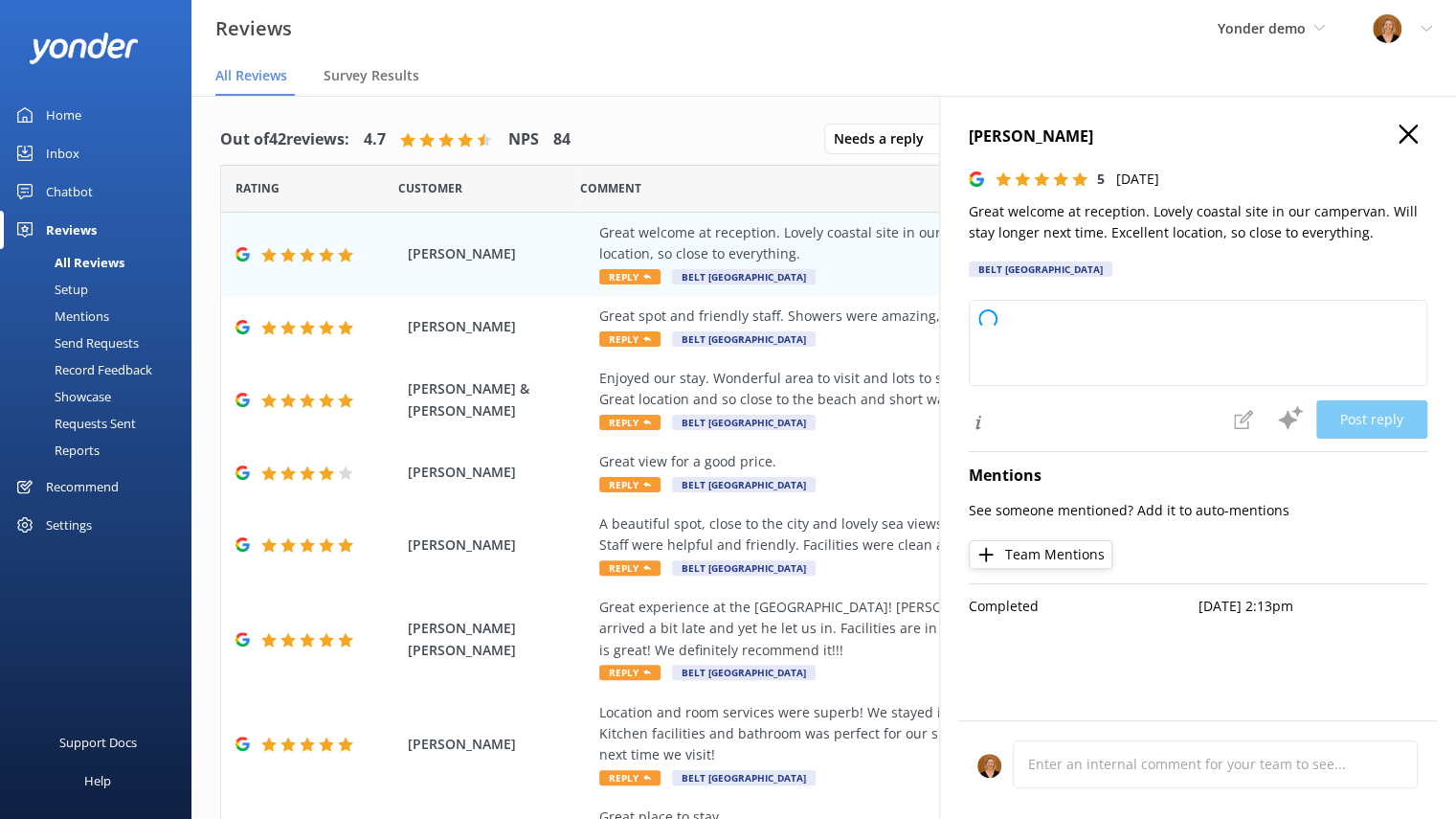
type textarea "Thank you so much for your wonderful review! We're delighted you enjoyed your s…"
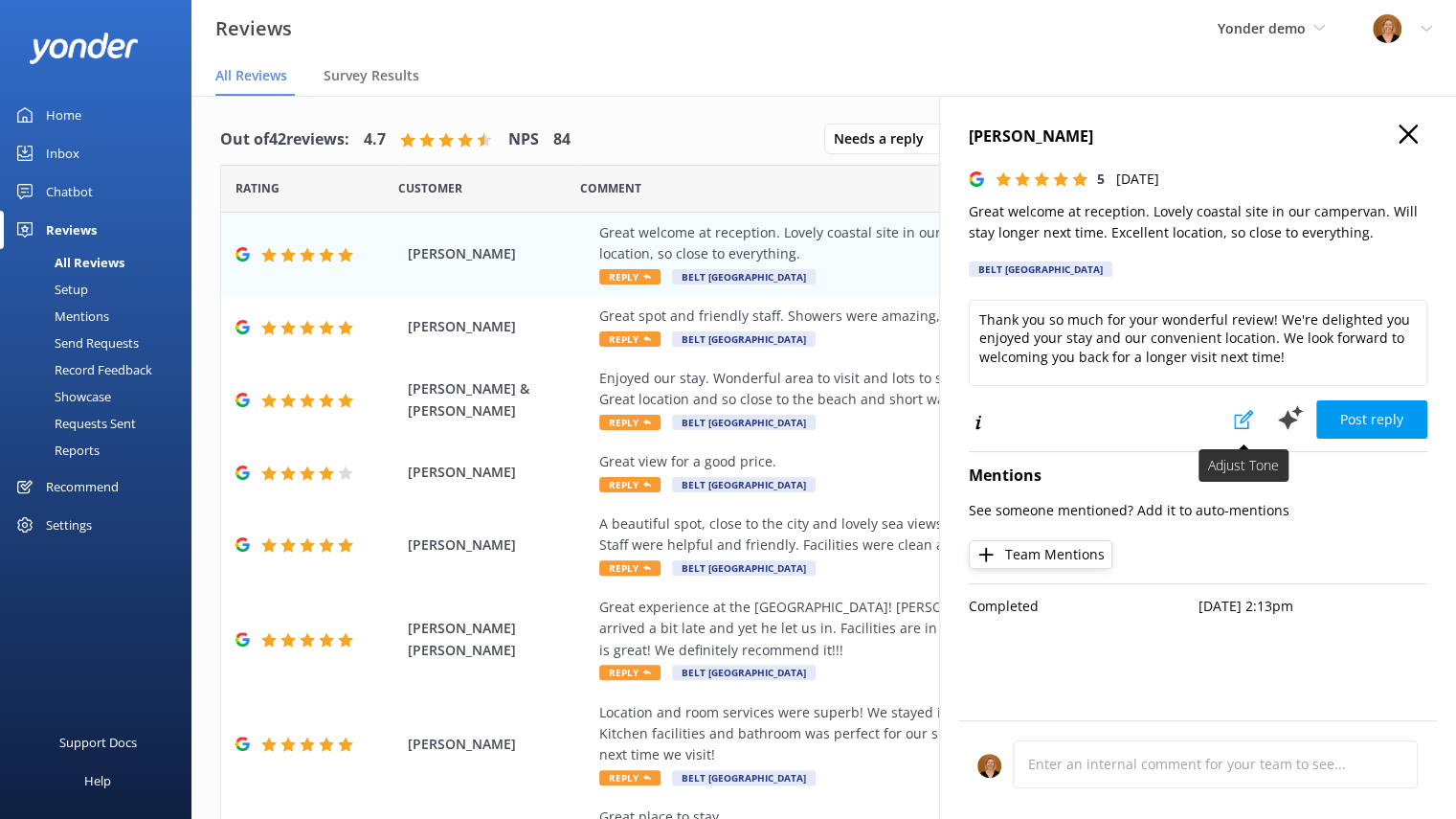
click at [1241, 421] on use at bounding box center [1243, 420] width 19 height 19
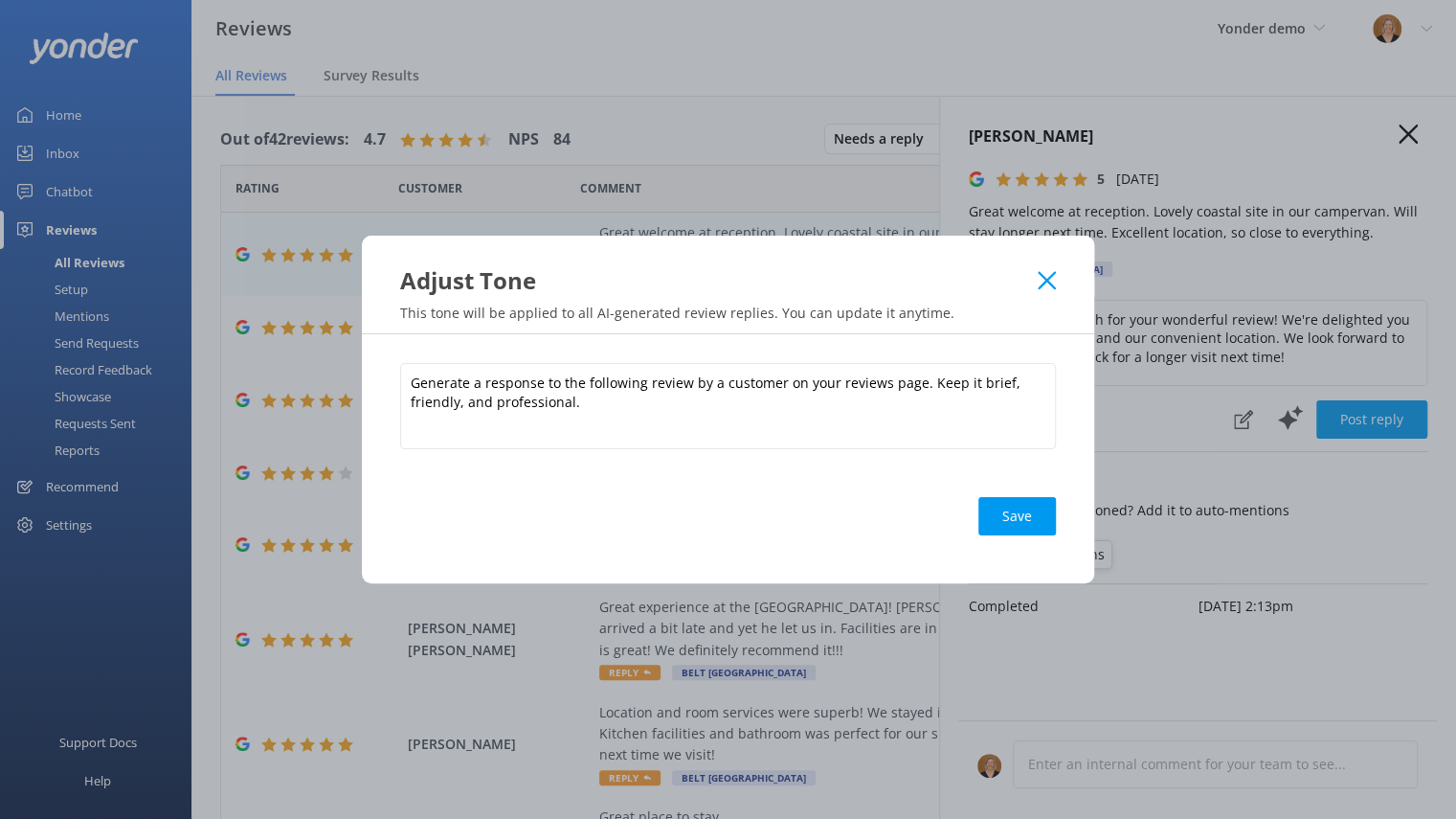
click at [1044, 283] on use at bounding box center [1046, 280] width 18 height 18
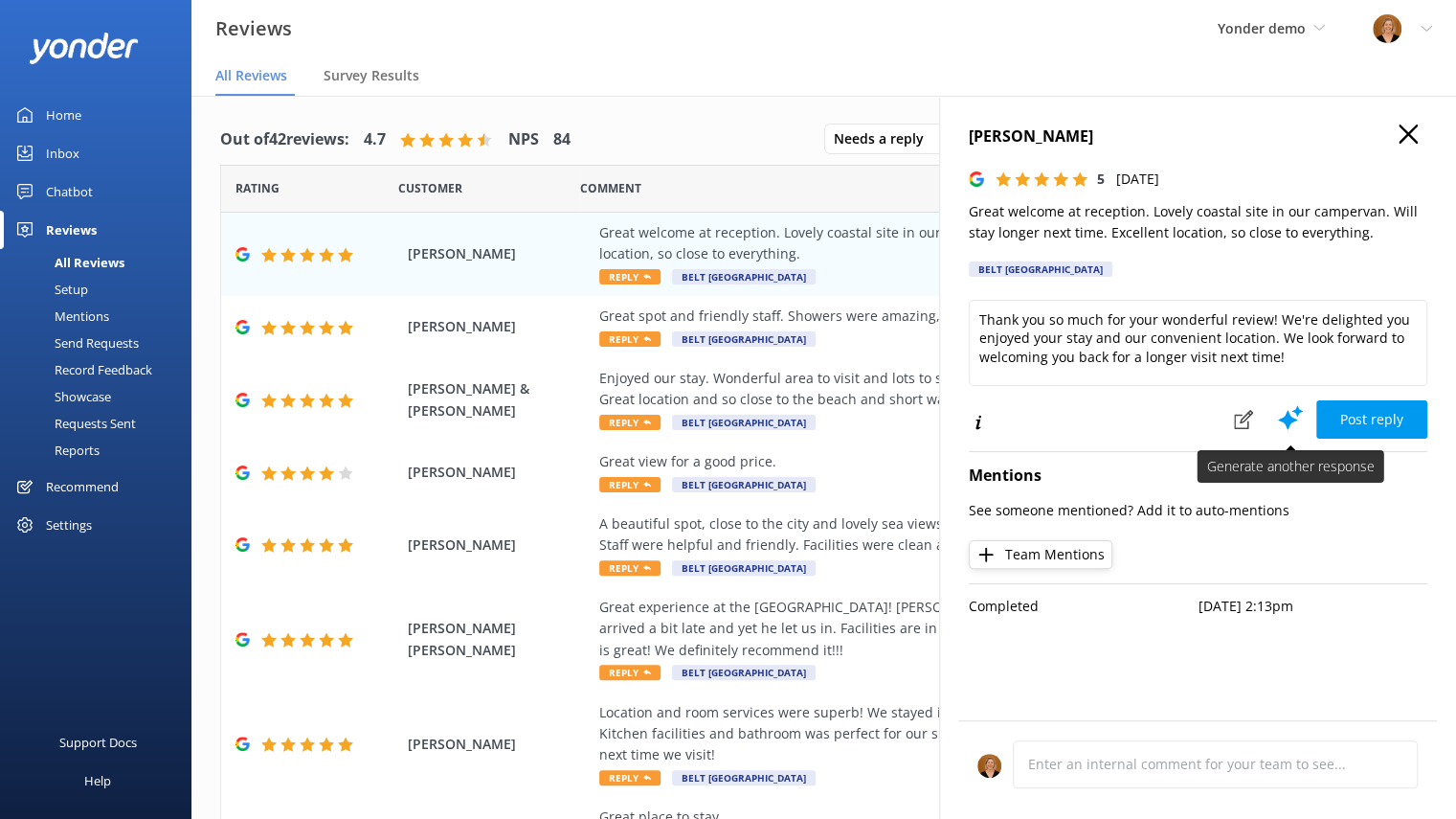
click at [1294, 413] on icon at bounding box center [1290, 418] width 29 height 29
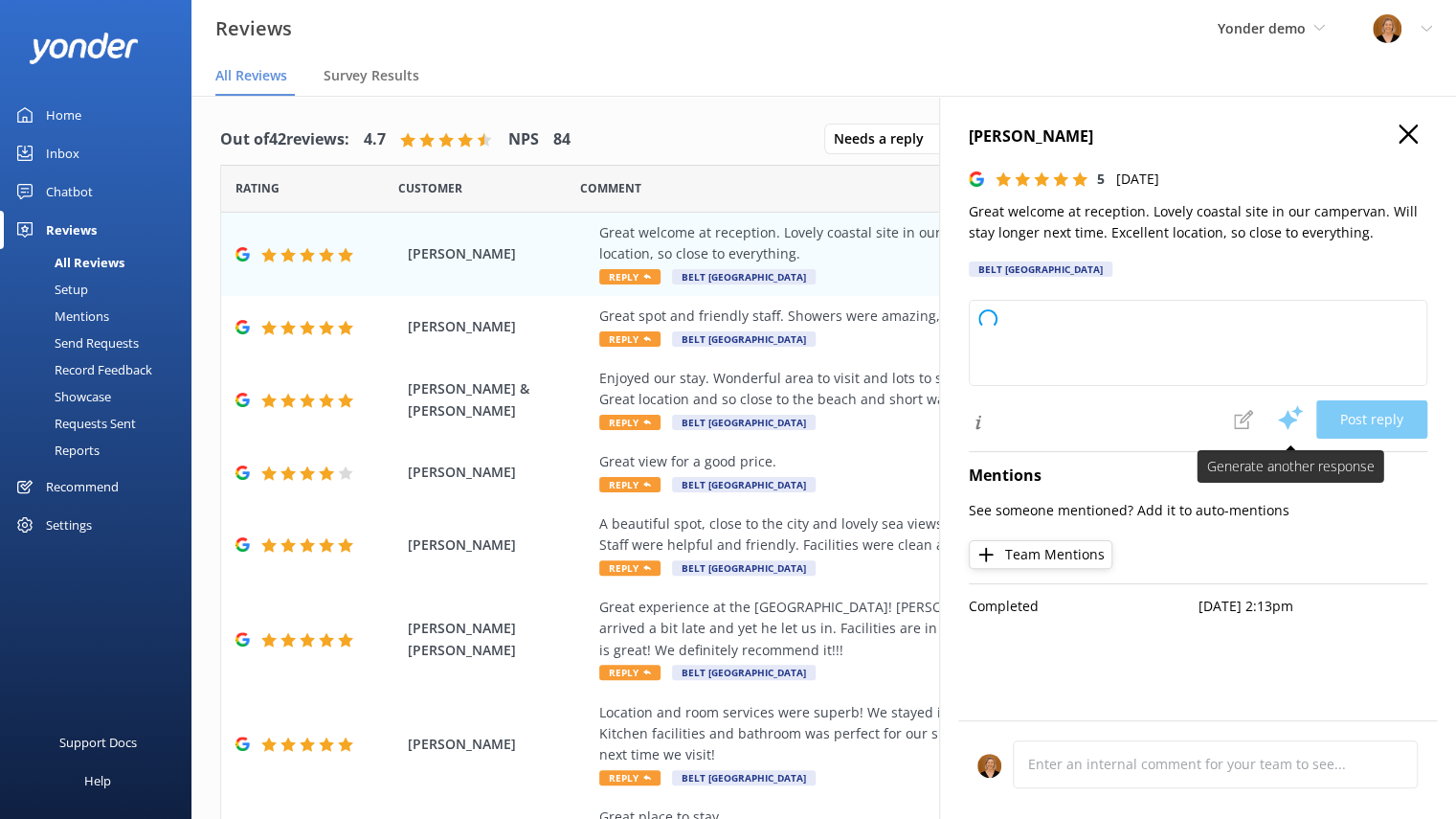
type textarea "Thank you so much for your wonderful feedback! We're delighted you enjoyed your…"
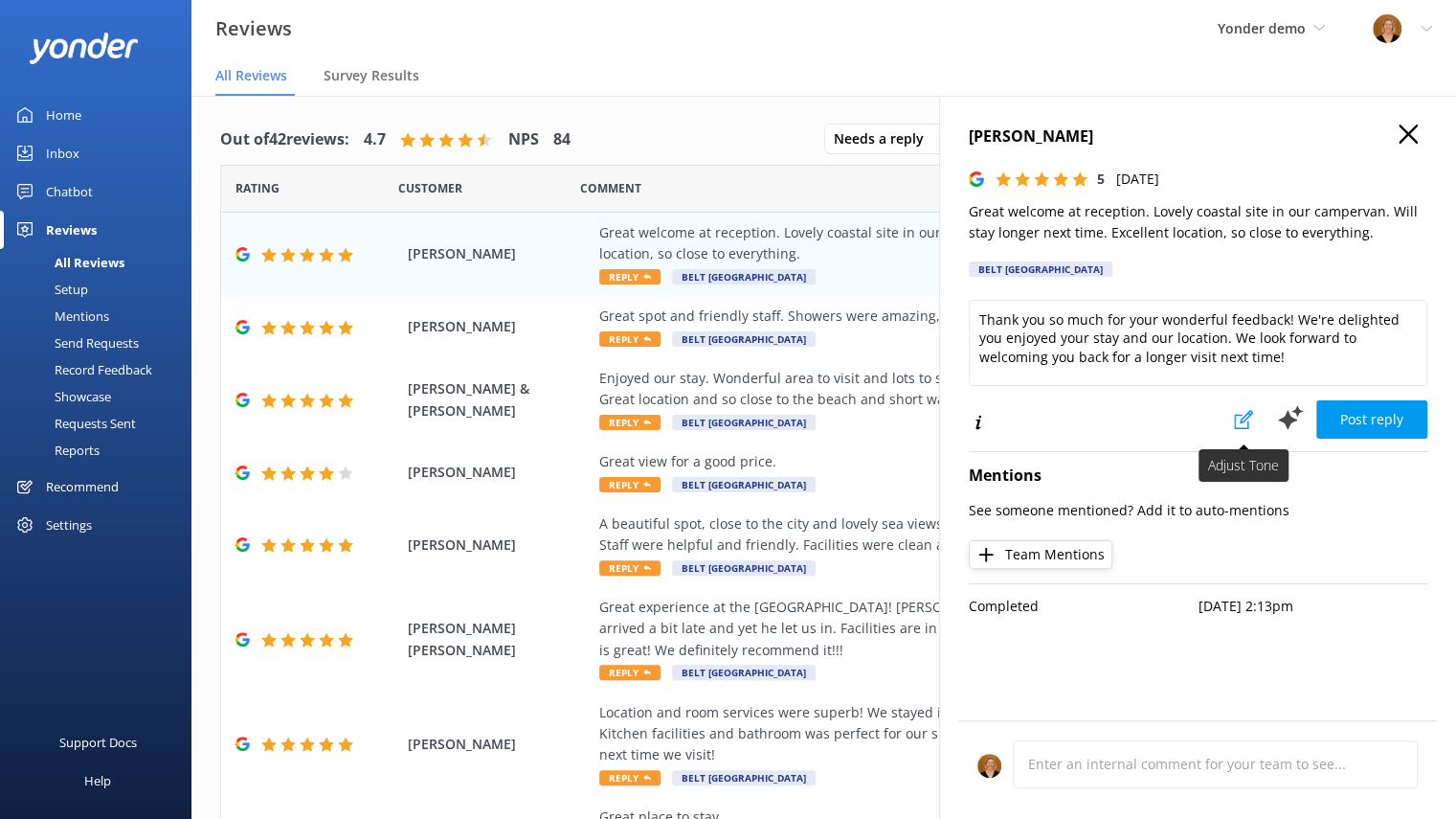
click at [1233, 425] on button at bounding box center [1243, 420] width 42 height 38
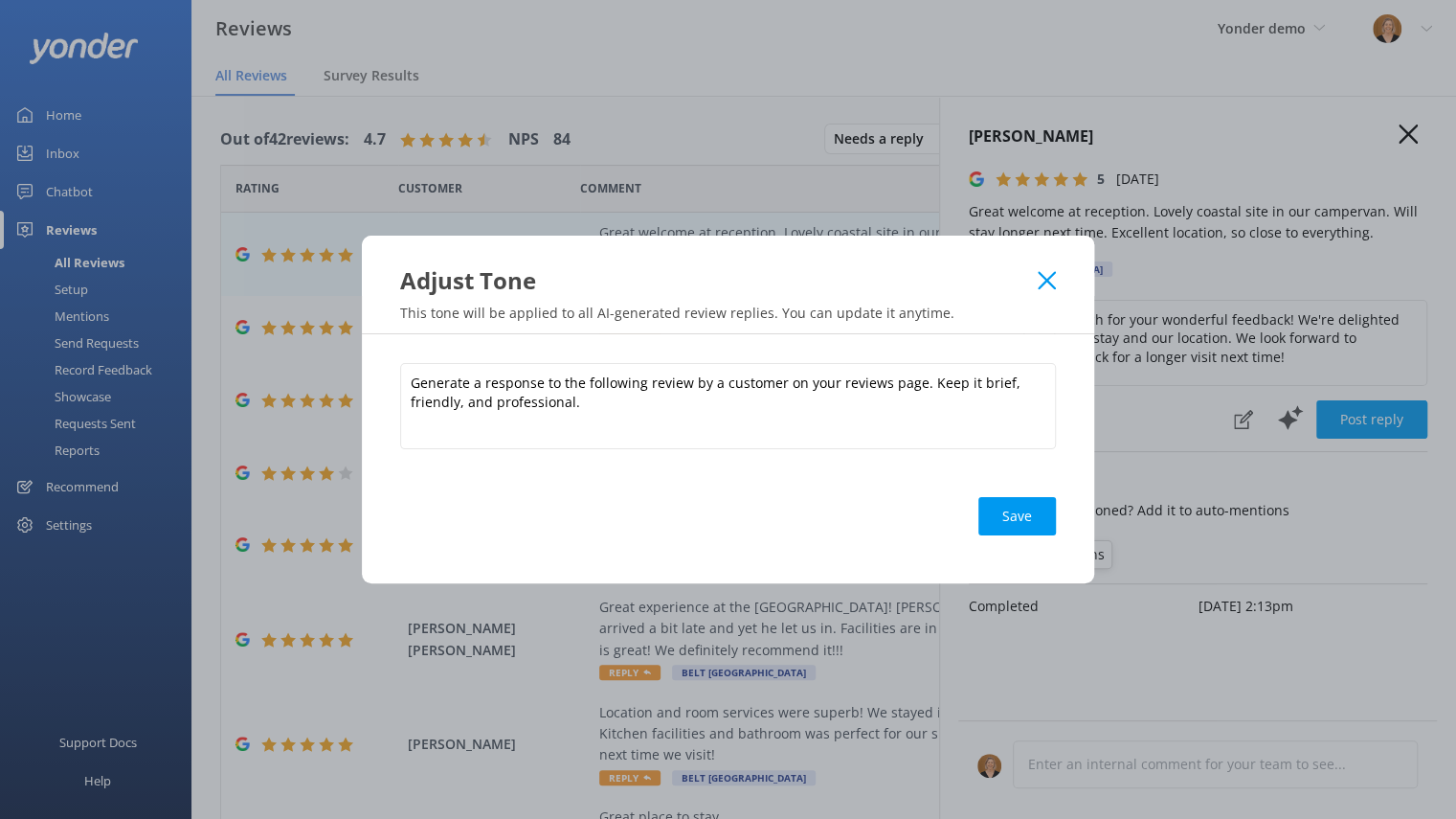
click at [1046, 284] on icon at bounding box center [1046, 281] width 18 height 19
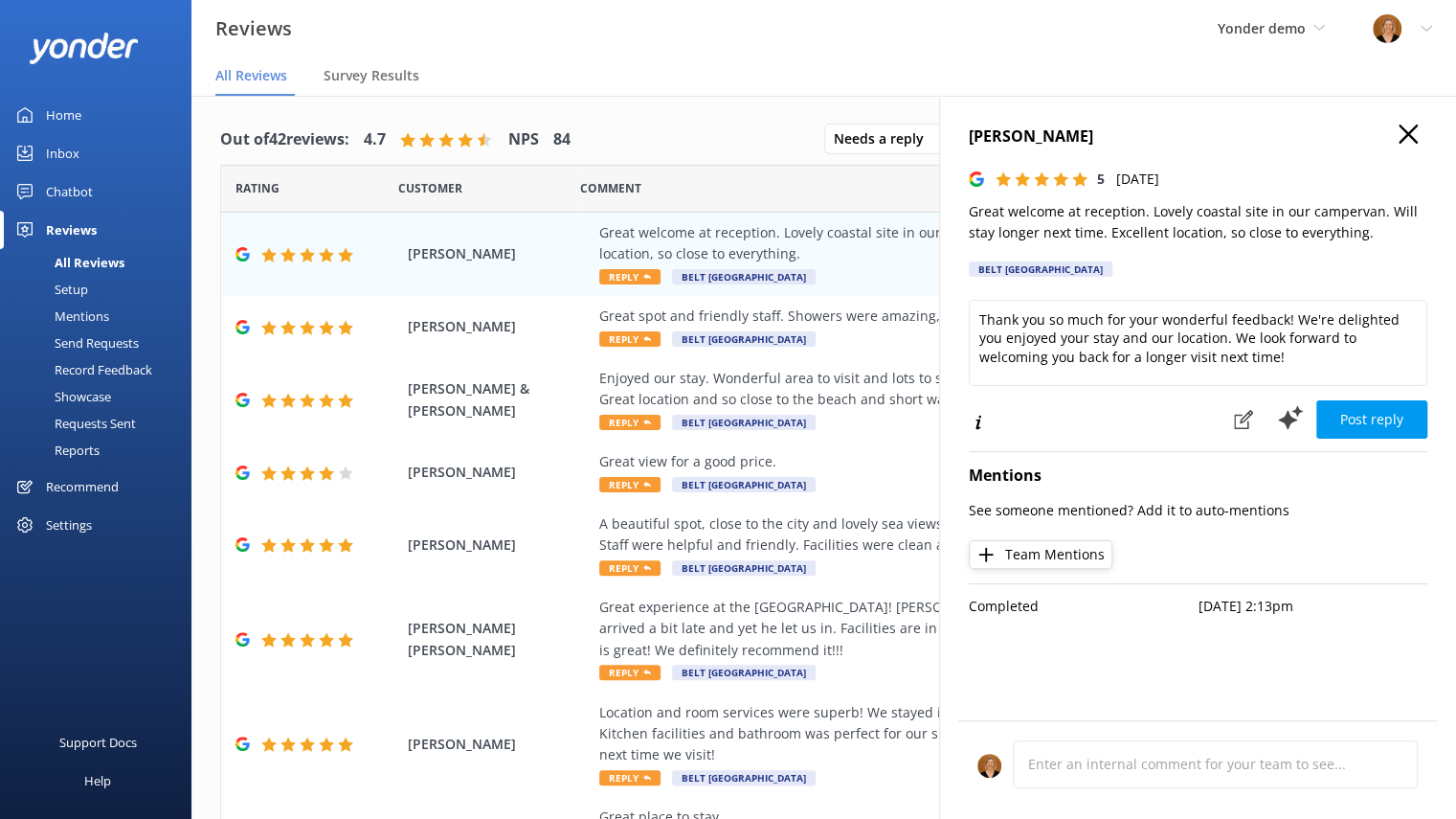
click at [1409, 125] on icon "button" at bounding box center [1408, 134] width 19 height 19
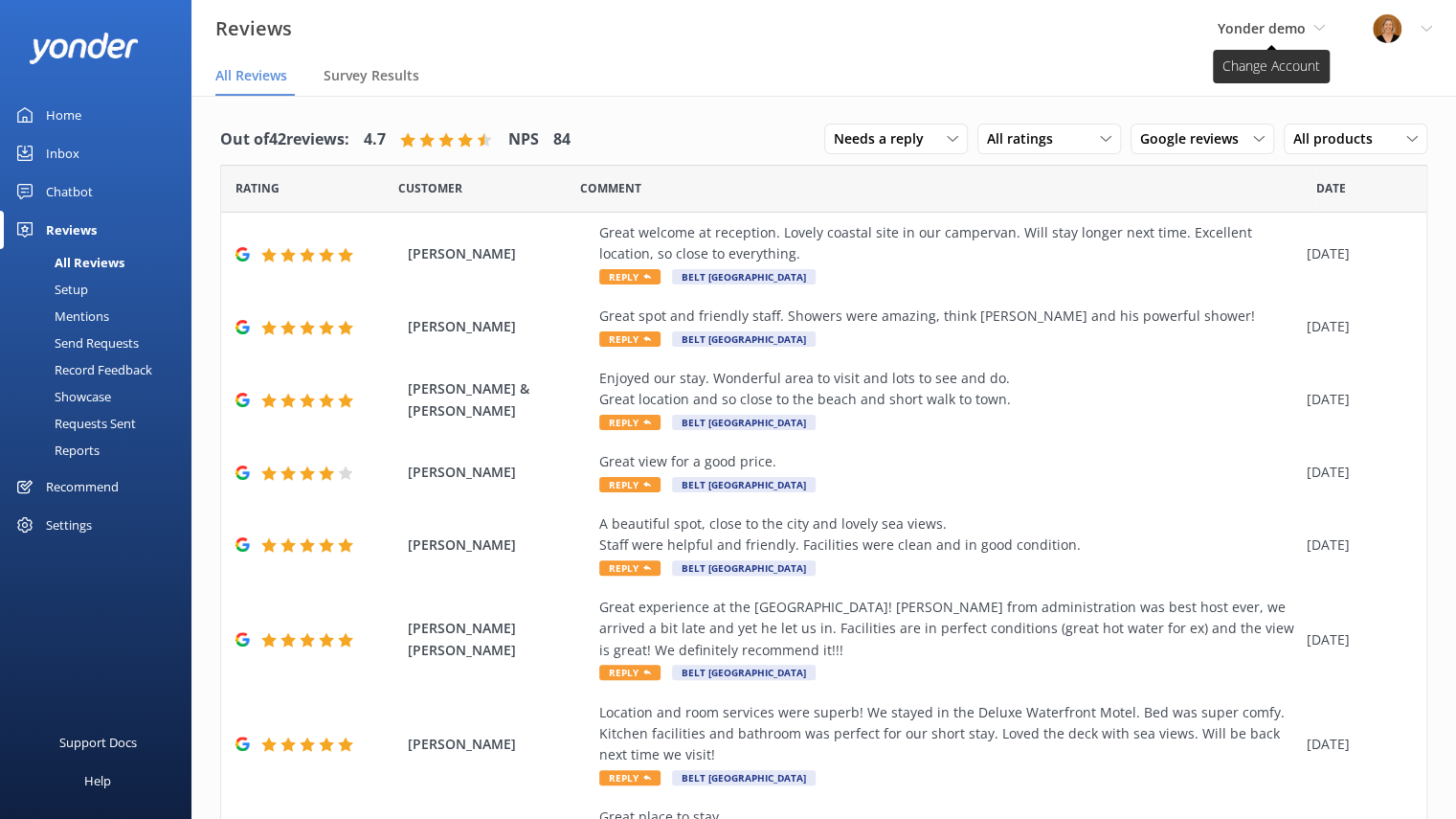
click at [1319, 28] on icon at bounding box center [1319, 28] width 11 height 11
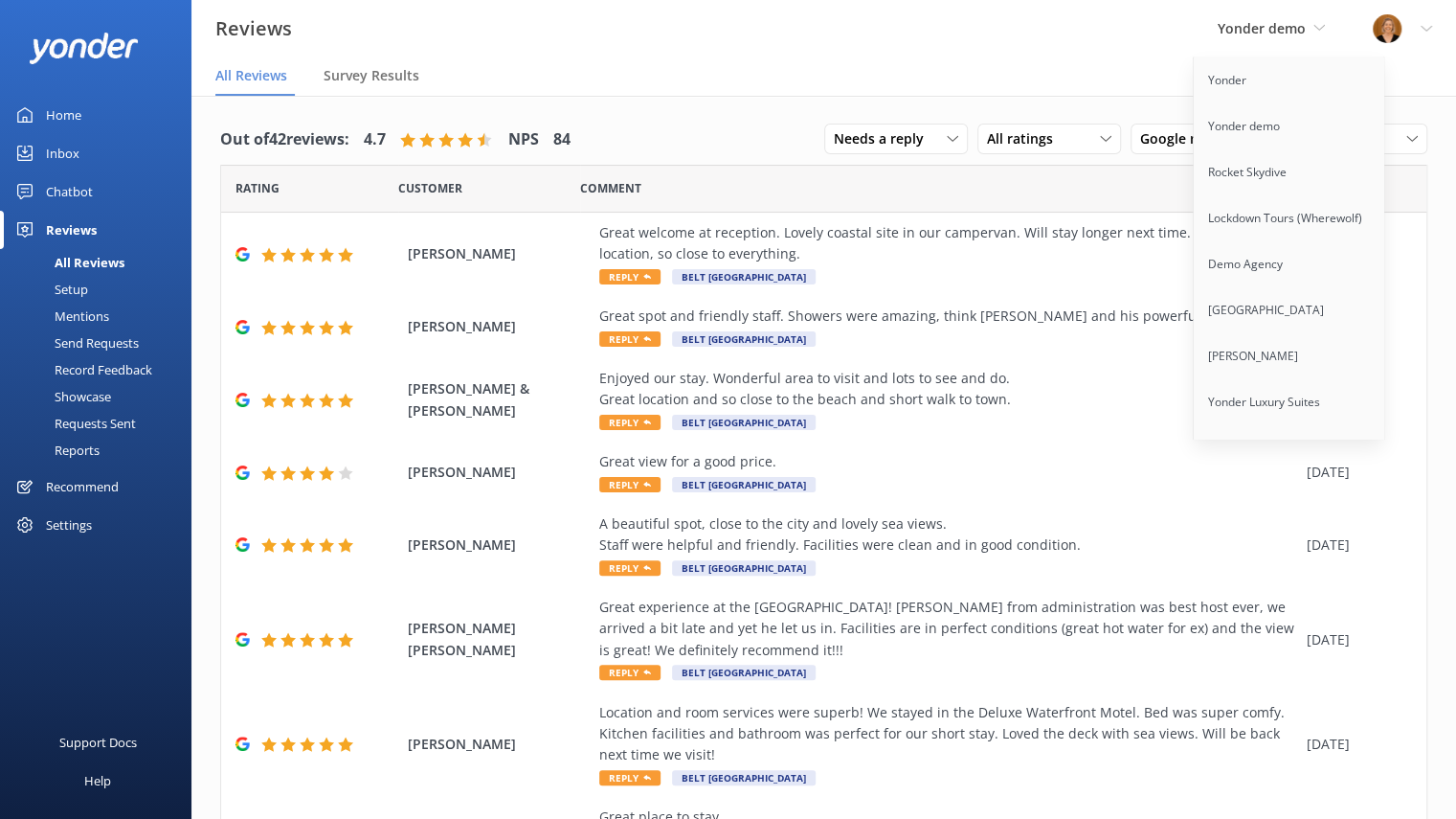
click at [1126, 47] on div "Reviews Yonder demo Yonder Yonder demo Rocket Skydive Lockdown Tours (Wherewolf…" at bounding box center [728, 29] width 1456 height 57
click at [1323, 30] on icon at bounding box center [1319, 28] width 11 height 11
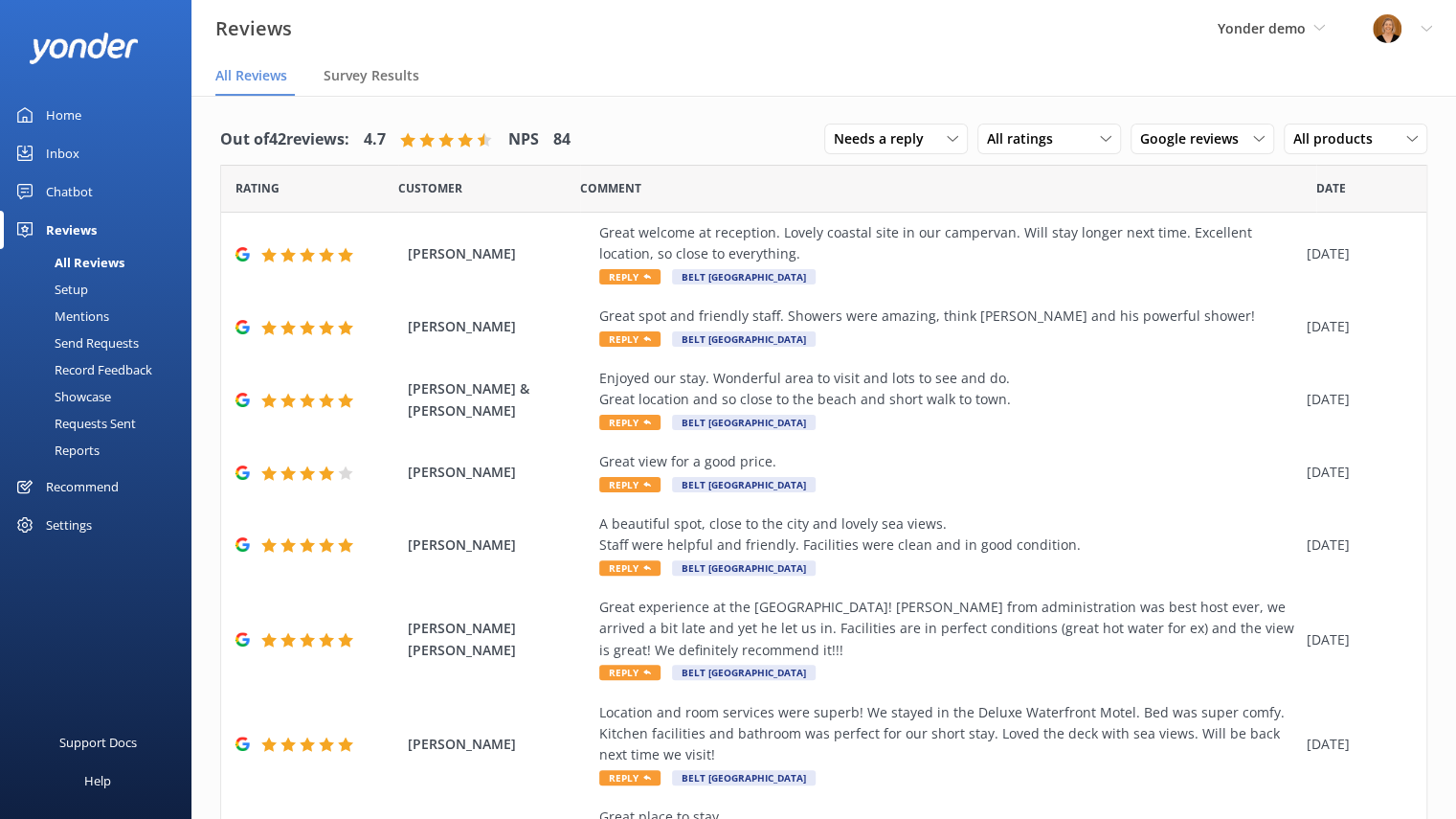
click at [85, 285] on div "Setup" at bounding box center [50, 289] width 77 height 27
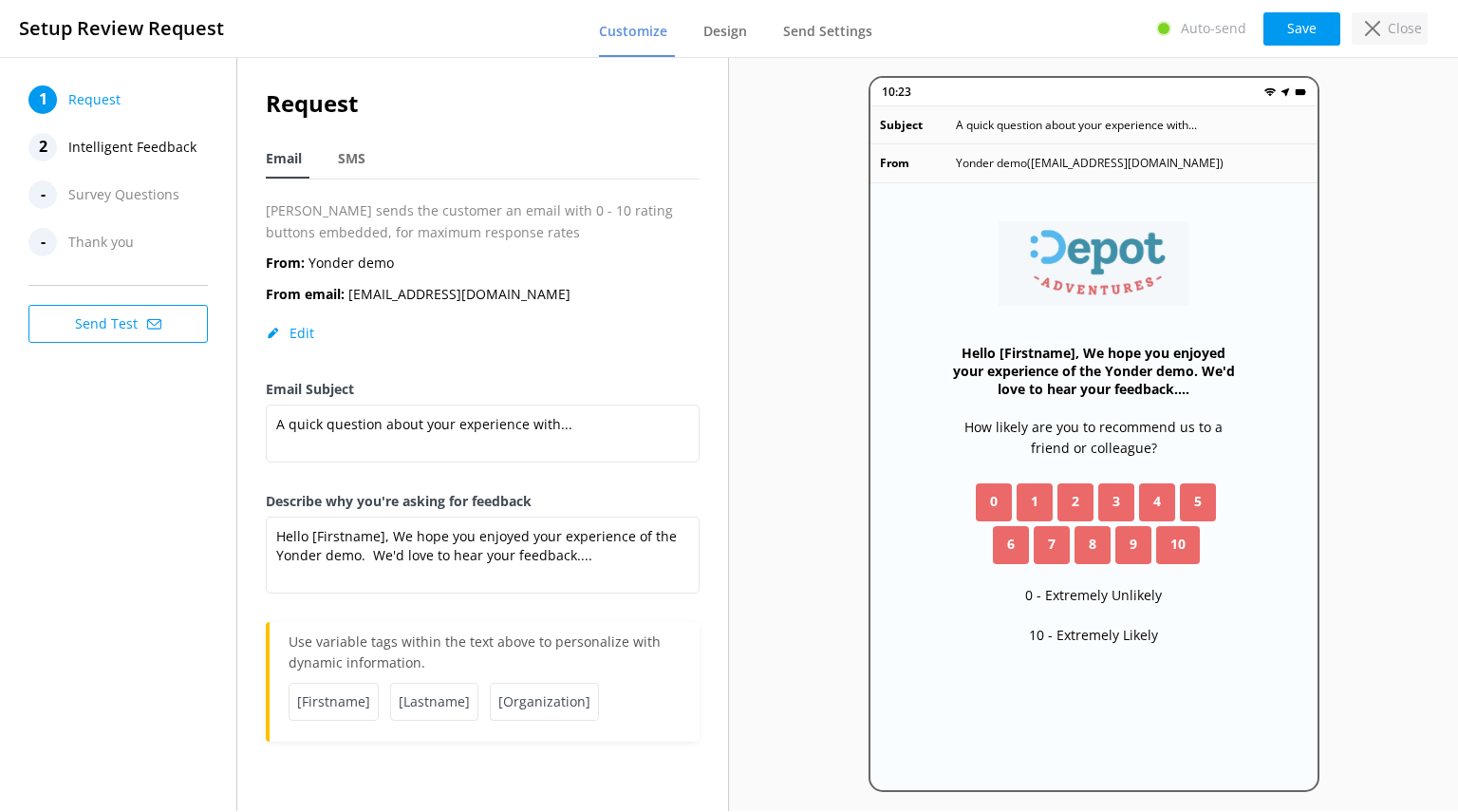
click at [1365, 24] on icon at bounding box center [1373, 28] width 15 height 15
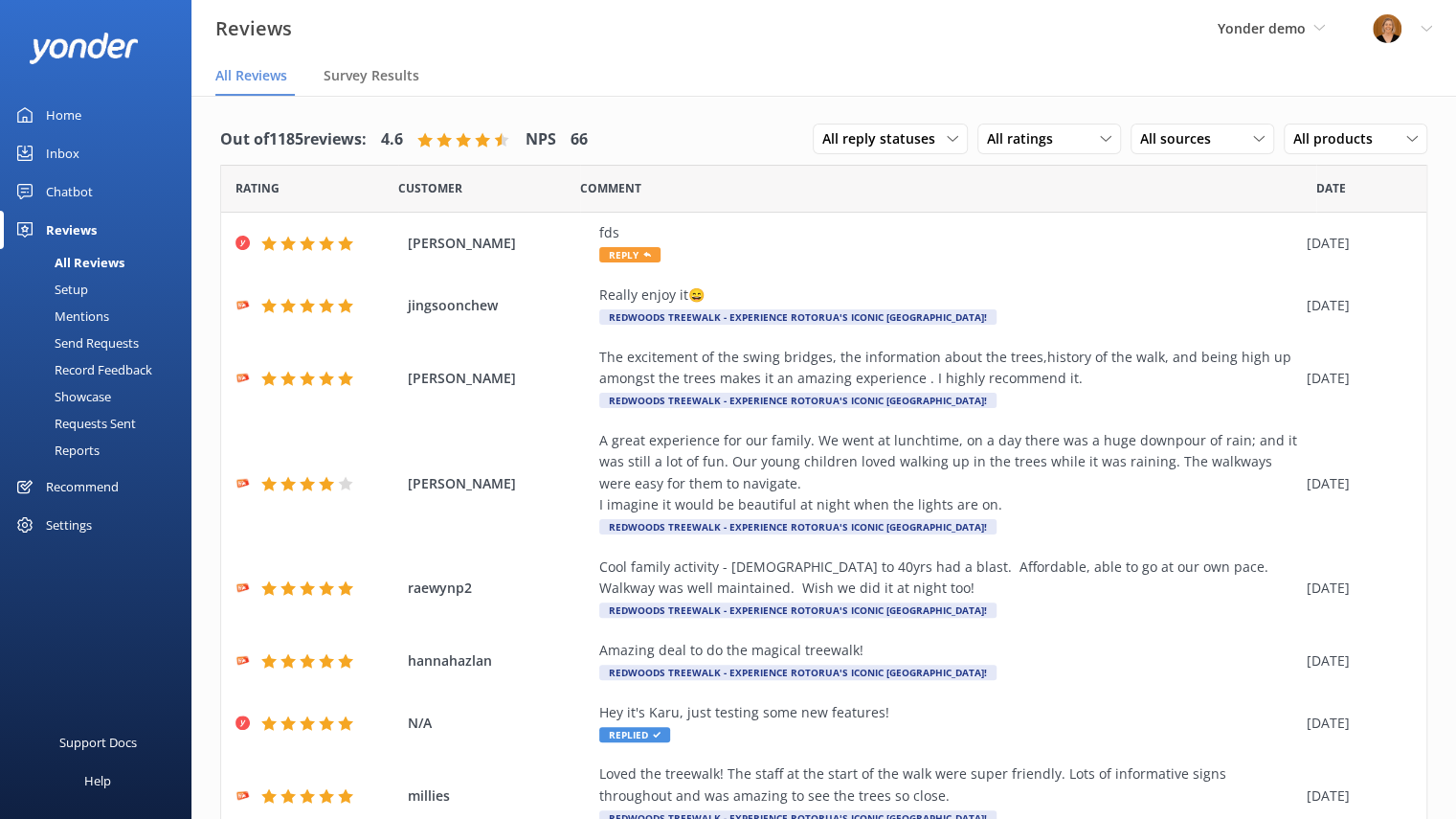
click at [101, 336] on div "Send Requests" at bounding box center [75, 343] width 127 height 27
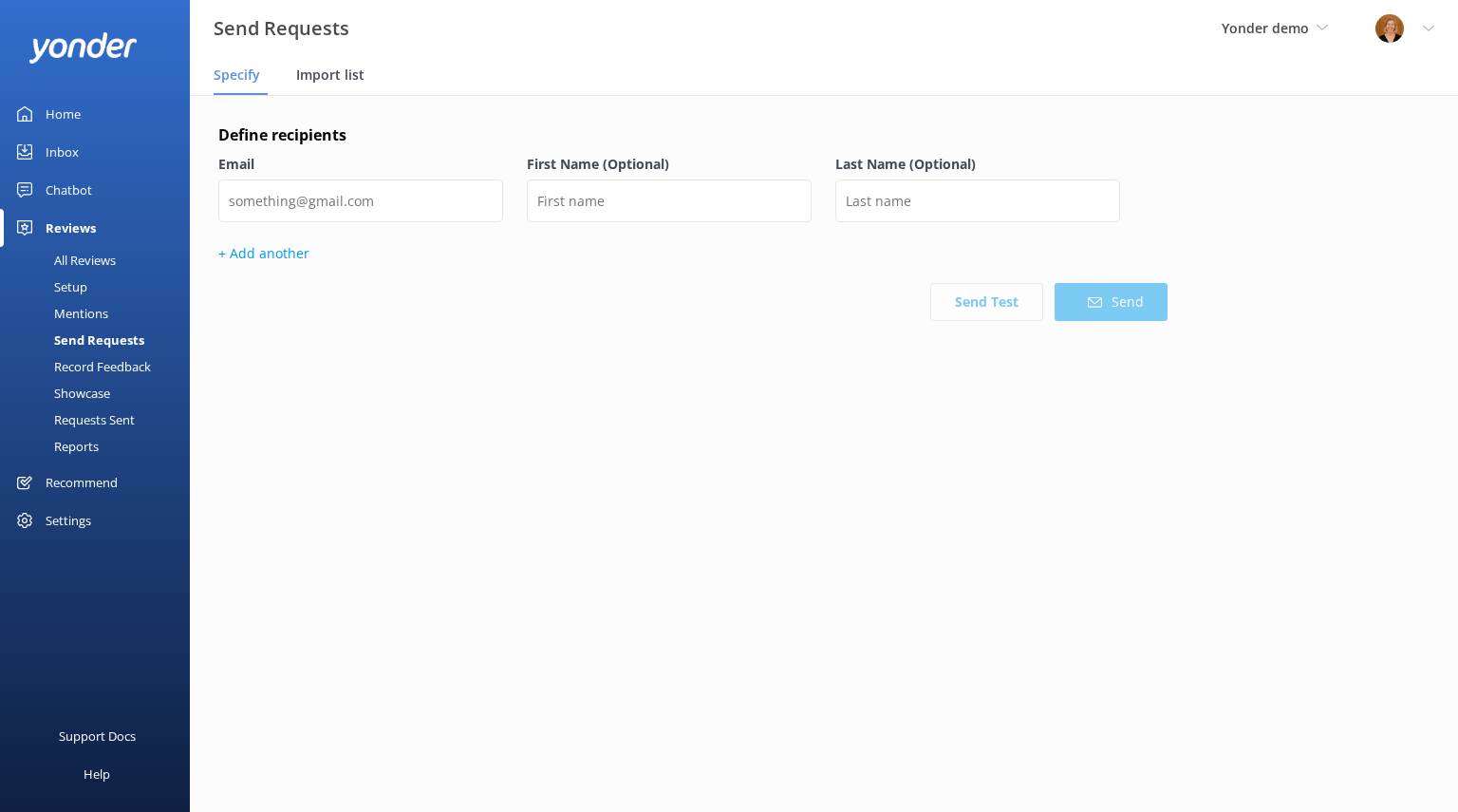
click at [327, 75] on span "Import list" at bounding box center [331, 75] width 68 height 19
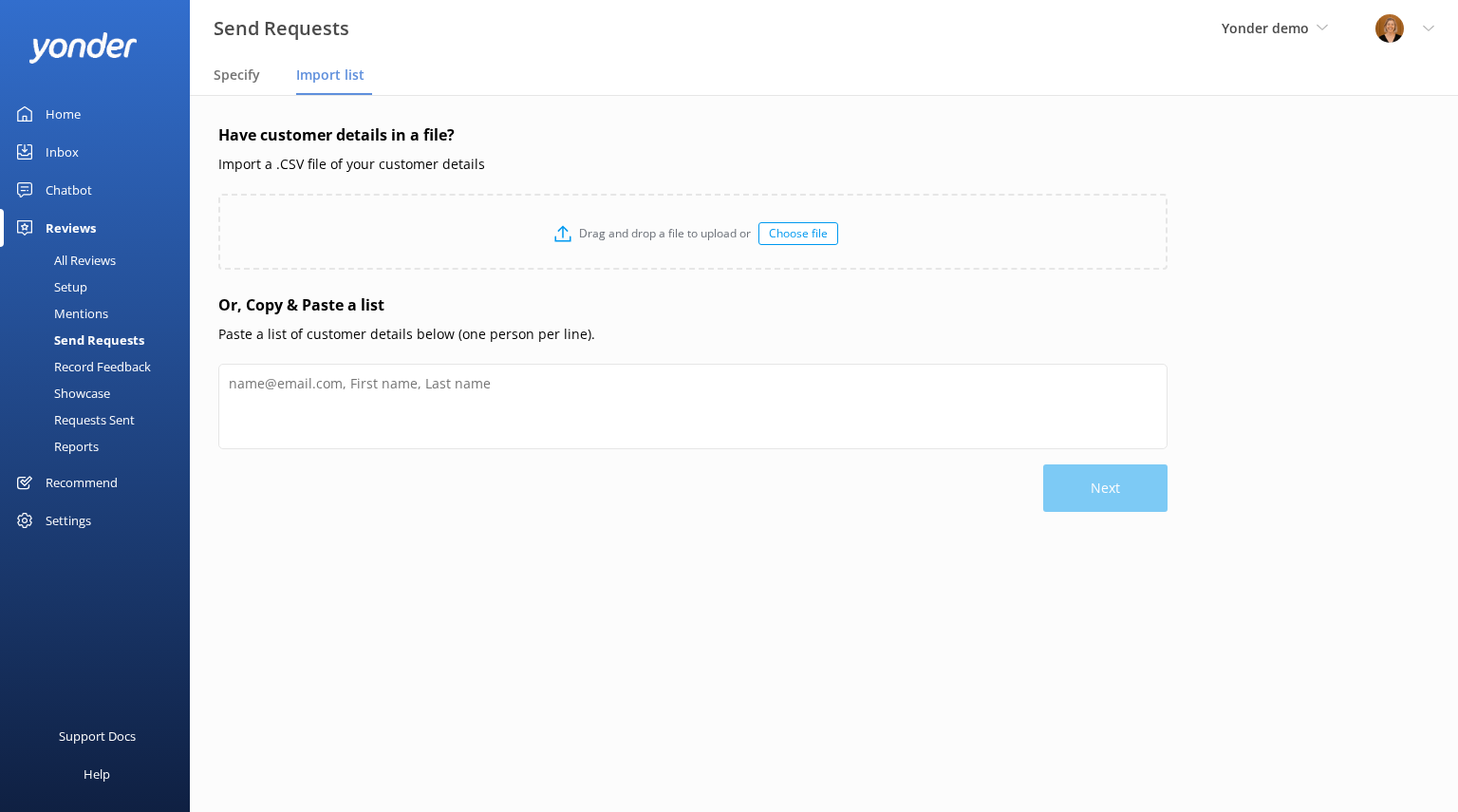
click at [94, 259] on div "All Reviews" at bounding box center [64, 260] width 104 height 27
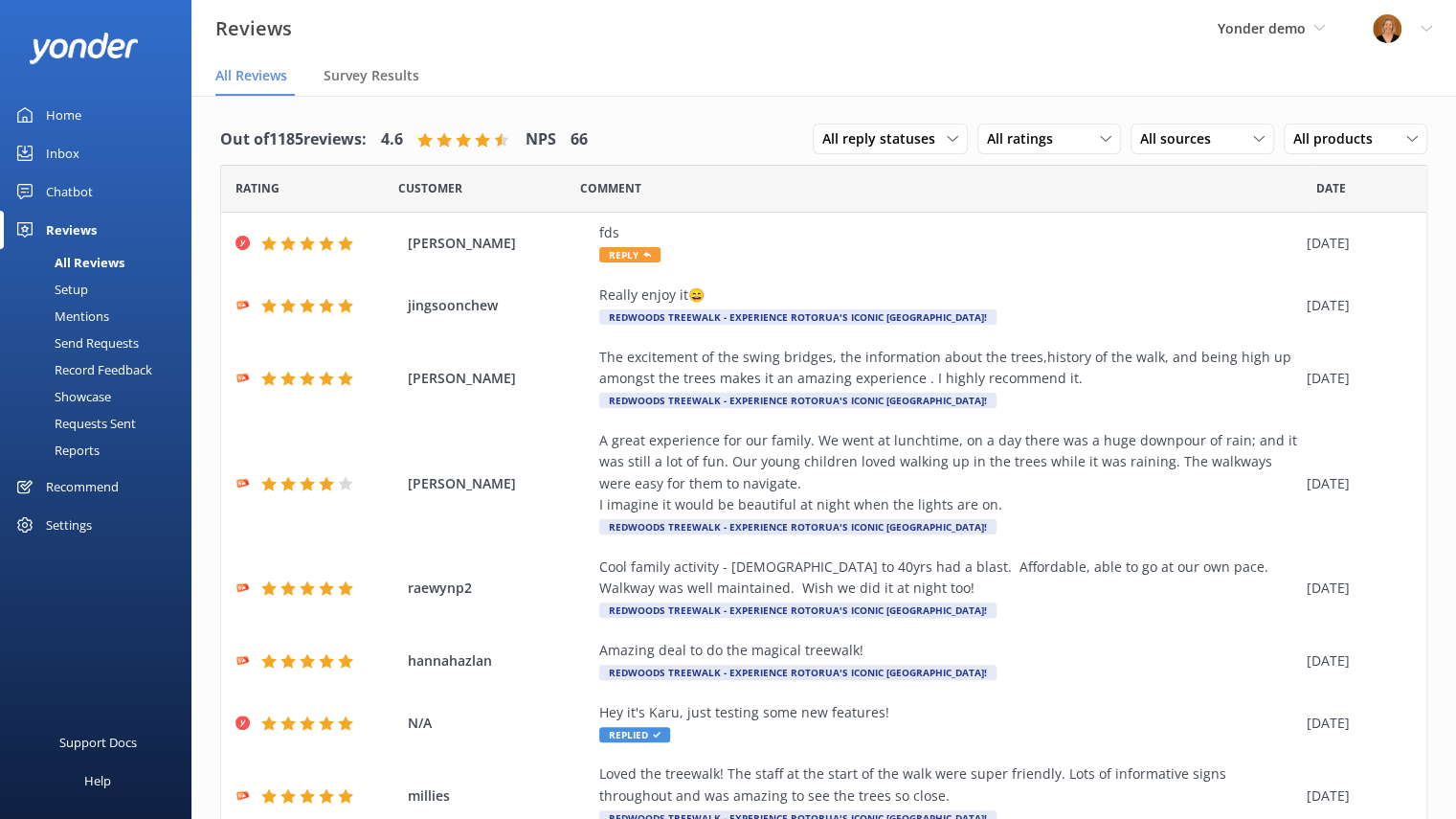
click at [78, 284] on div "Setup" at bounding box center [50, 289] width 77 height 27
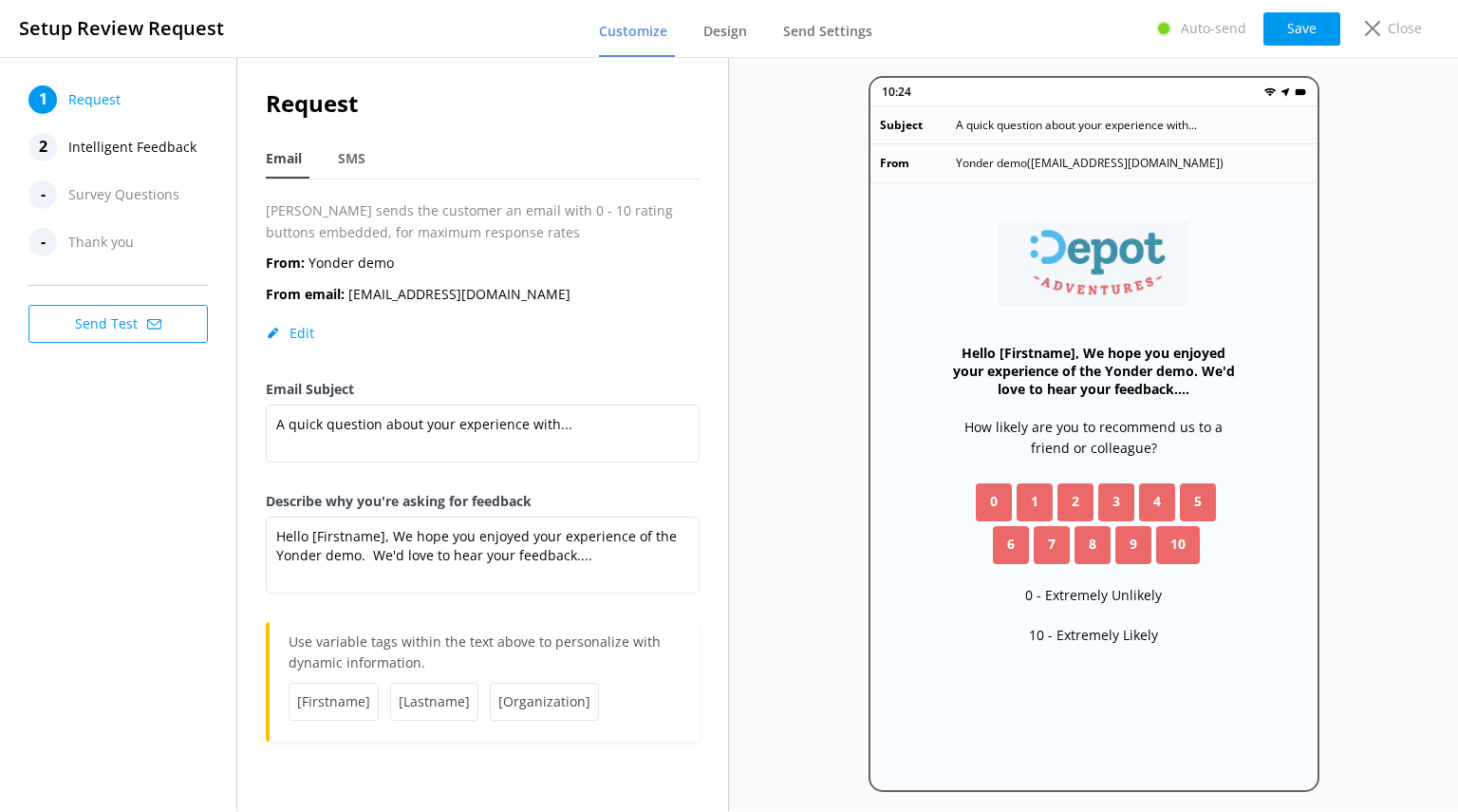
click at [162, 157] on span "Intelligent Feedback" at bounding box center [132, 147] width 128 height 28
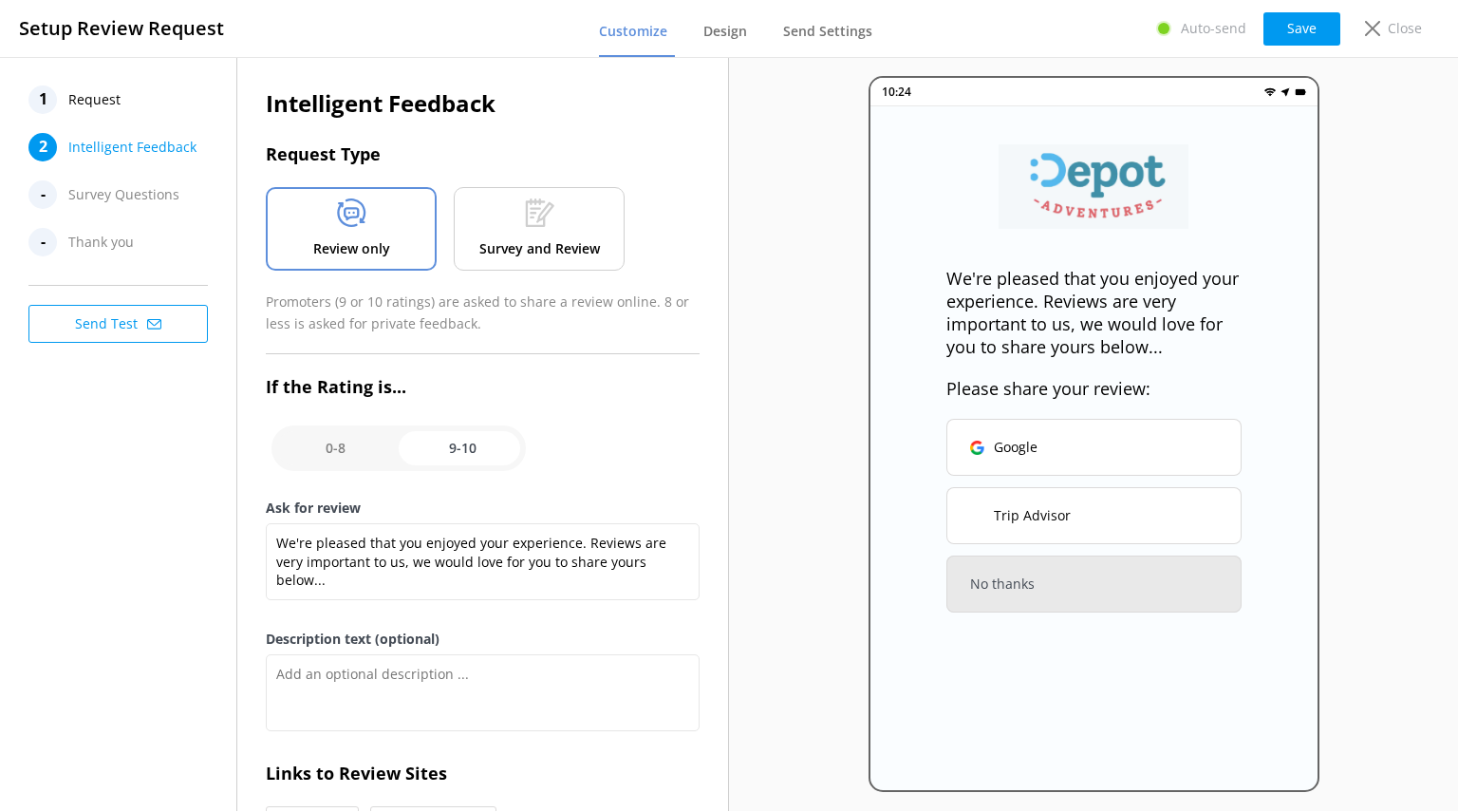
click at [325, 444] on input "checkbox" at bounding box center [399, 448] width 255 height 46
checkbox input "false"
type textarea "We would love to hear your feedback so that we can ensure that your next experi…"
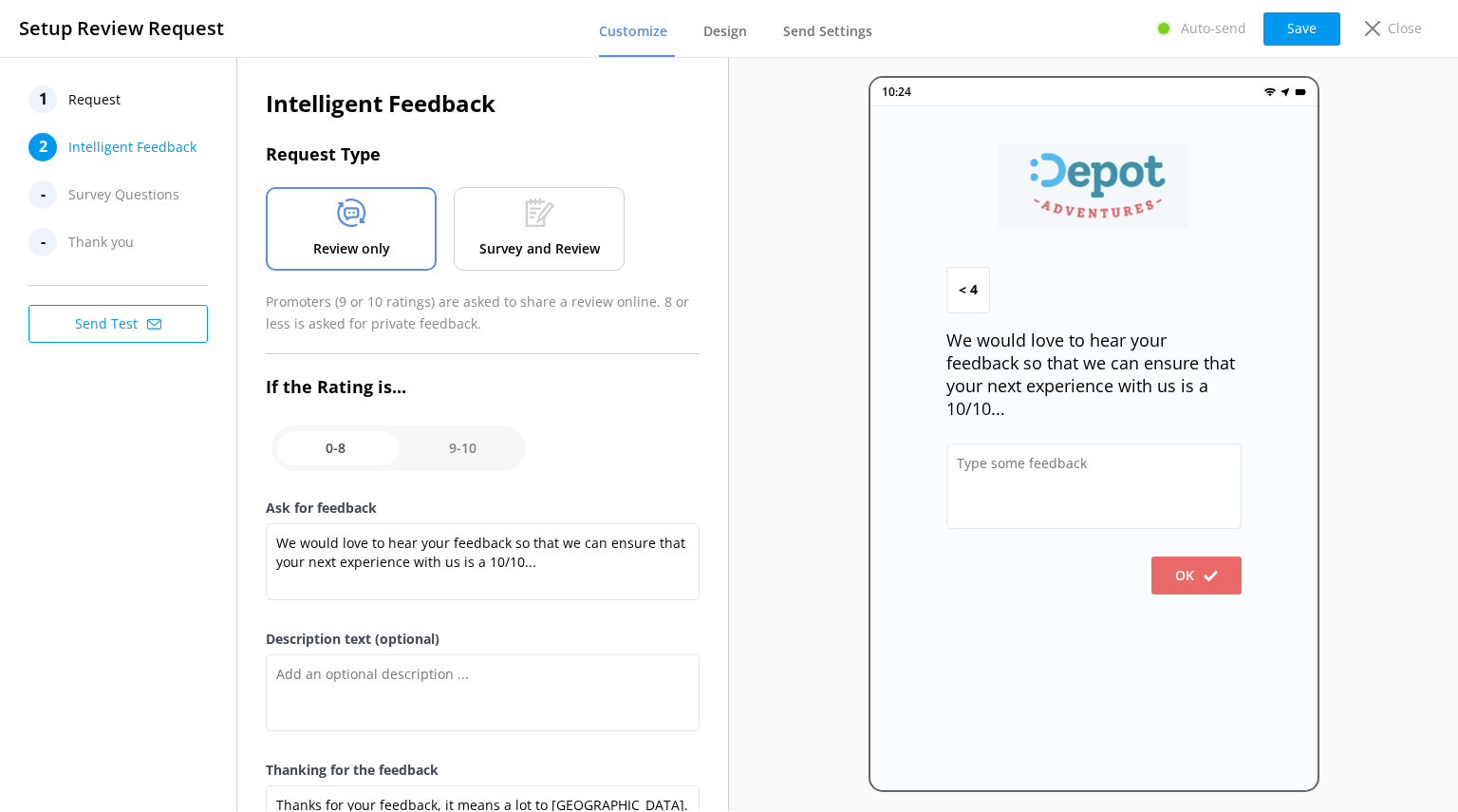
click at [483, 450] on input "checkbox" at bounding box center [399, 448] width 255 height 46
checkbox input "true"
type textarea "We're pleased that you enjoyed your experience. Reviews are very important to u…"
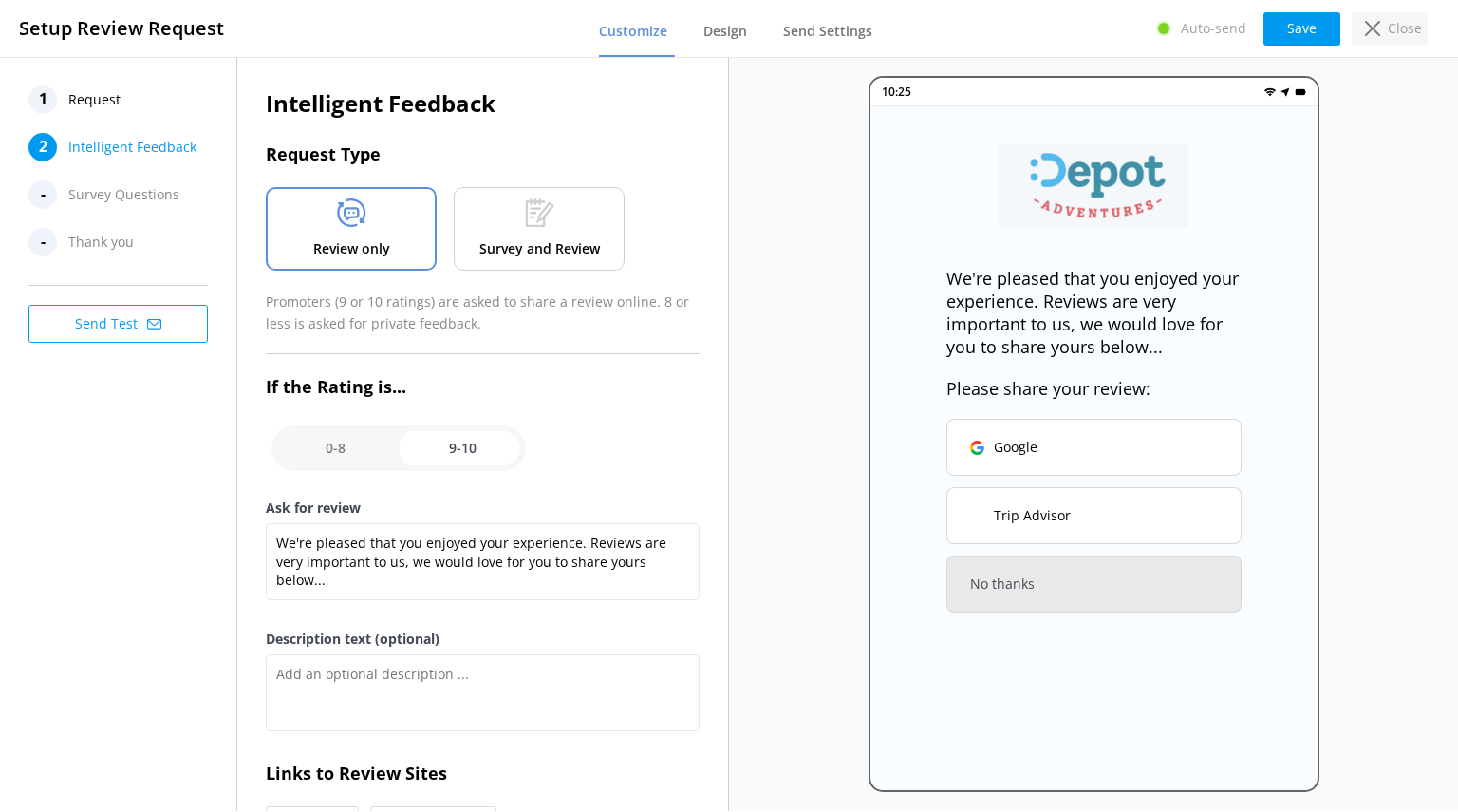
click at [1369, 36] on div "Close" at bounding box center [1390, 28] width 76 height 32
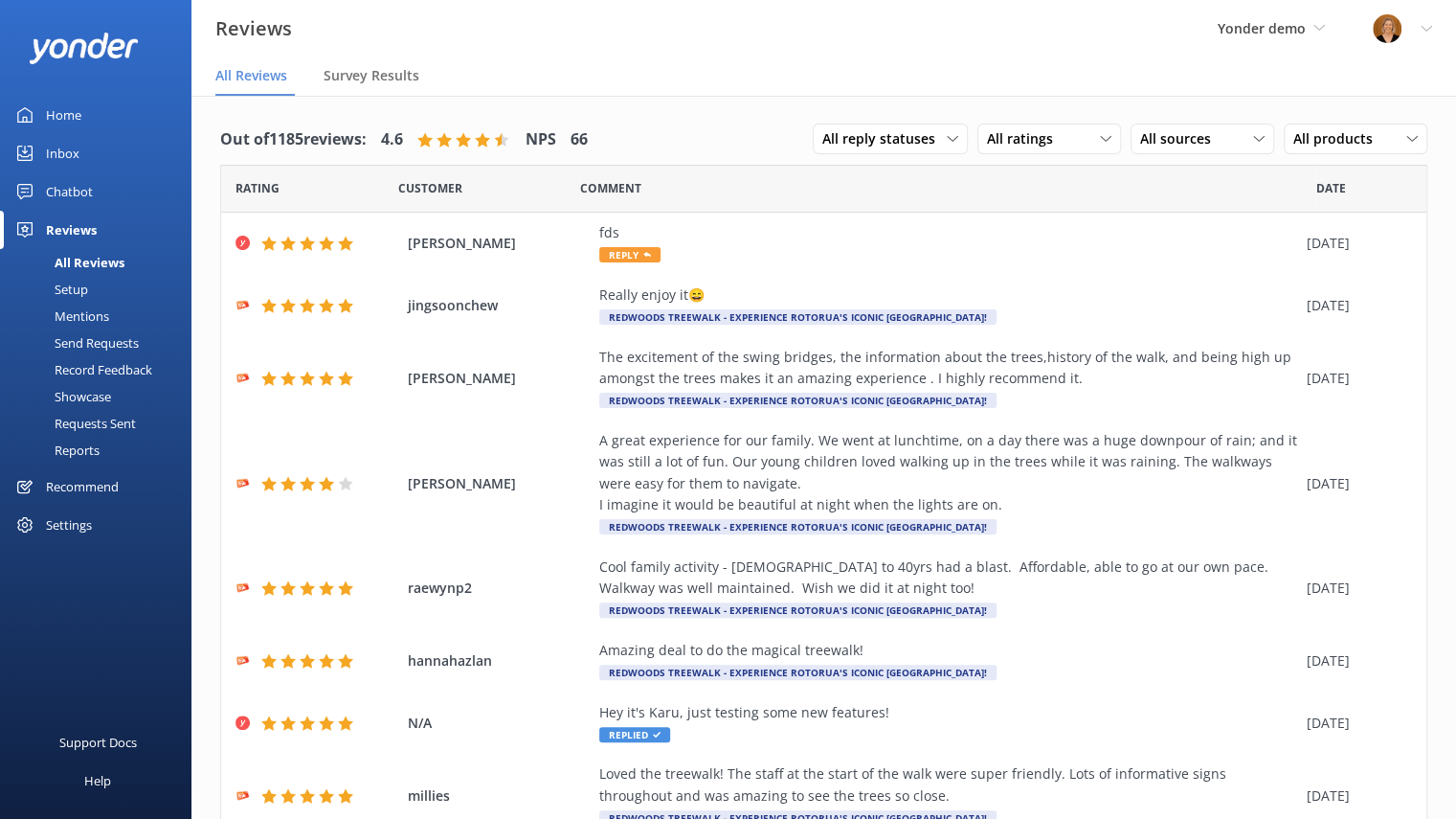
click at [101, 309] on div "Mentions" at bounding box center [60, 316] width 98 height 27
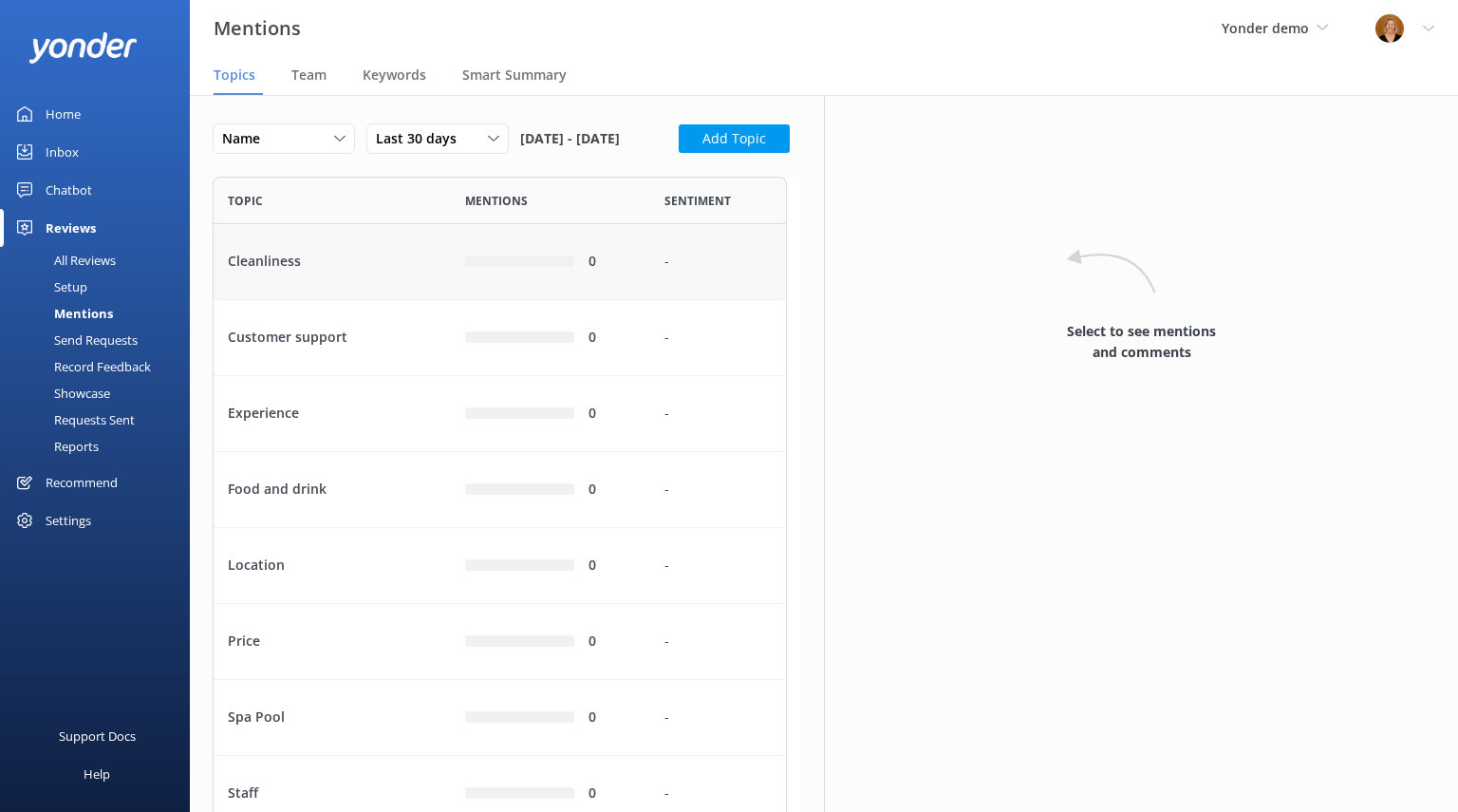
click at [331, 300] on div "Cleanliness" at bounding box center [332, 262] width 237 height 76
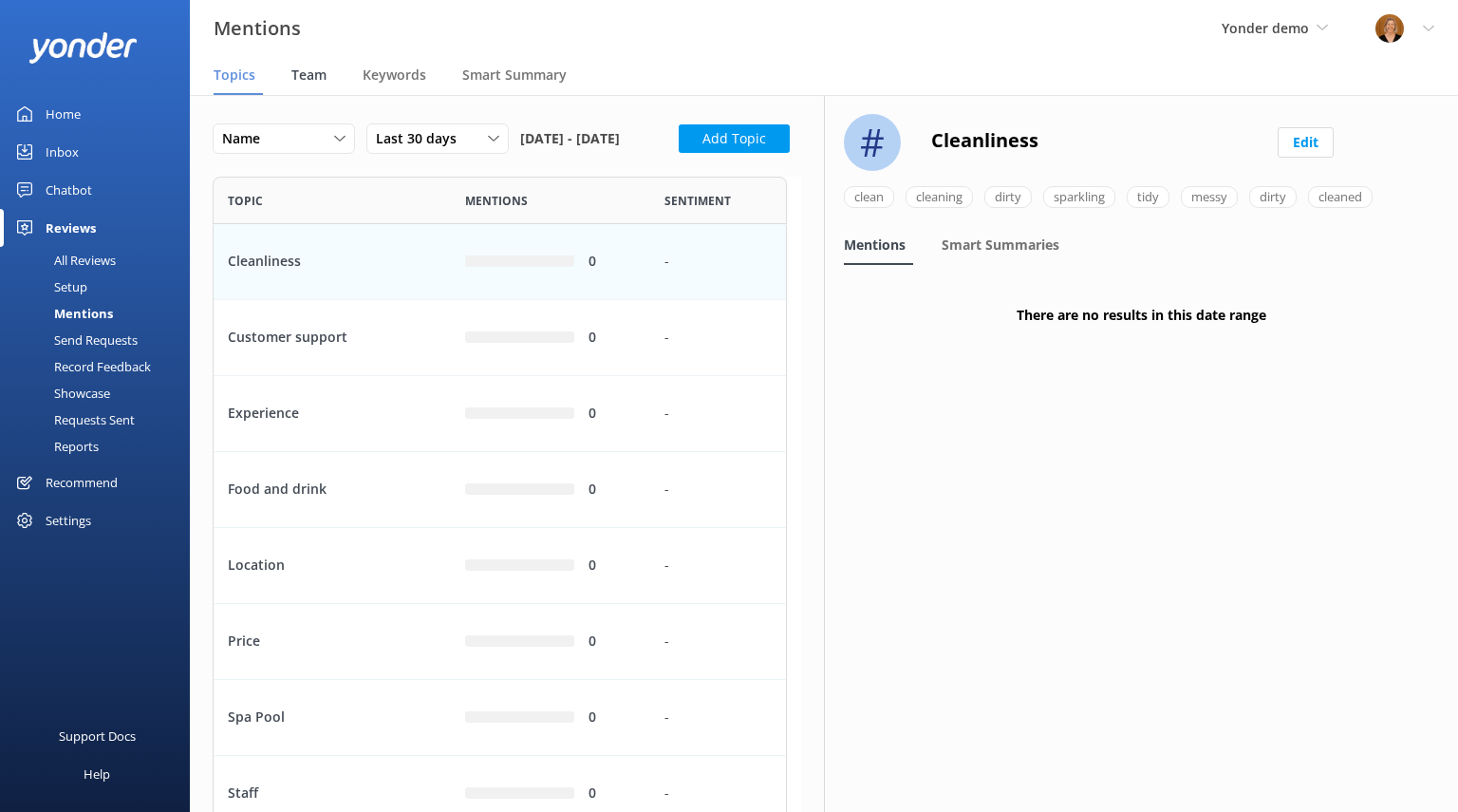
click at [311, 79] on span "Team" at bounding box center [309, 75] width 35 height 19
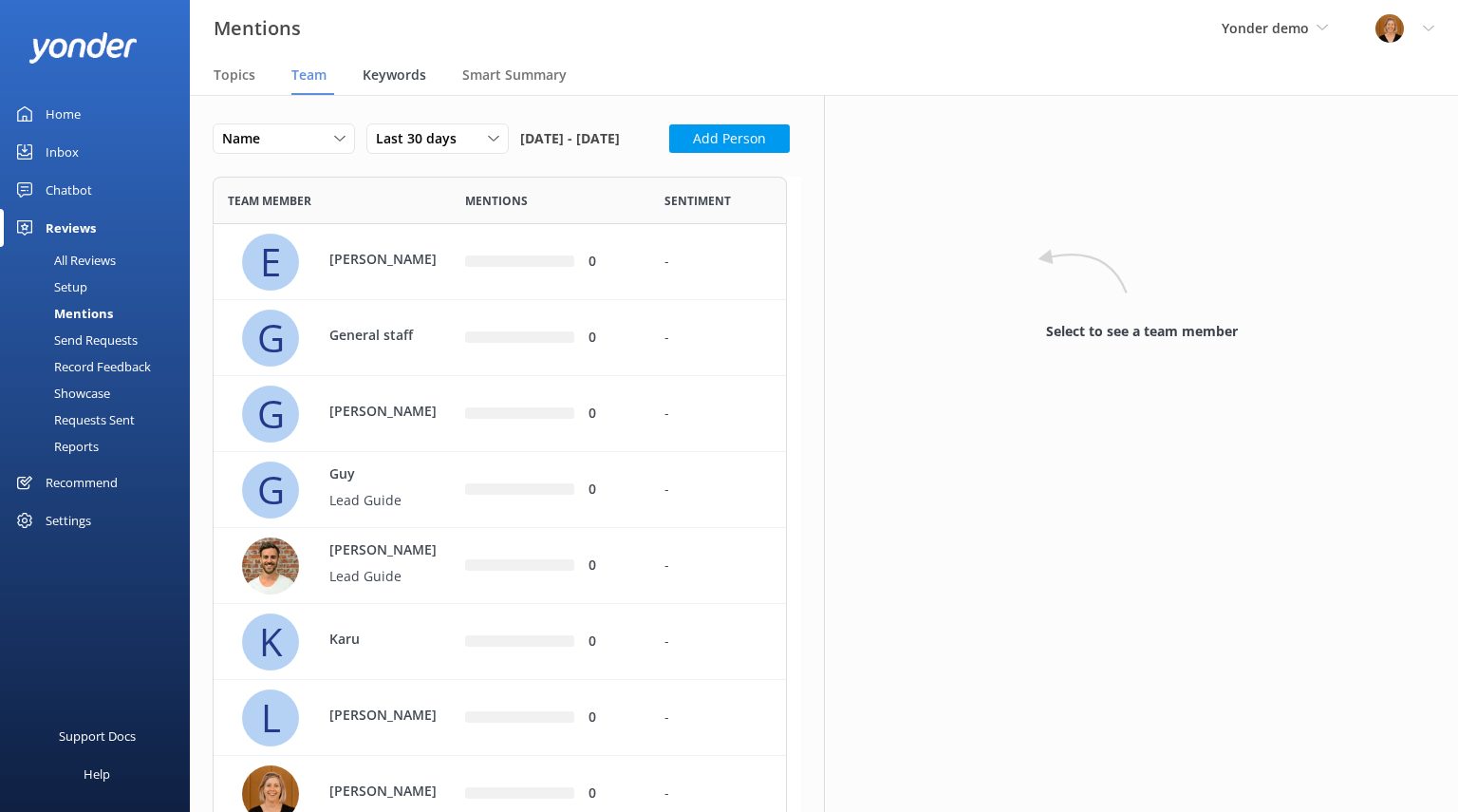
click at [386, 78] on span "Keywords" at bounding box center [394, 75] width 64 height 19
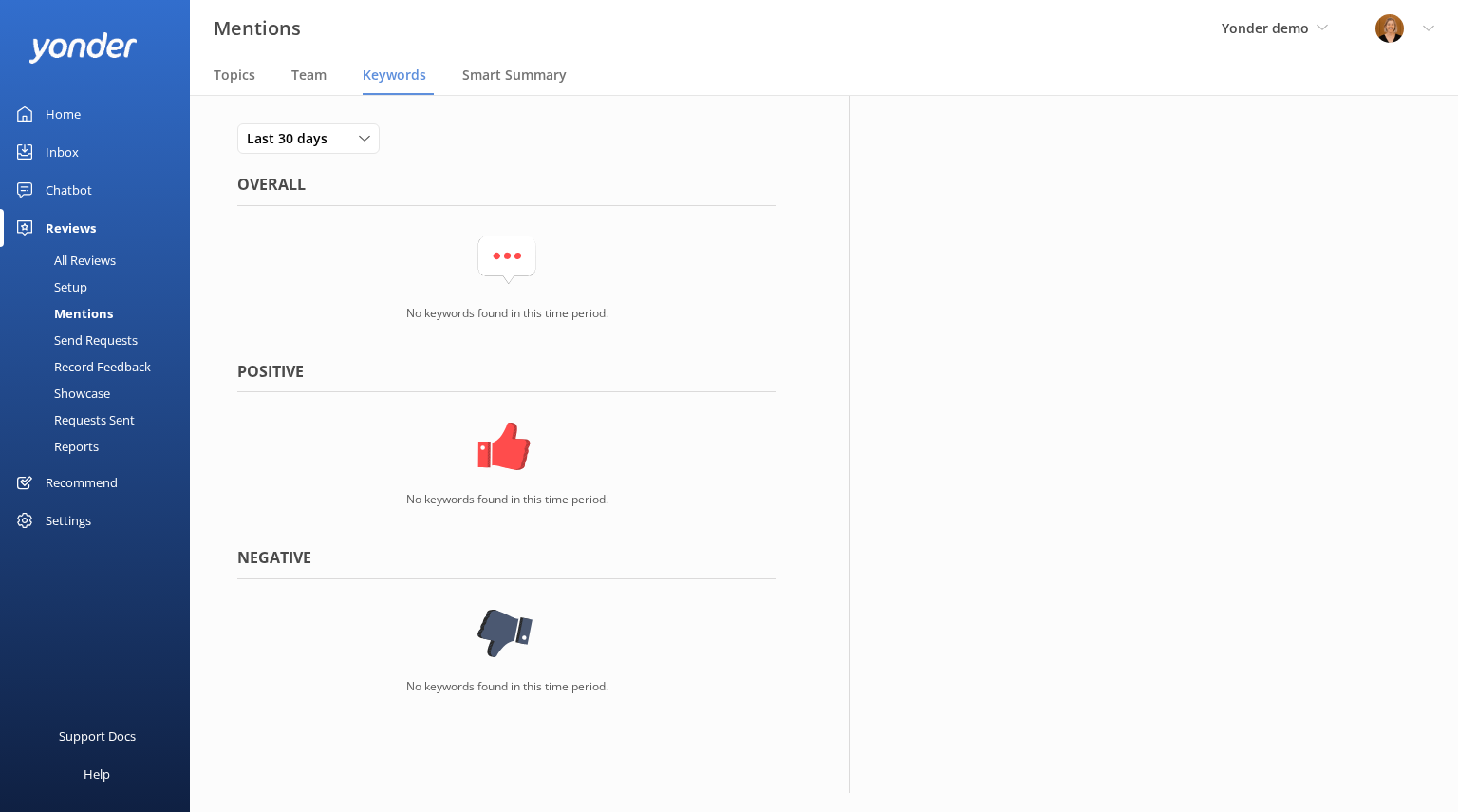
click at [87, 446] on div "Reports" at bounding box center [55, 446] width 87 height 27
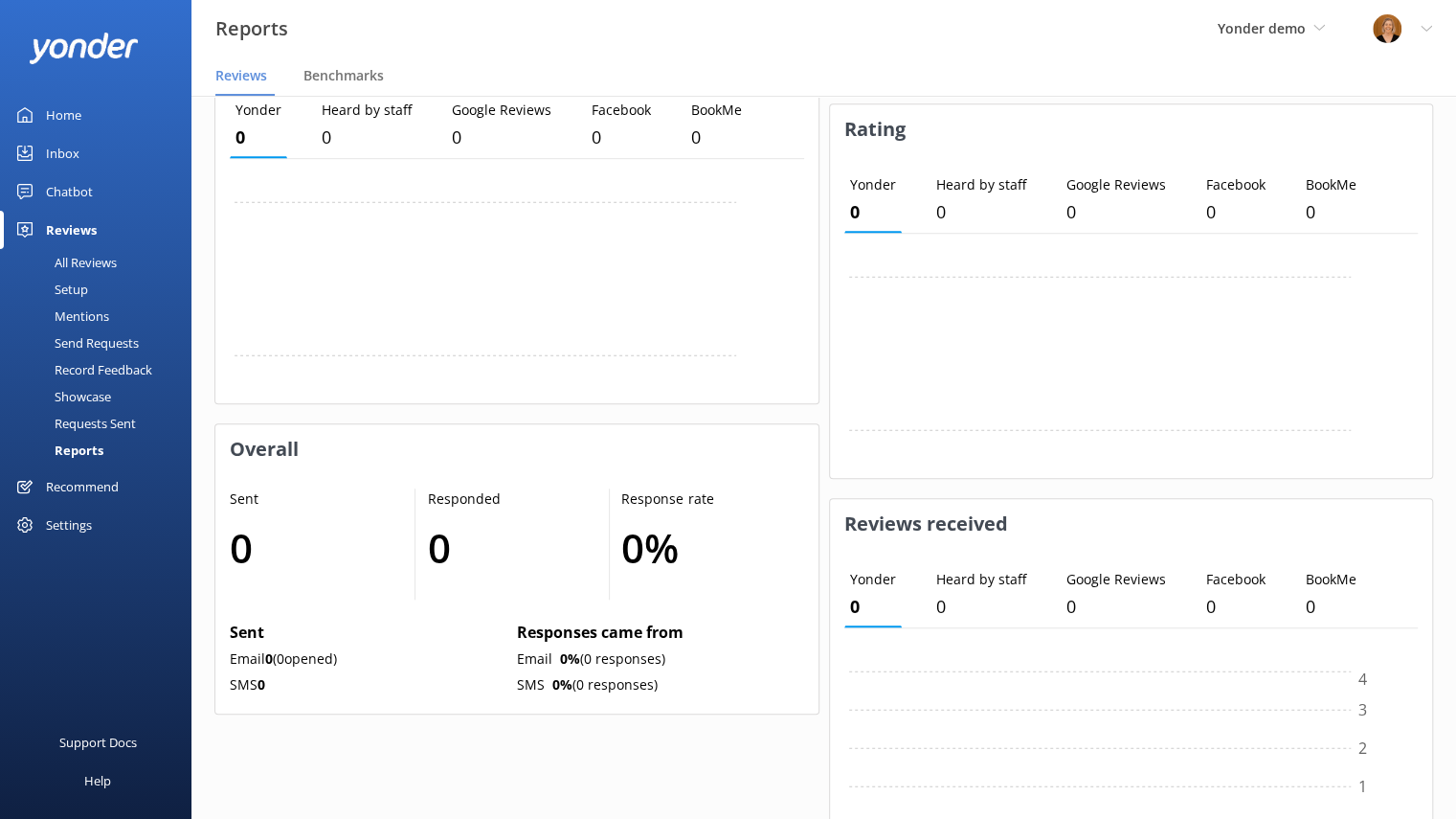
scroll to position [656, 0]
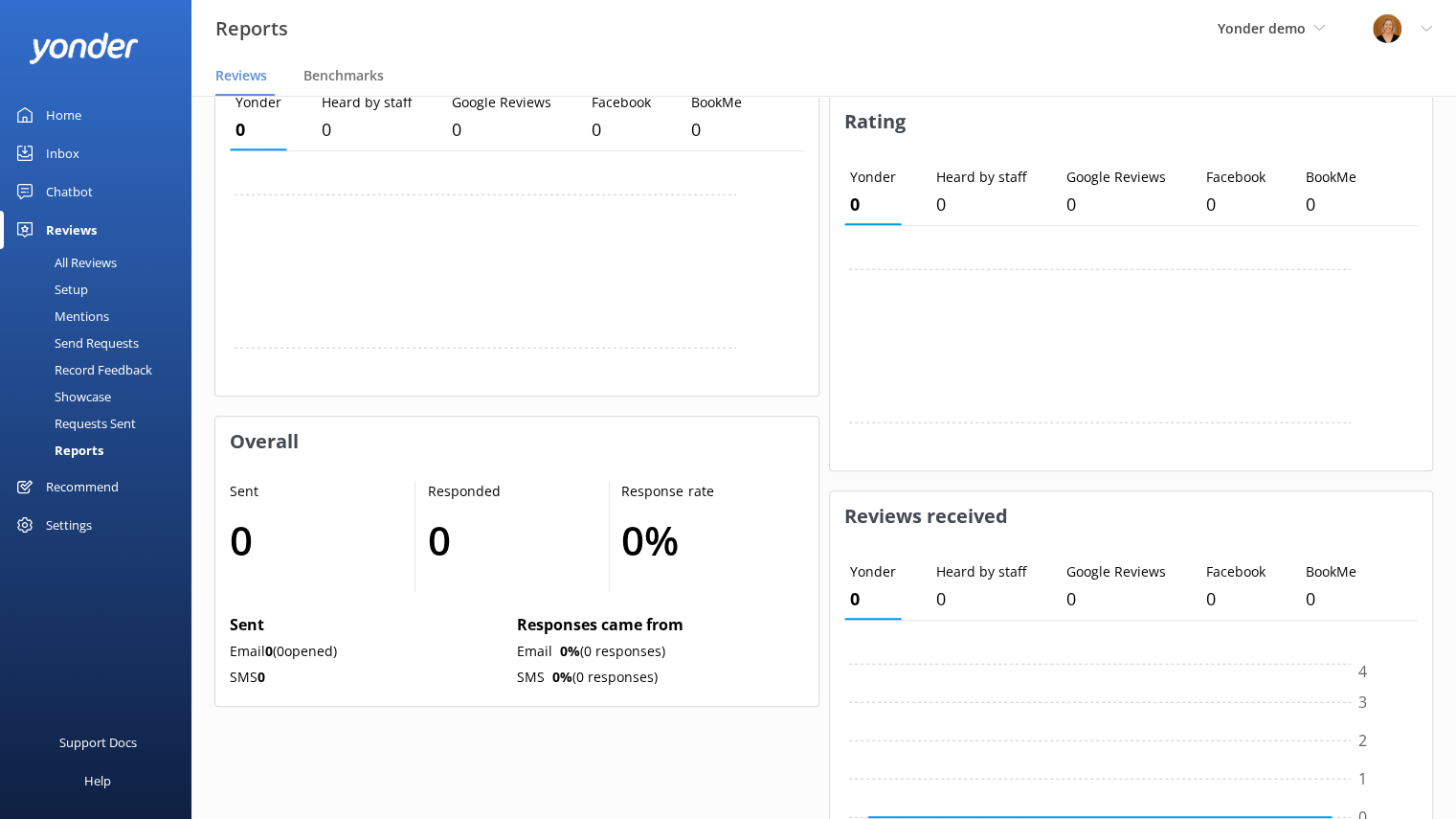
click at [75, 183] on div "Chatbot" at bounding box center [69, 192] width 47 height 38
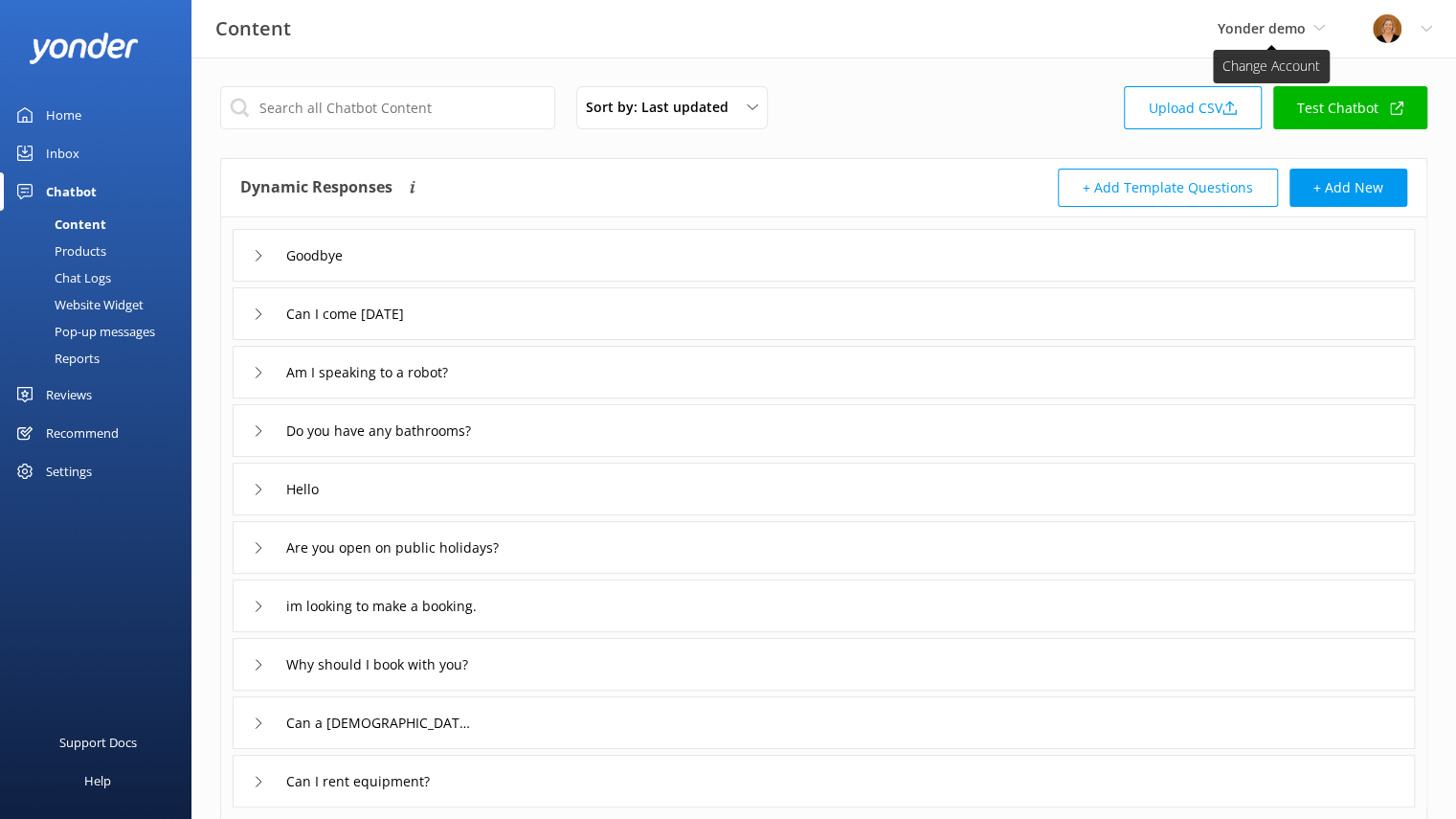
click at [1318, 24] on icon at bounding box center [1319, 28] width 11 height 11
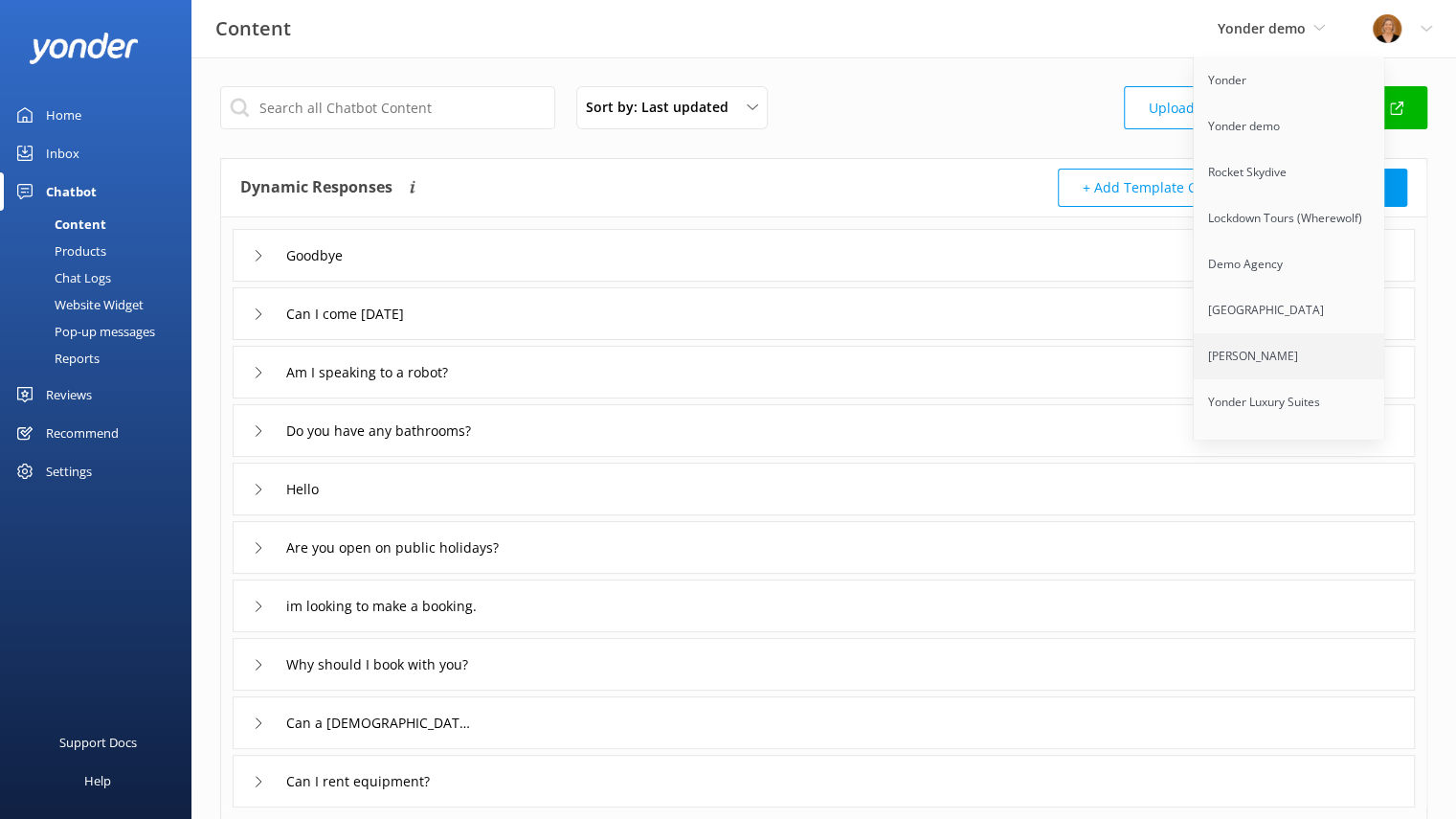
click at [1269, 369] on link "[PERSON_NAME]" at bounding box center [1289, 356] width 192 height 46
